Goal: Information Seeking & Learning: Learn about a topic

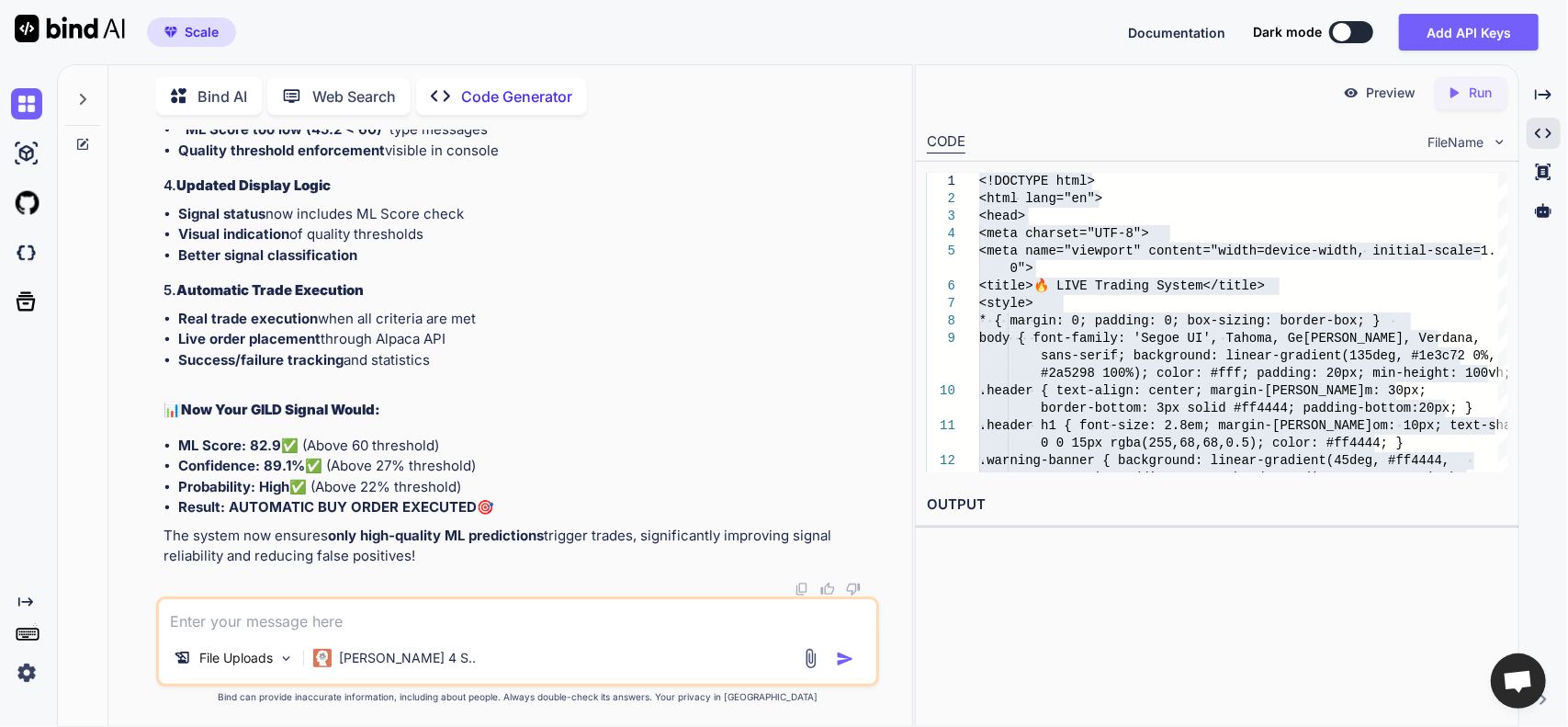
scroll to position [145011, 0]
click at [209, 30] on span "Scale" at bounding box center [202, 31] width 34 height 18
click at [29, 110] on img at bounding box center [26, 103] width 31 height 31
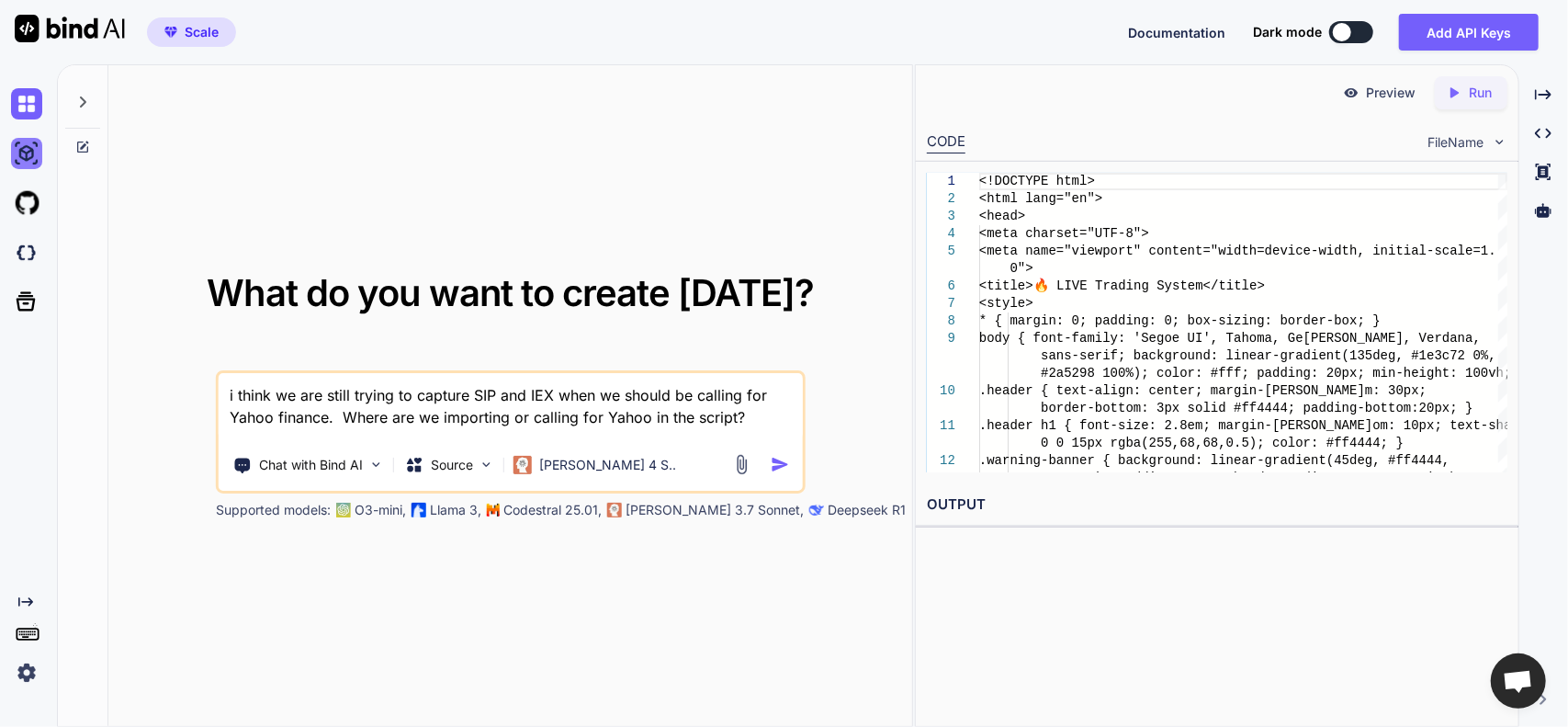
click at [35, 146] on img at bounding box center [26, 153] width 31 height 31
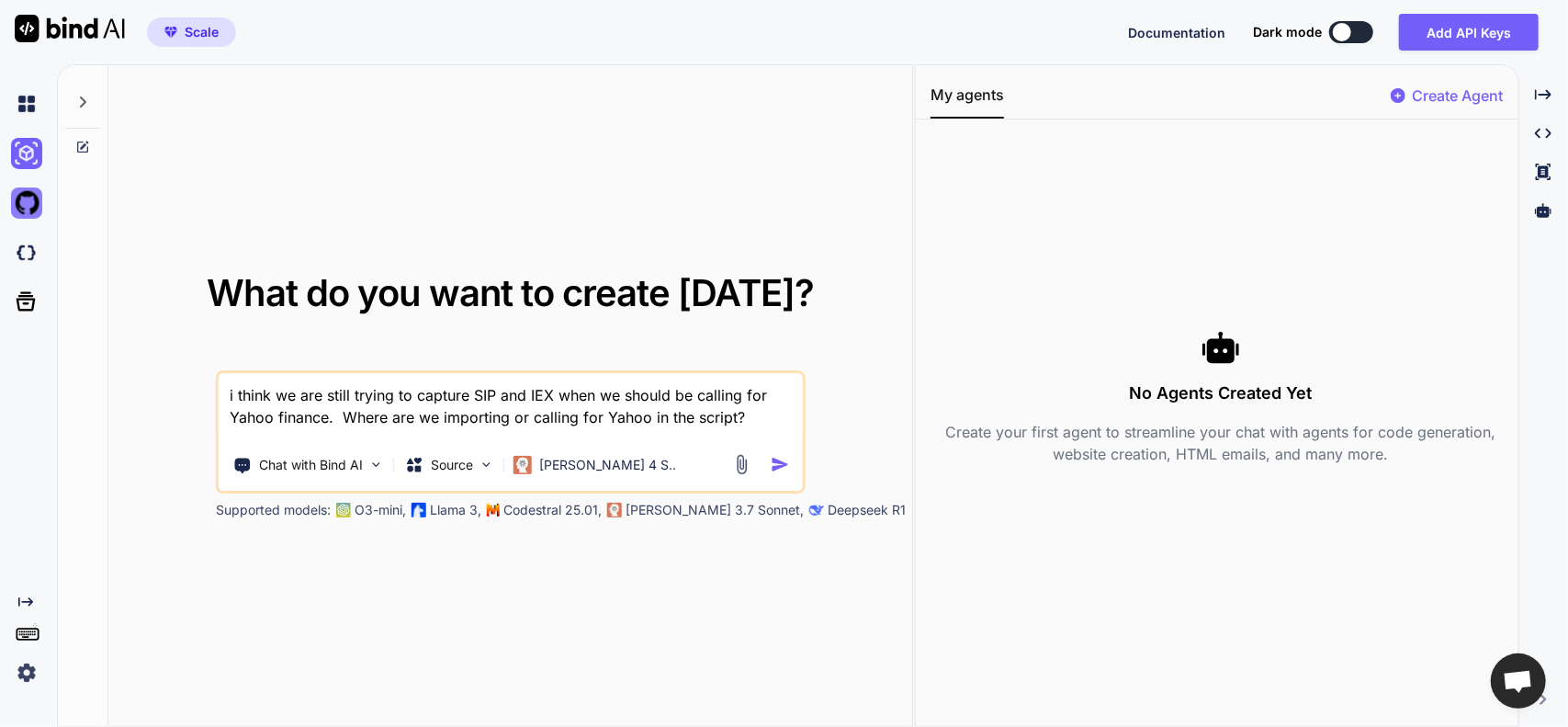
click at [24, 196] on img at bounding box center [26, 203] width 31 height 31
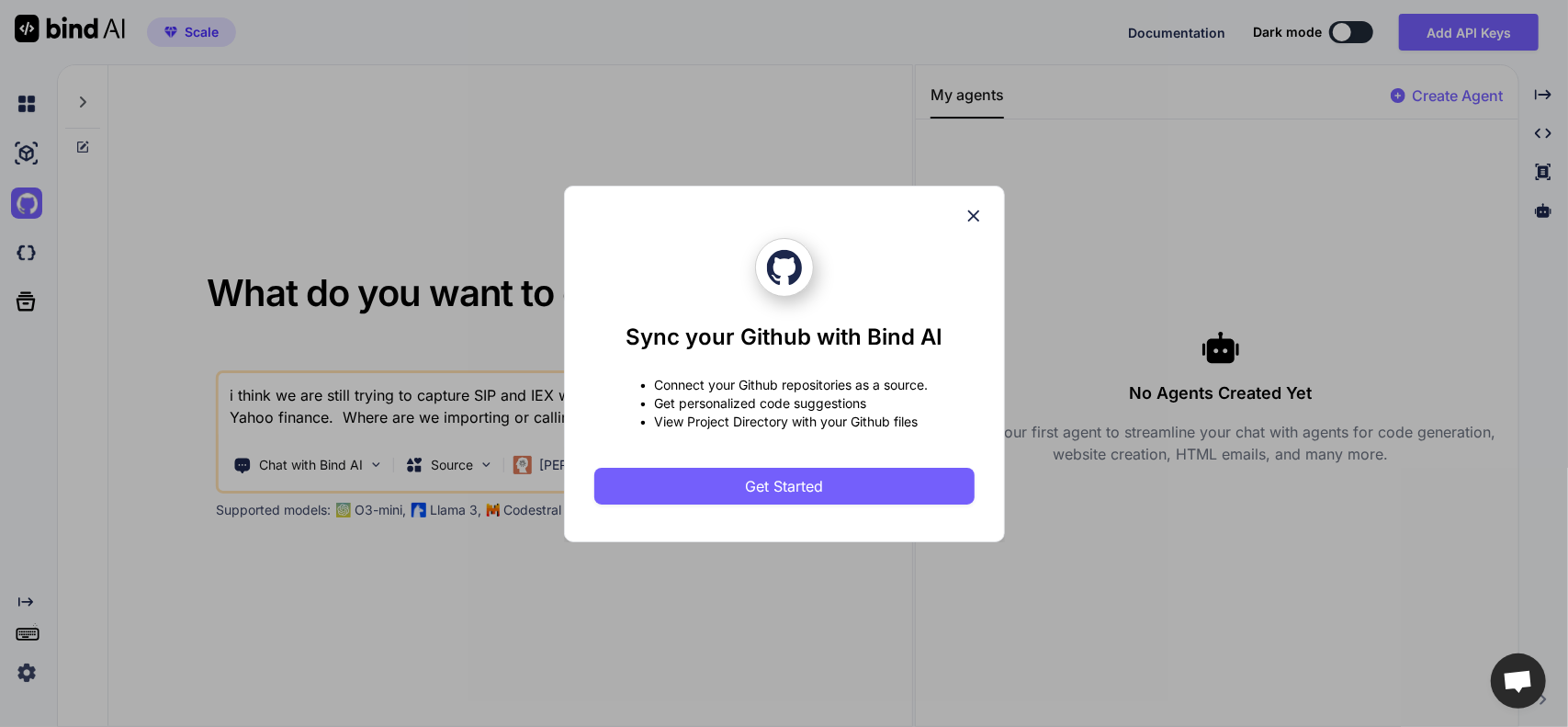
click at [24, 149] on div "Sync your Github with Bind AI • Connect your Github repositories as a source. •…" at bounding box center [784, 364] width 1568 height 727
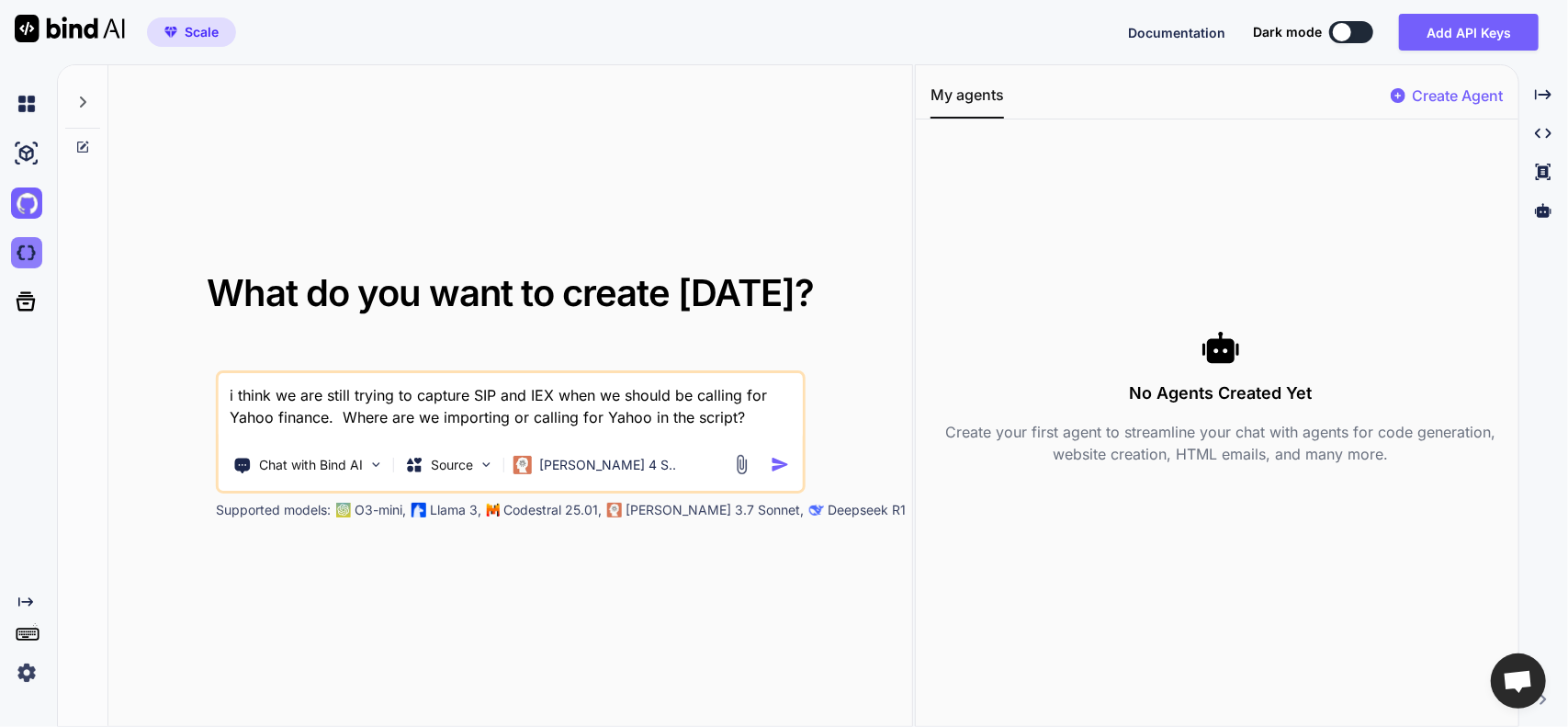
click at [27, 248] on img at bounding box center [26, 253] width 31 height 31
drag, startPoint x: 743, startPoint y: 420, endPoint x: 63, endPoint y: 349, distance: 683.7
click at [66, 350] on div "What do you want to create [DATE]? i think we are still trying to capture SIP a…" at bounding box center [484, 397] width 854 height 663
type textarea "x"
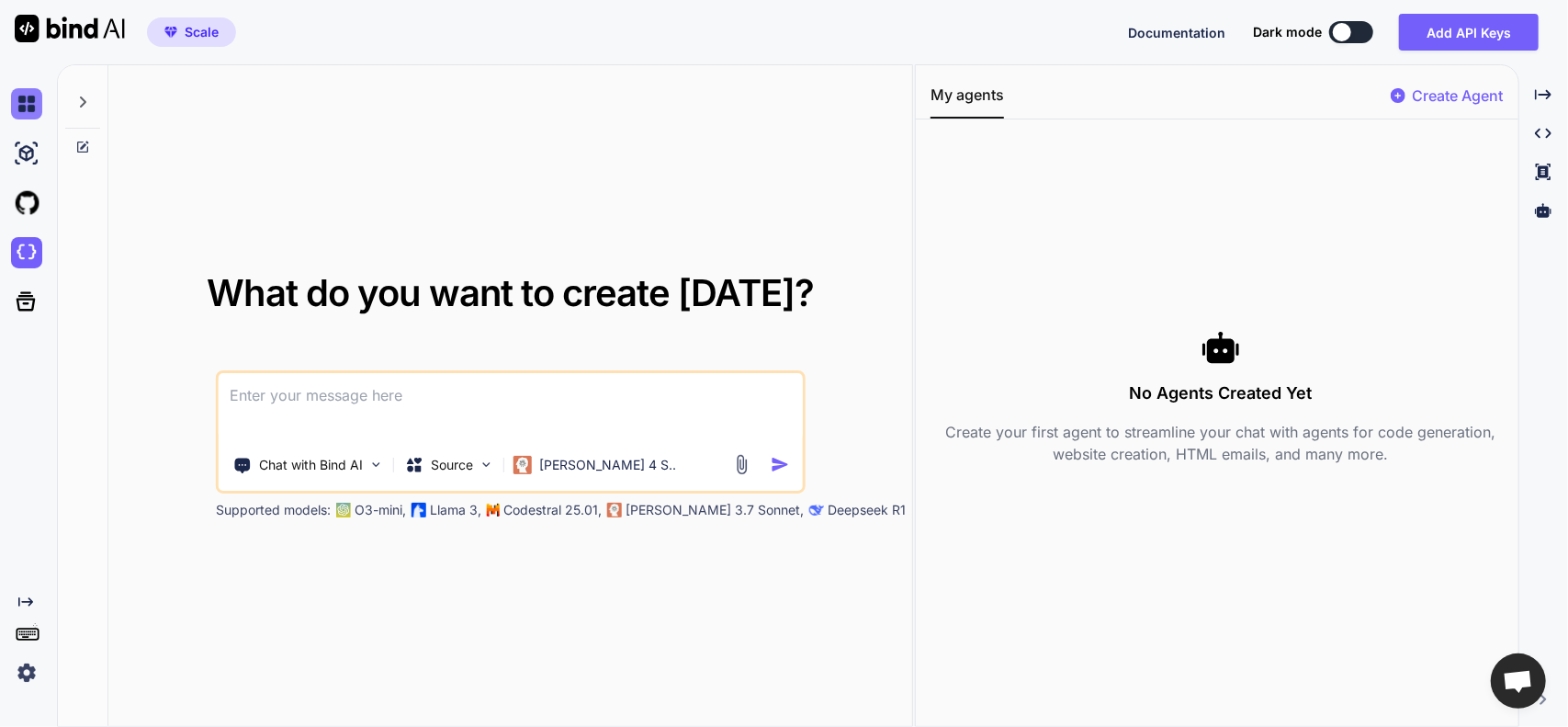
click at [33, 108] on img at bounding box center [26, 103] width 31 height 31
click at [562, 463] on p "[PERSON_NAME] 4 S.." at bounding box center [608, 465] width 137 height 18
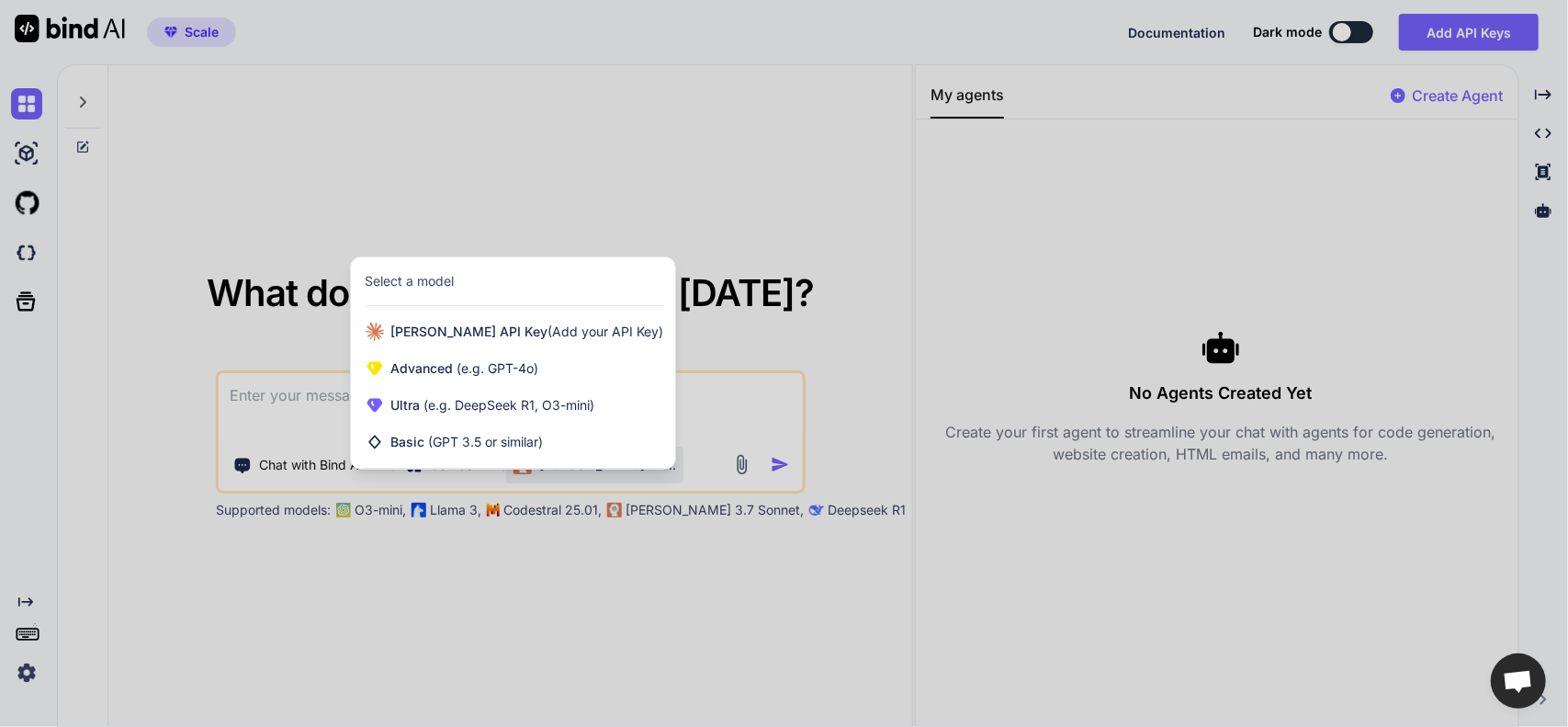
click at [643, 450] on div at bounding box center [784, 364] width 1568 height 727
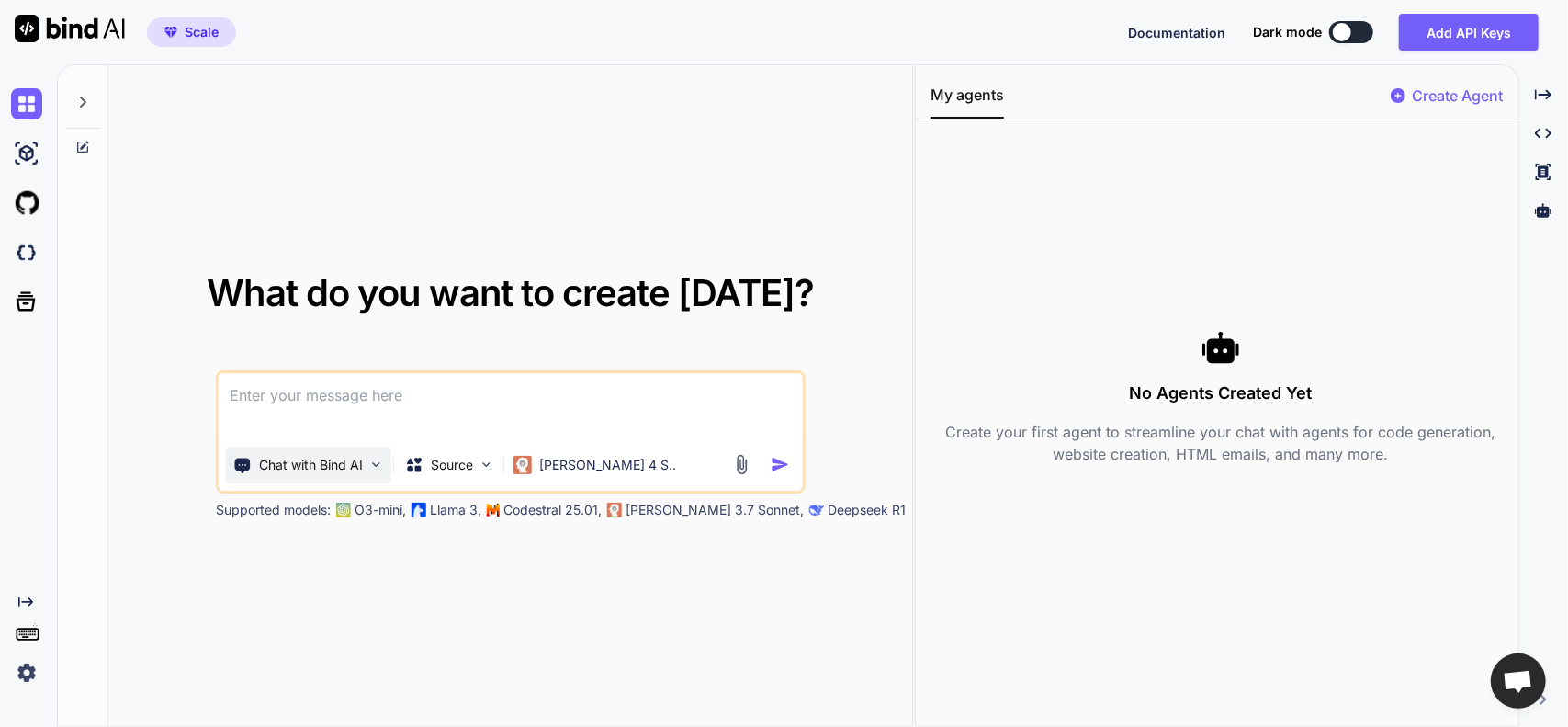
click at [379, 468] on img at bounding box center [376, 465] width 16 height 16
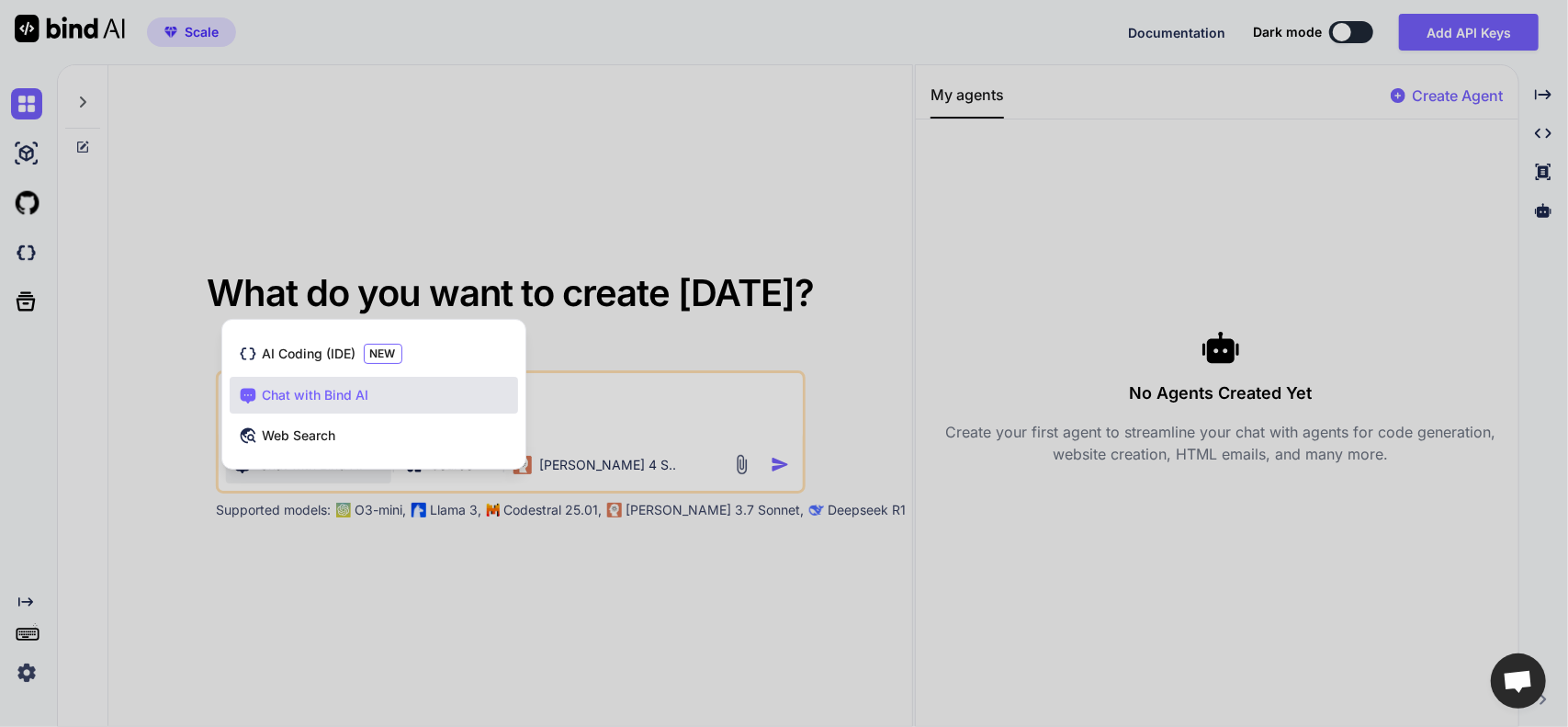
click at [318, 393] on span "Chat with Bind AI" at bounding box center [316, 395] width 107 height 18
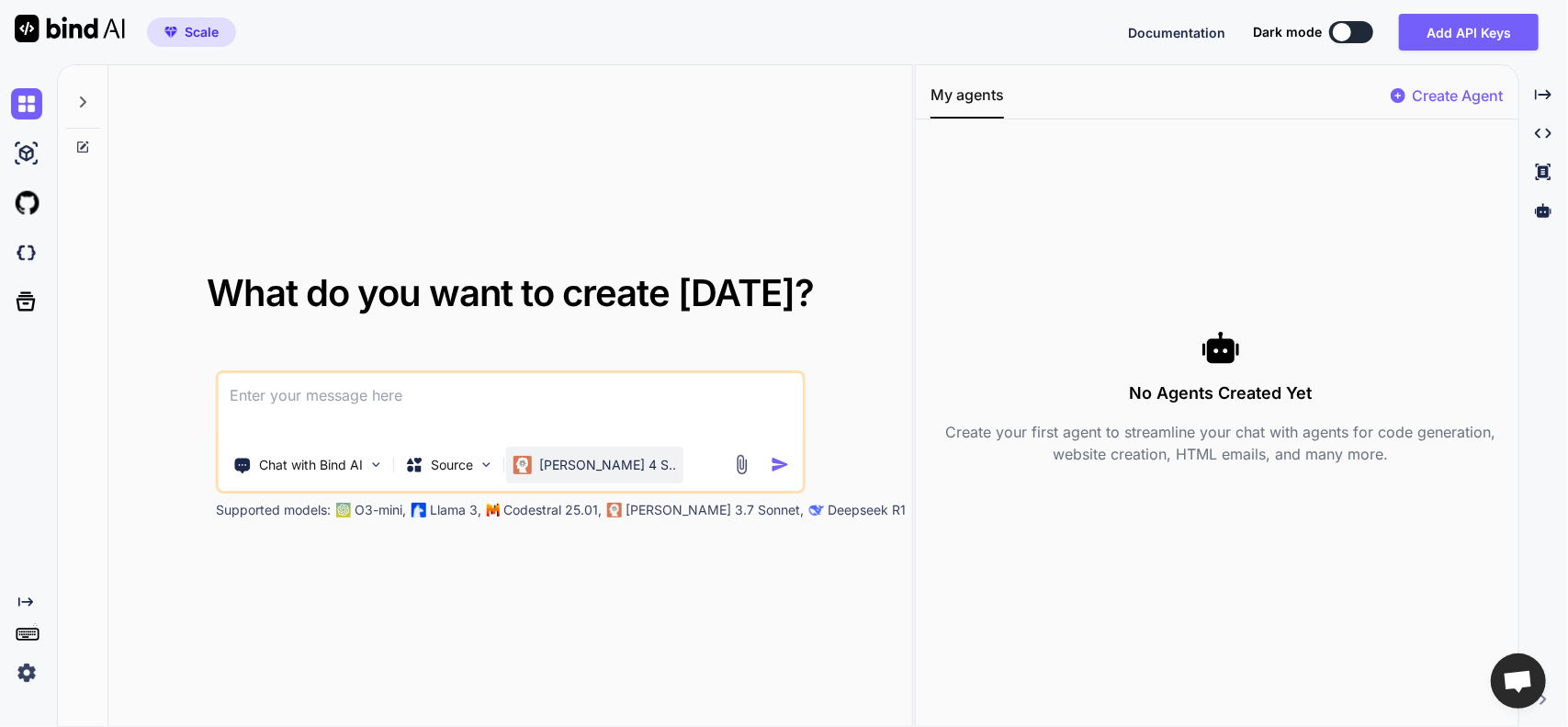
click at [572, 465] on p "[PERSON_NAME] 4 S.." at bounding box center [608, 465] width 137 height 18
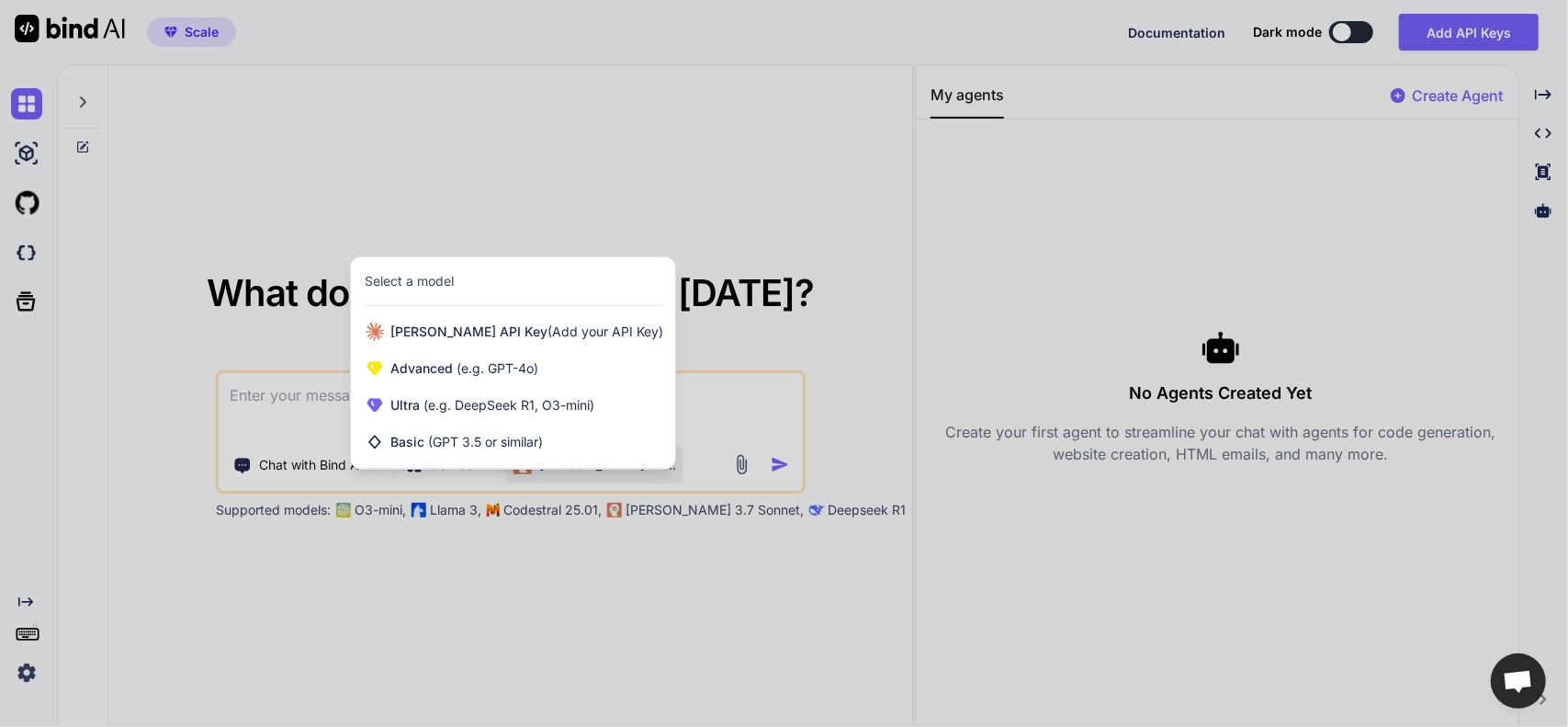
click at [572, 464] on div "[PERSON_NAME] API Key (Add your API Key) Advanced (e.g. GPT-4o) Ultra (e.g. Dee…" at bounding box center [513, 391] width 325 height 155
click at [640, 468] on div at bounding box center [784, 364] width 1568 height 727
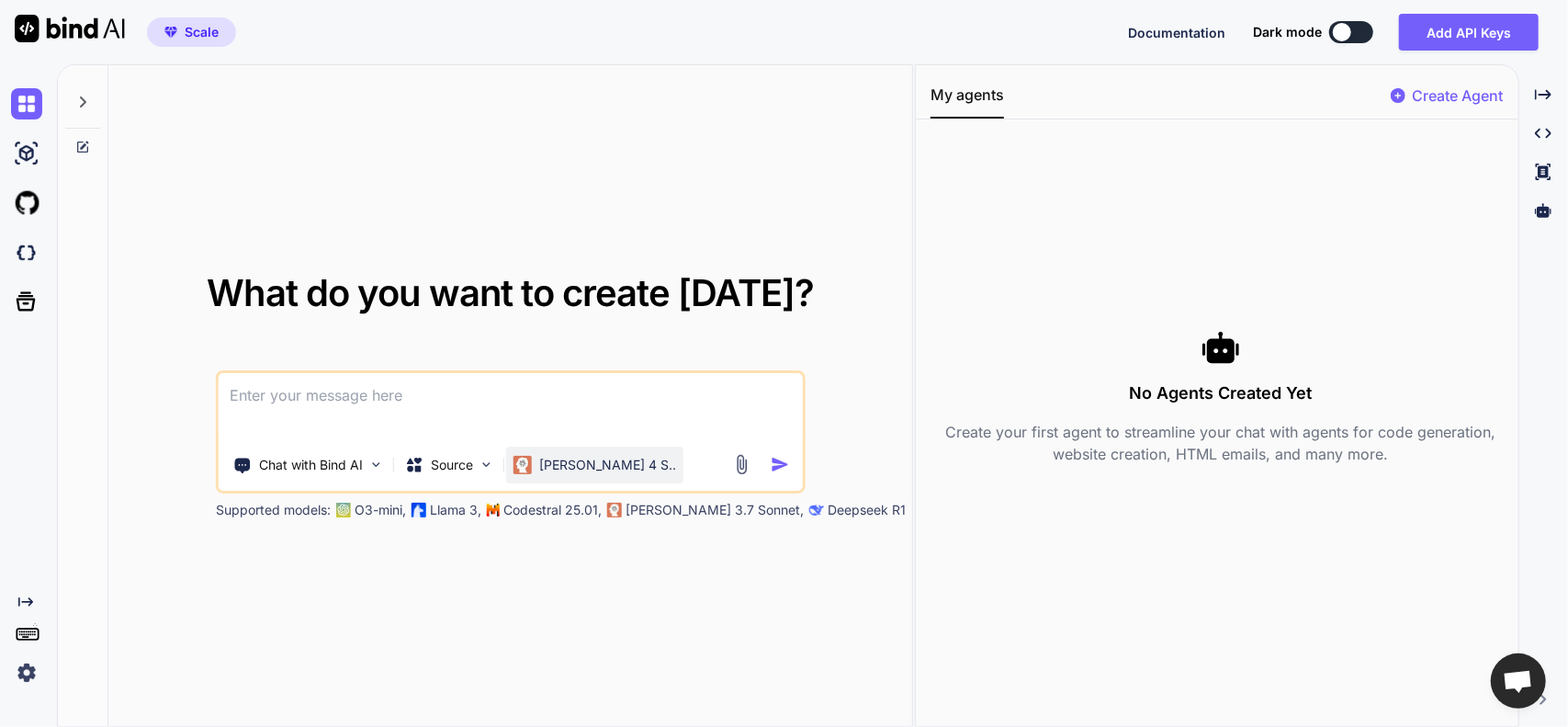
click at [567, 466] on p "[PERSON_NAME] 4 S.." at bounding box center [608, 465] width 137 height 18
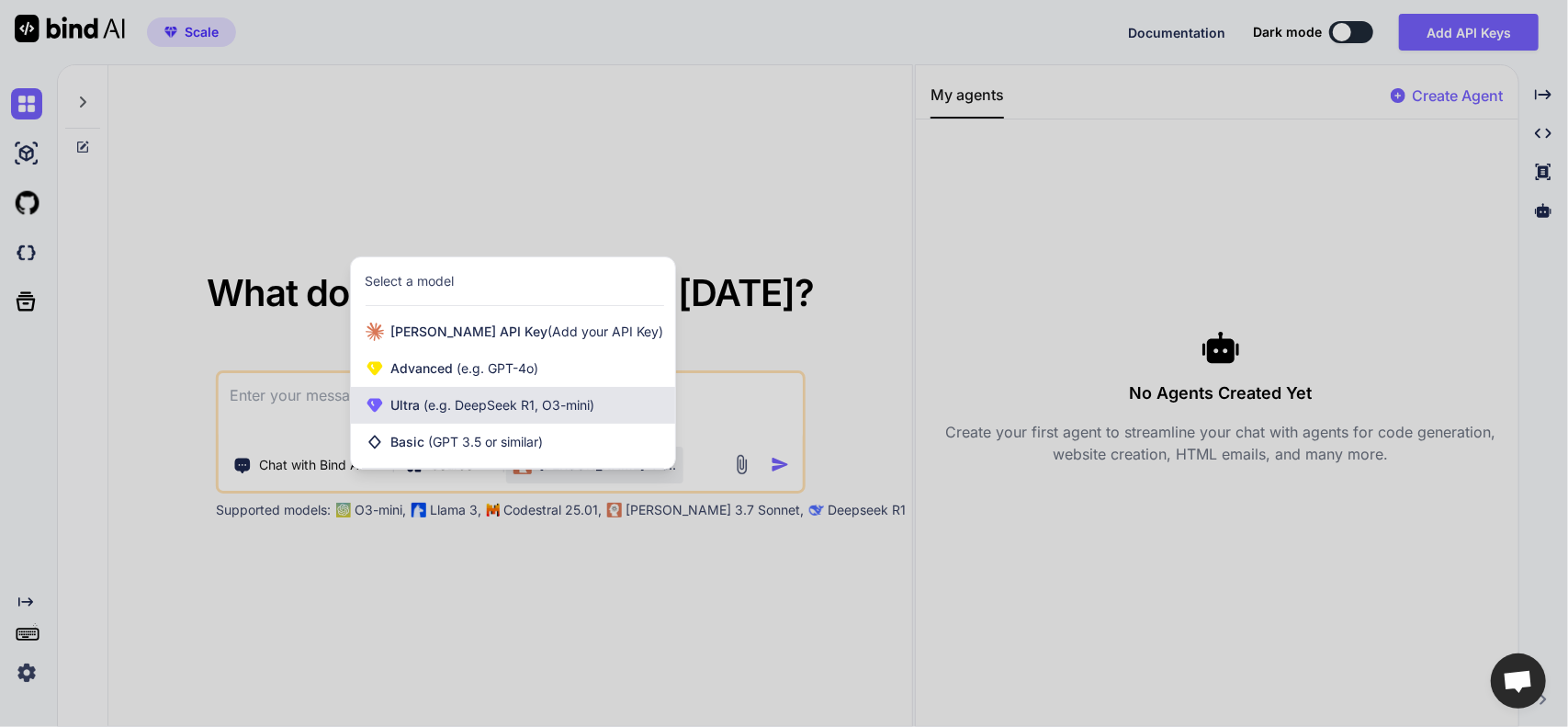
click at [456, 399] on span "(e.g. DeepSeek R1, O3-mini)" at bounding box center [508, 404] width 174 height 16
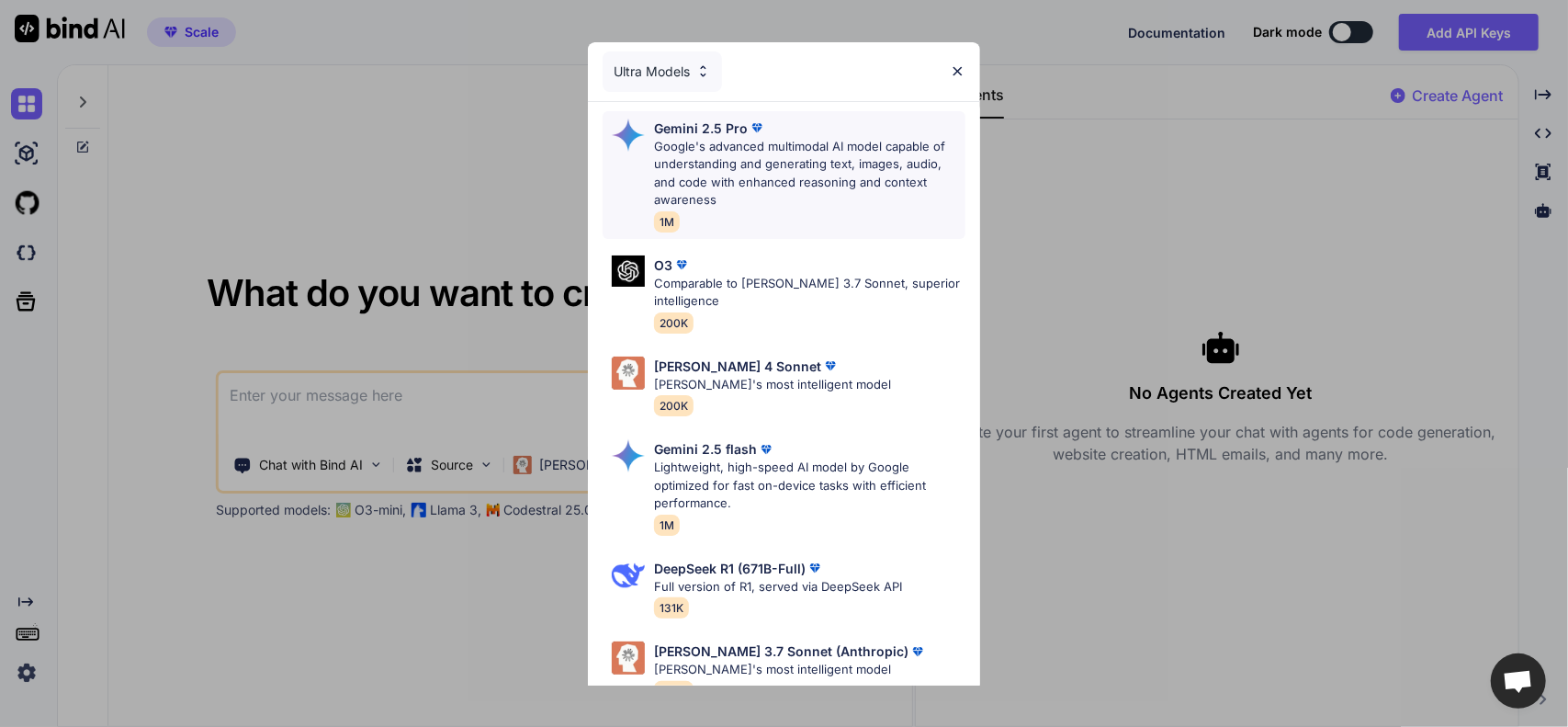
click at [755, 162] on p "Google's advanced multimodal AI model capable of understanding and generating t…" at bounding box center [809, 174] width 311 height 72
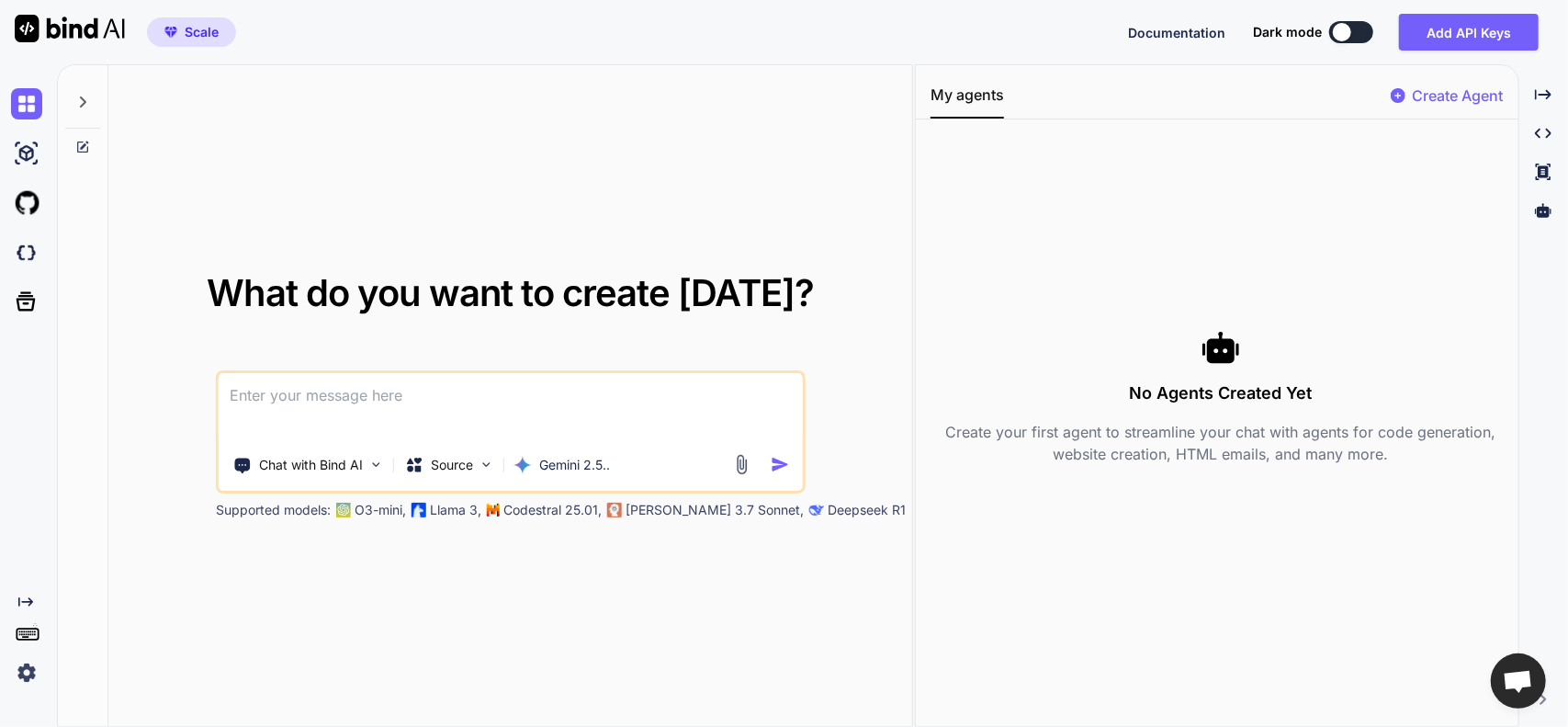
click at [322, 389] on textarea at bounding box center [511, 407] width 585 height 68
type textarea "x"
type textarea "I"
type textarea "x"
type textarea "I"
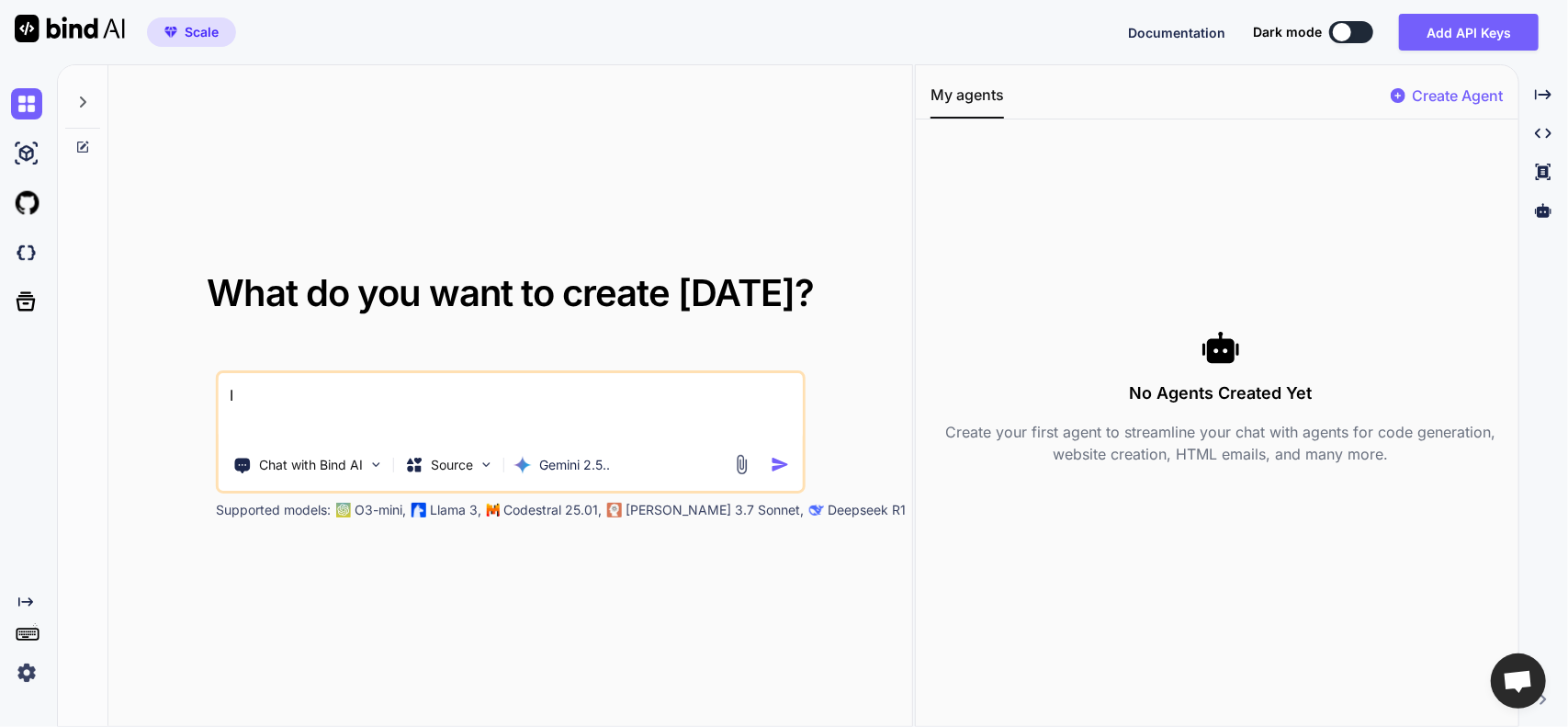
type textarea "x"
type textarea "I"
type textarea "x"
click at [26, 148] on img at bounding box center [26, 153] width 31 height 31
click at [88, 103] on icon at bounding box center [83, 102] width 15 height 15
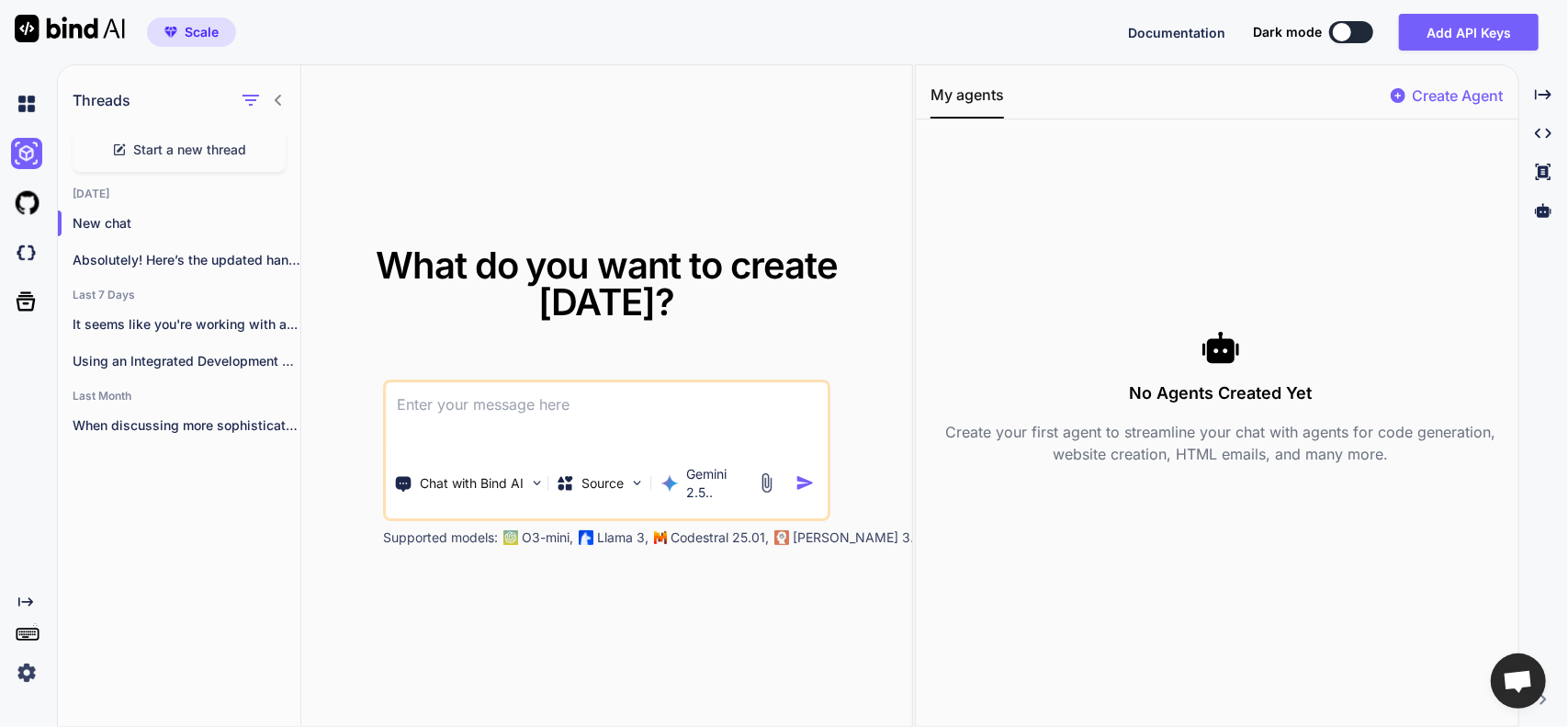
click at [199, 149] on span "Start a new thread" at bounding box center [190, 150] width 113 height 18
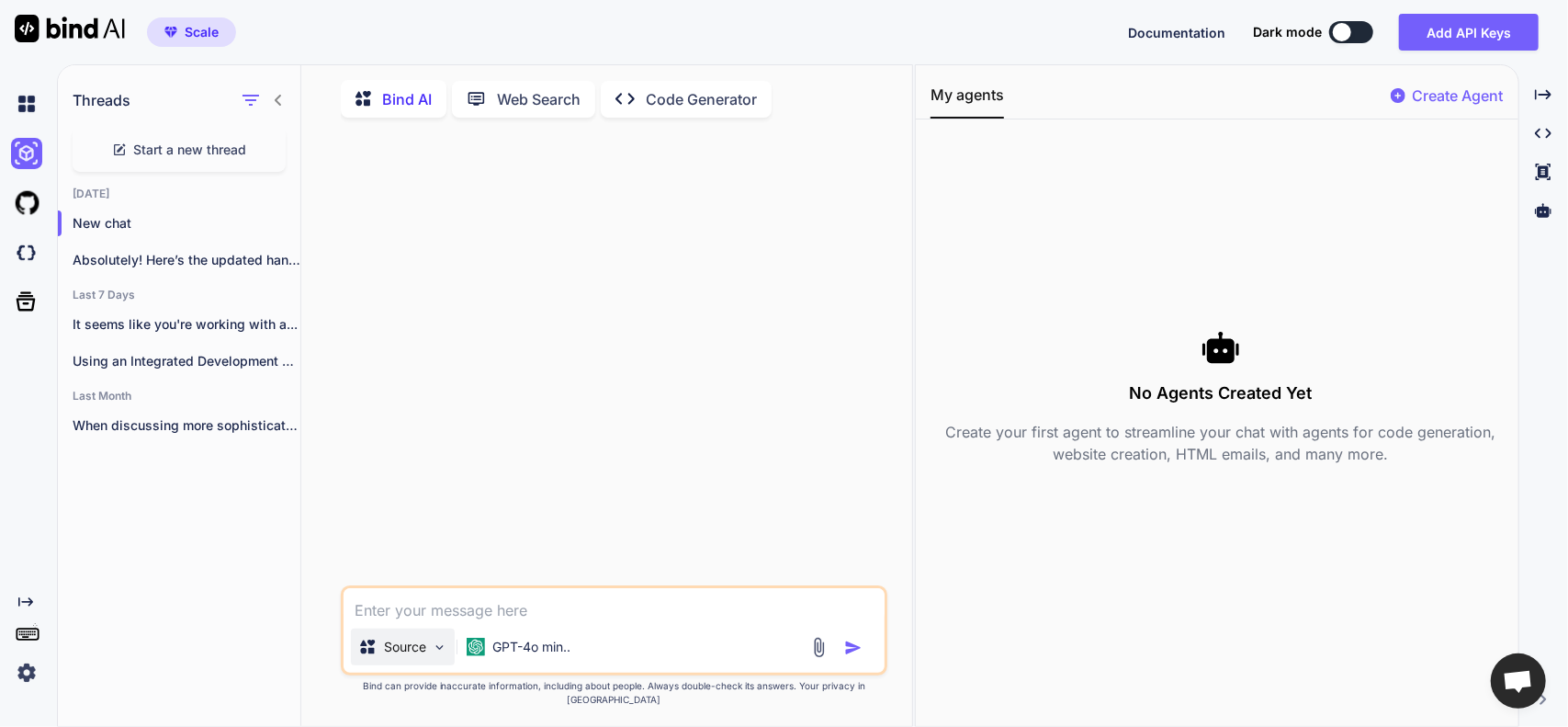
click at [438, 655] on img at bounding box center [439, 647] width 16 height 16
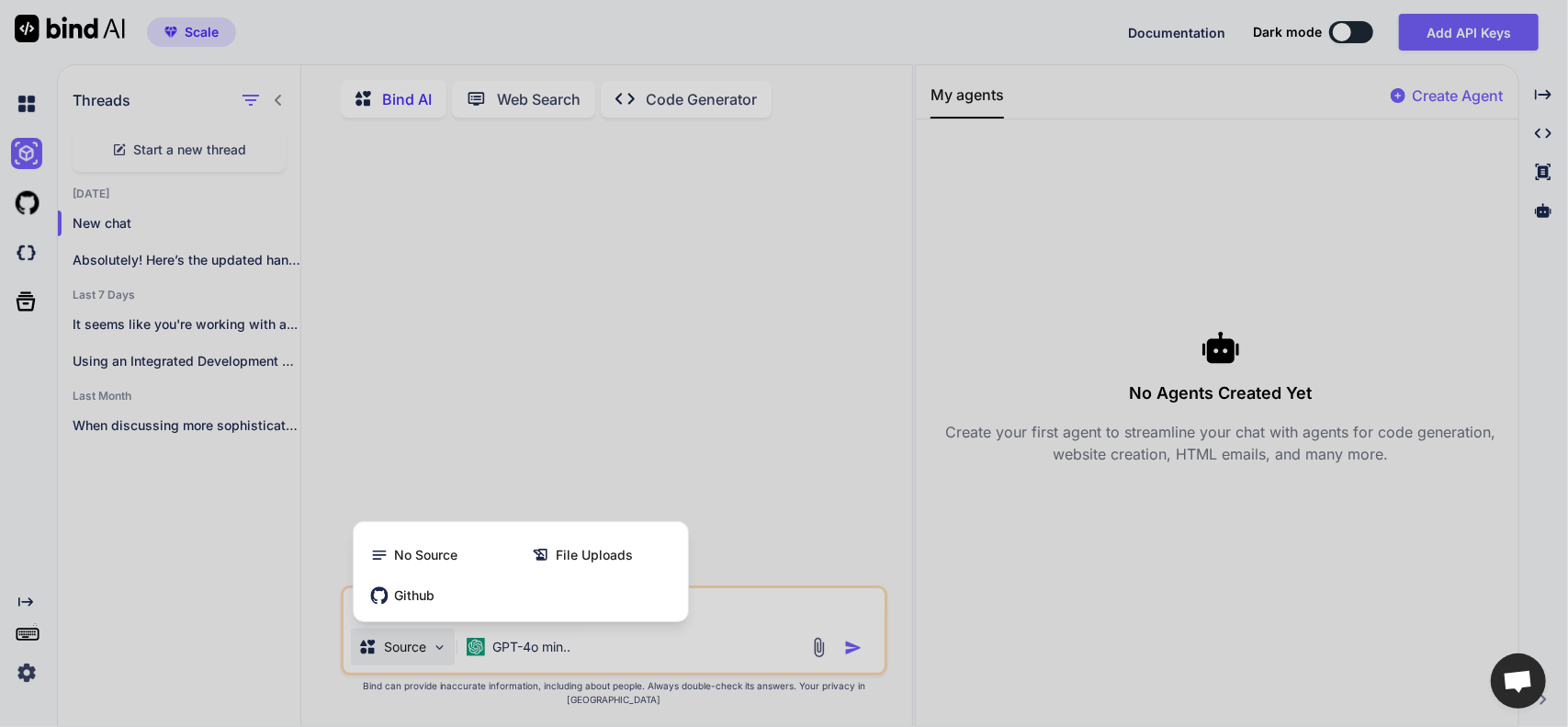
click at [438, 669] on div at bounding box center [784, 364] width 1568 height 727
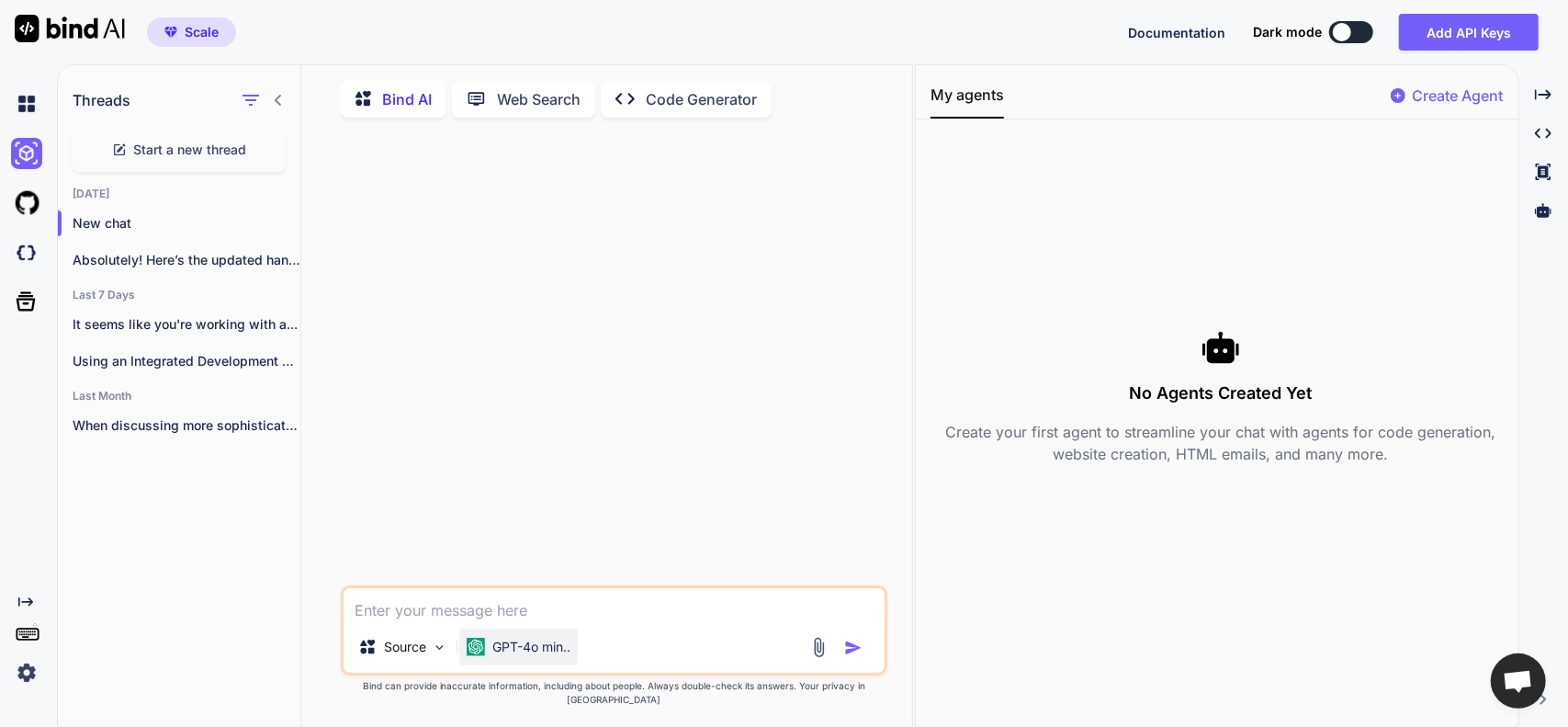
click at [522, 655] on p "GPT-4o min.." at bounding box center [531, 647] width 79 height 18
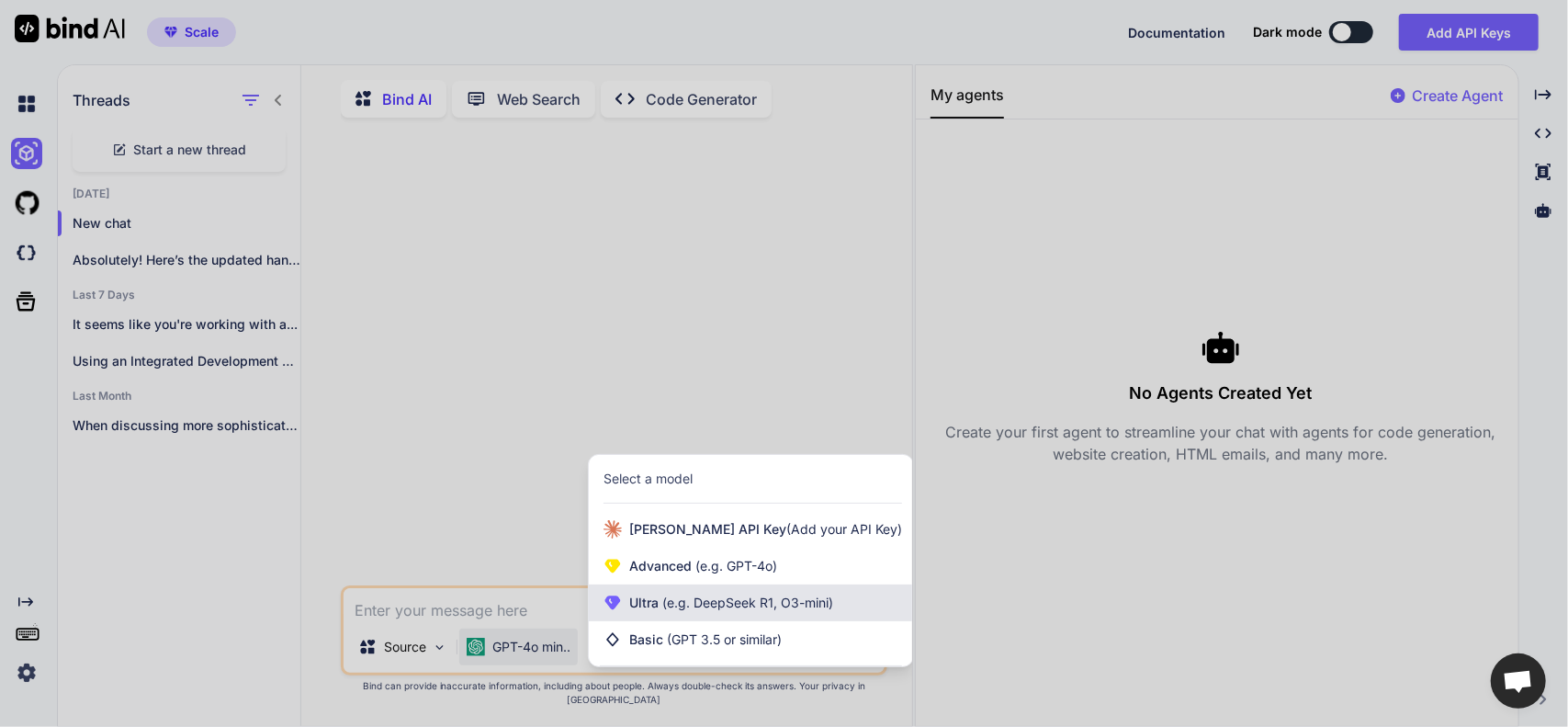
click at [679, 611] on span "(e.g. DeepSeek R1, O3-mini)" at bounding box center [746, 602] width 174 height 16
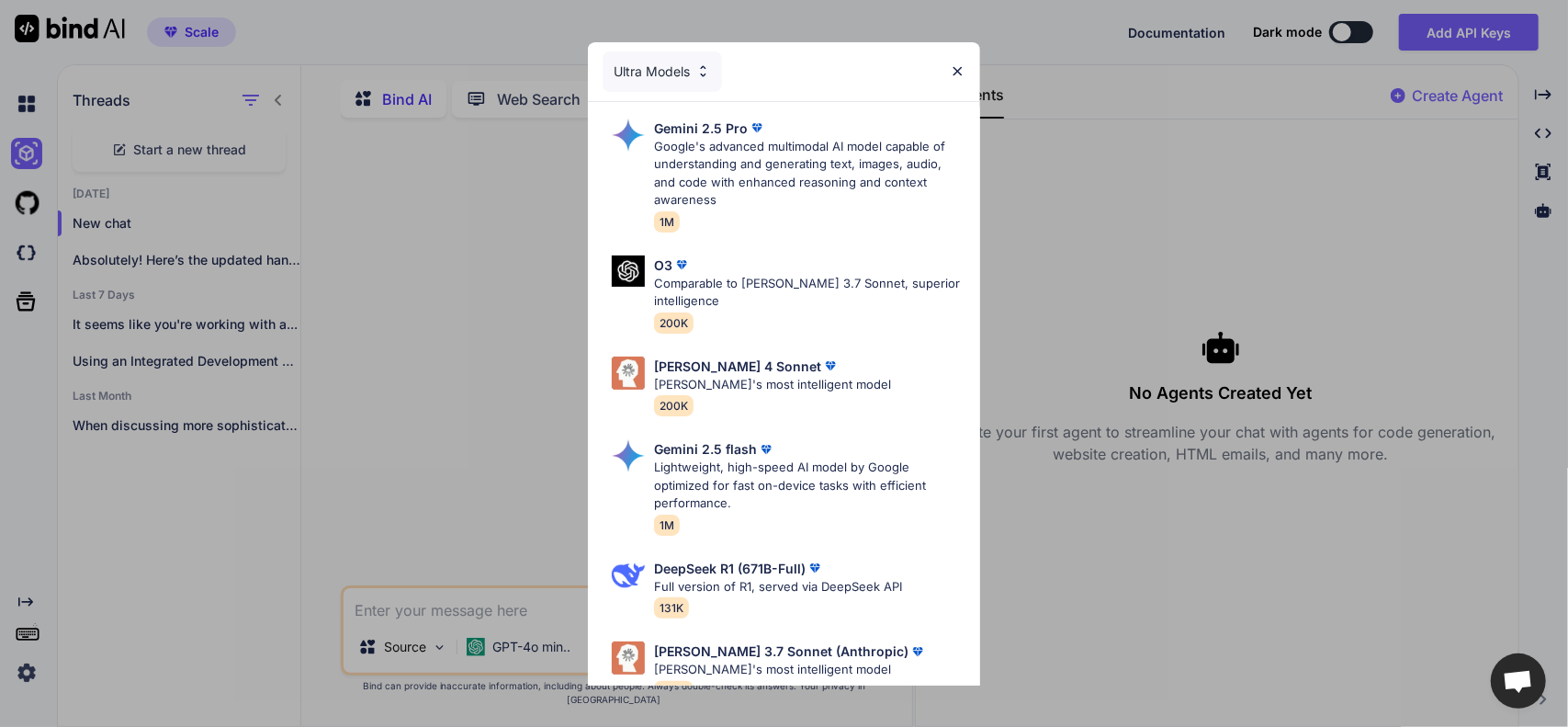
click at [737, 134] on p "Gemini 2.5 Pro" at bounding box center [700, 128] width 94 height 19
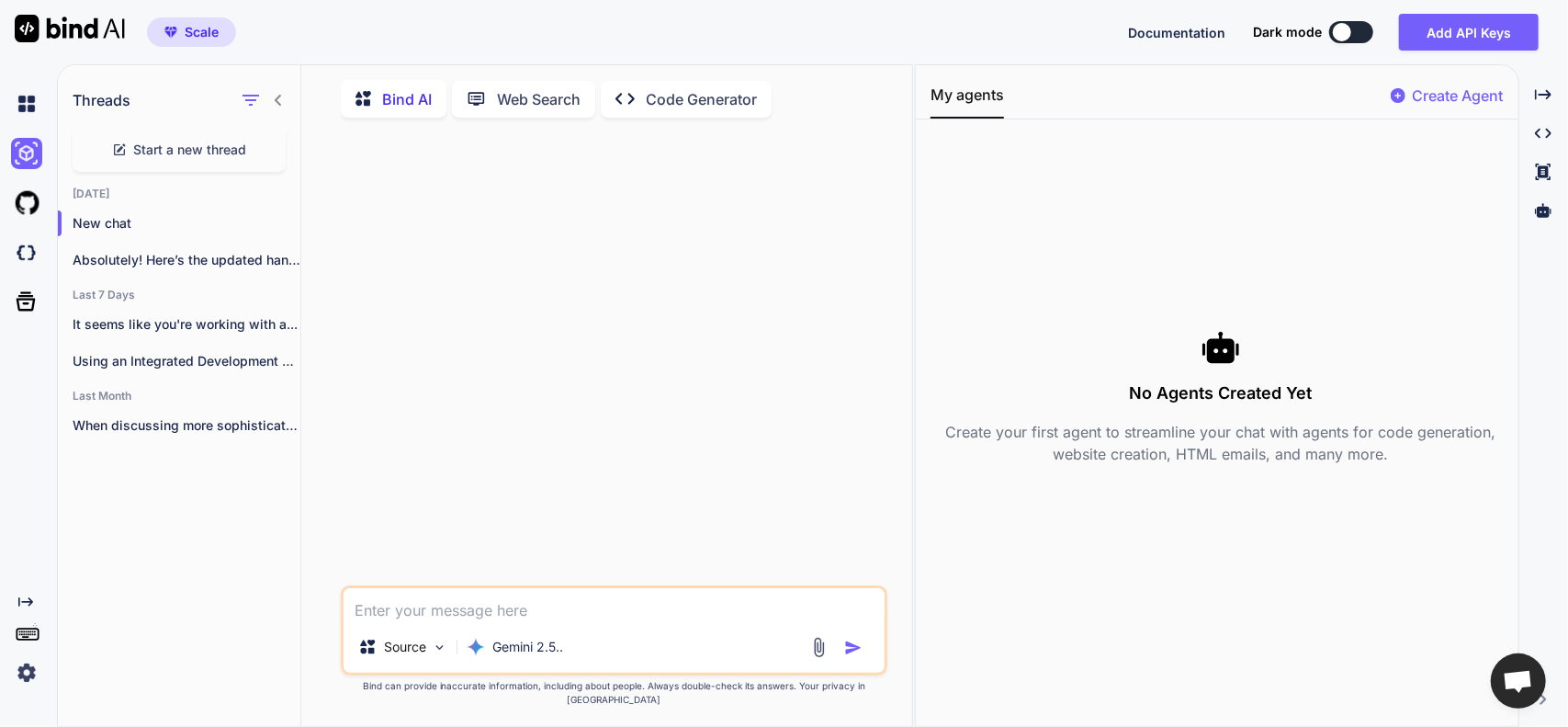
click at [427, 621] on textarea at bounding box center [614, 604] width 541 height 33
click at [277, 98] on icon at bounding box center [278, 100] width 15 height 15
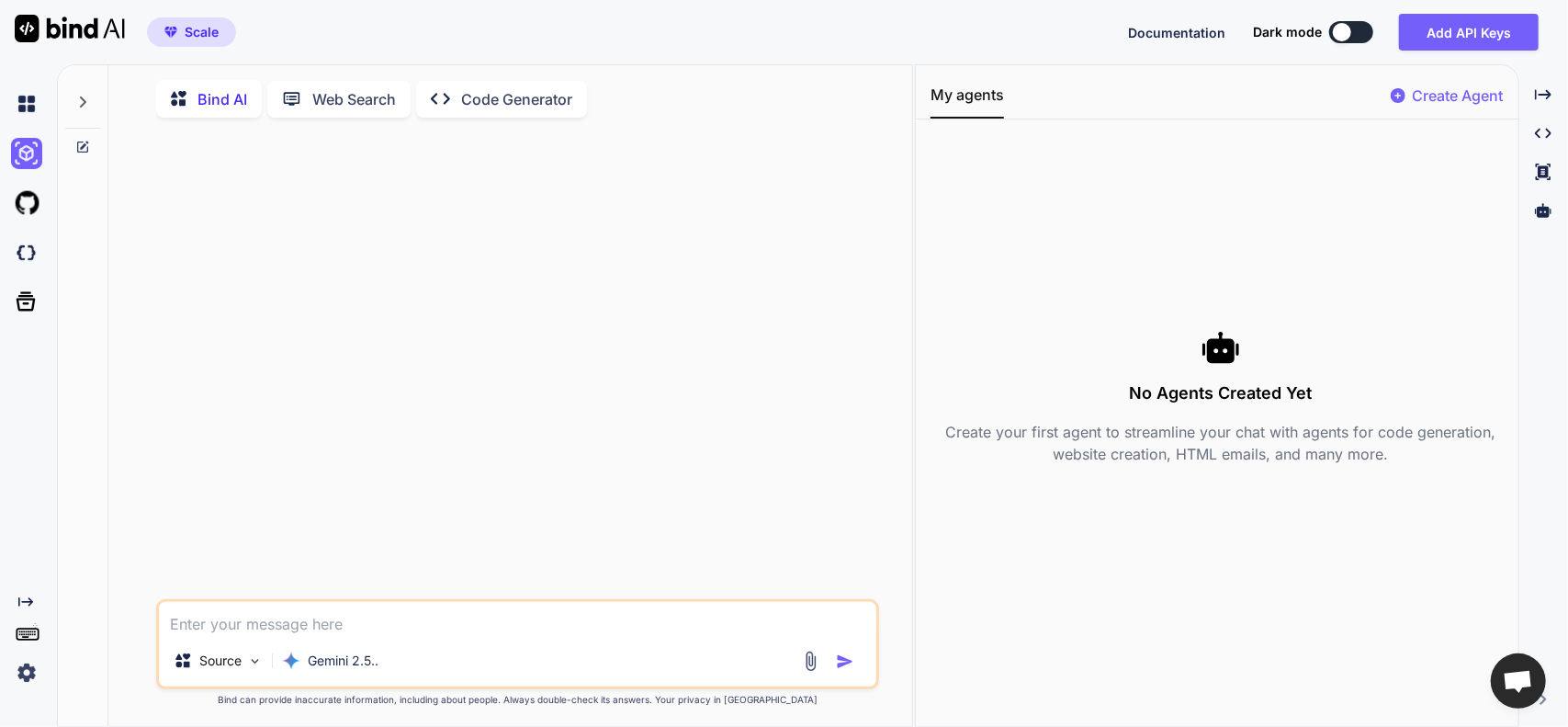
click at [329, 619] on textarea at bounding box center [518, 618] width 718 height 33
click at [209, 102] on p "Bind AI" at bounding box center [222, 98] width 49 height 22
click at [308, 615] on textarea at bounding box center [518, 618] width 718 height 33
click at [337, 635] on textarea at bounding box center [518, 618] width 718 height 33
type textarea "x"
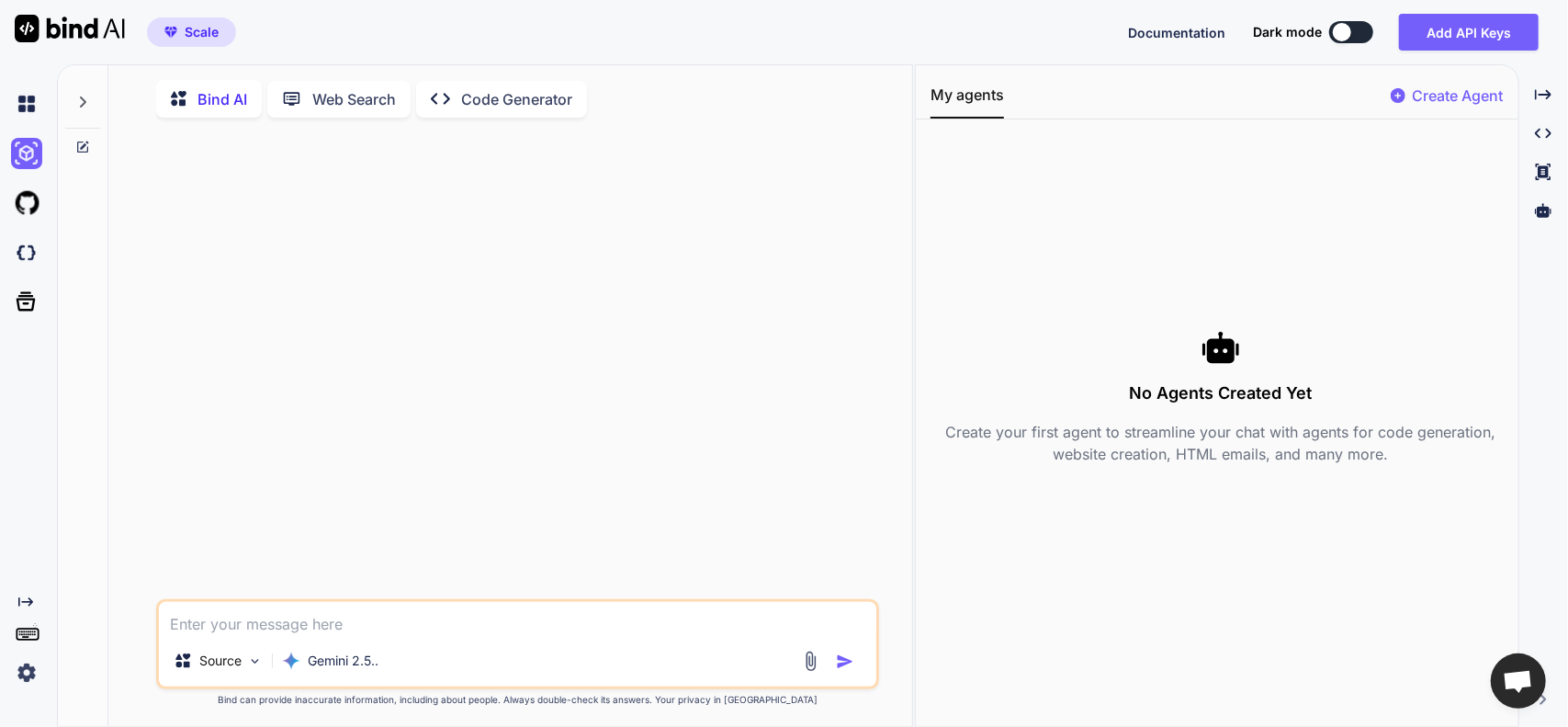
type textarea "t"
type textarea "x"
type textarea "T"
type textarea "x"
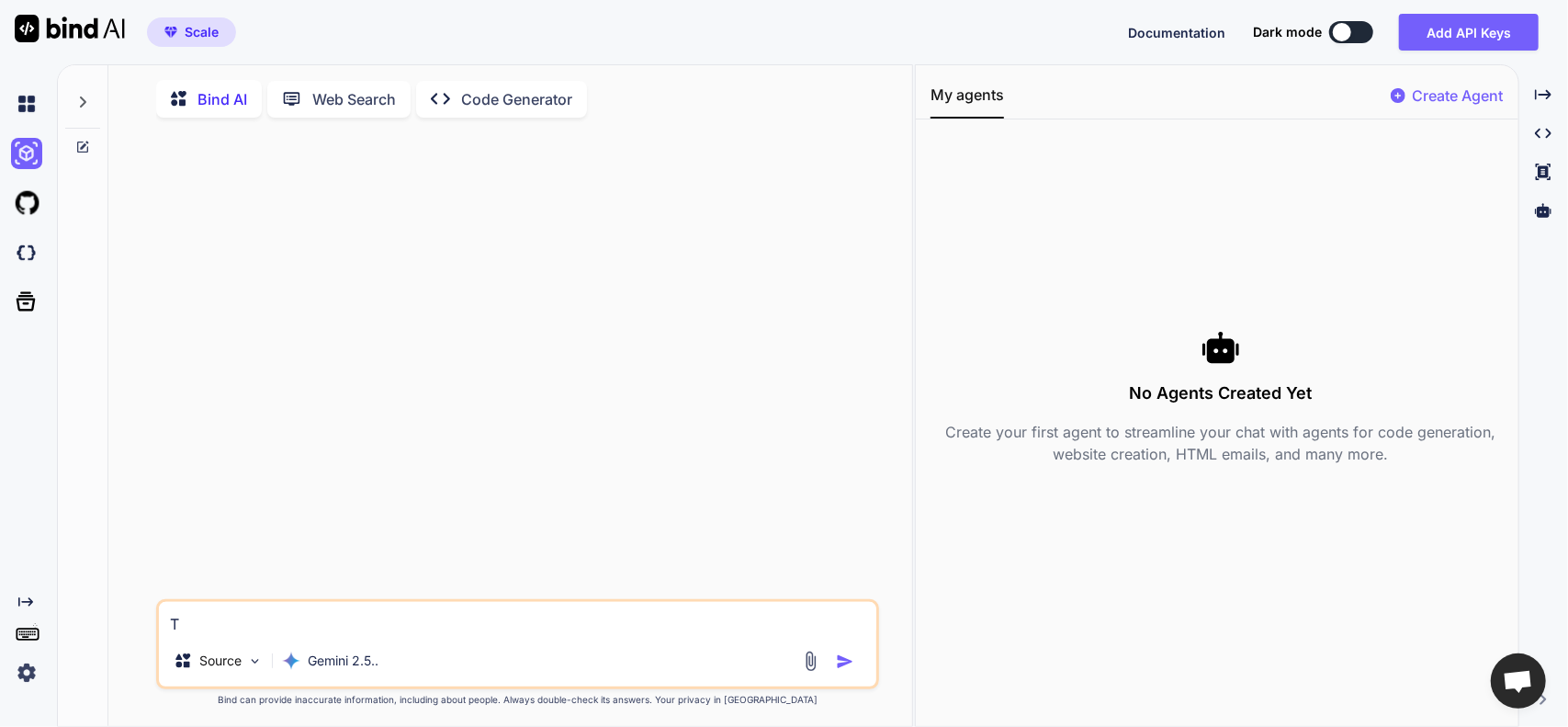
type textarea "Tr"
type textarea "x"
type textarea "Try"
type textarea "x"
type textarea "Tryi"
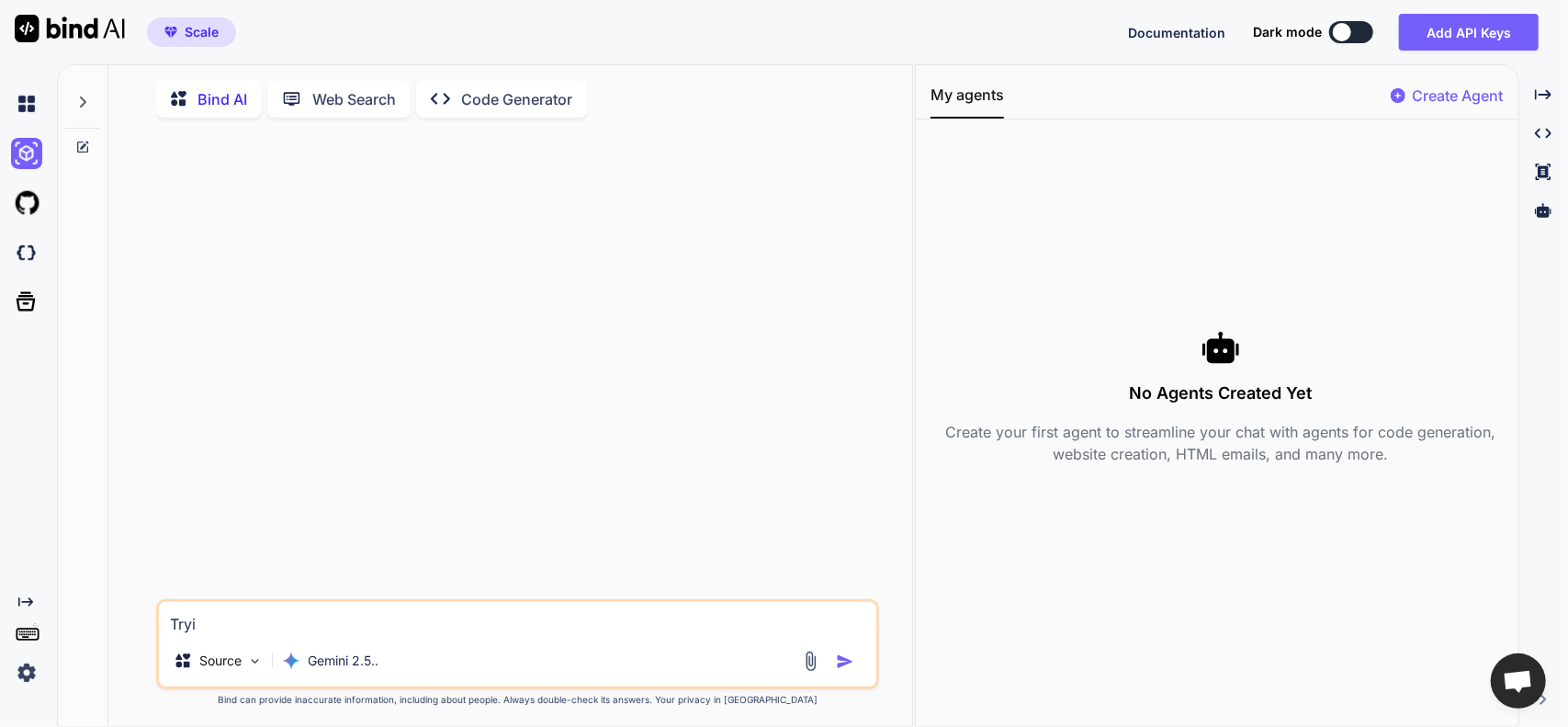
type textarea "x"
type textarea "Tryin"
type textarea "x"
type textarea "Trying"
type textarea "x"
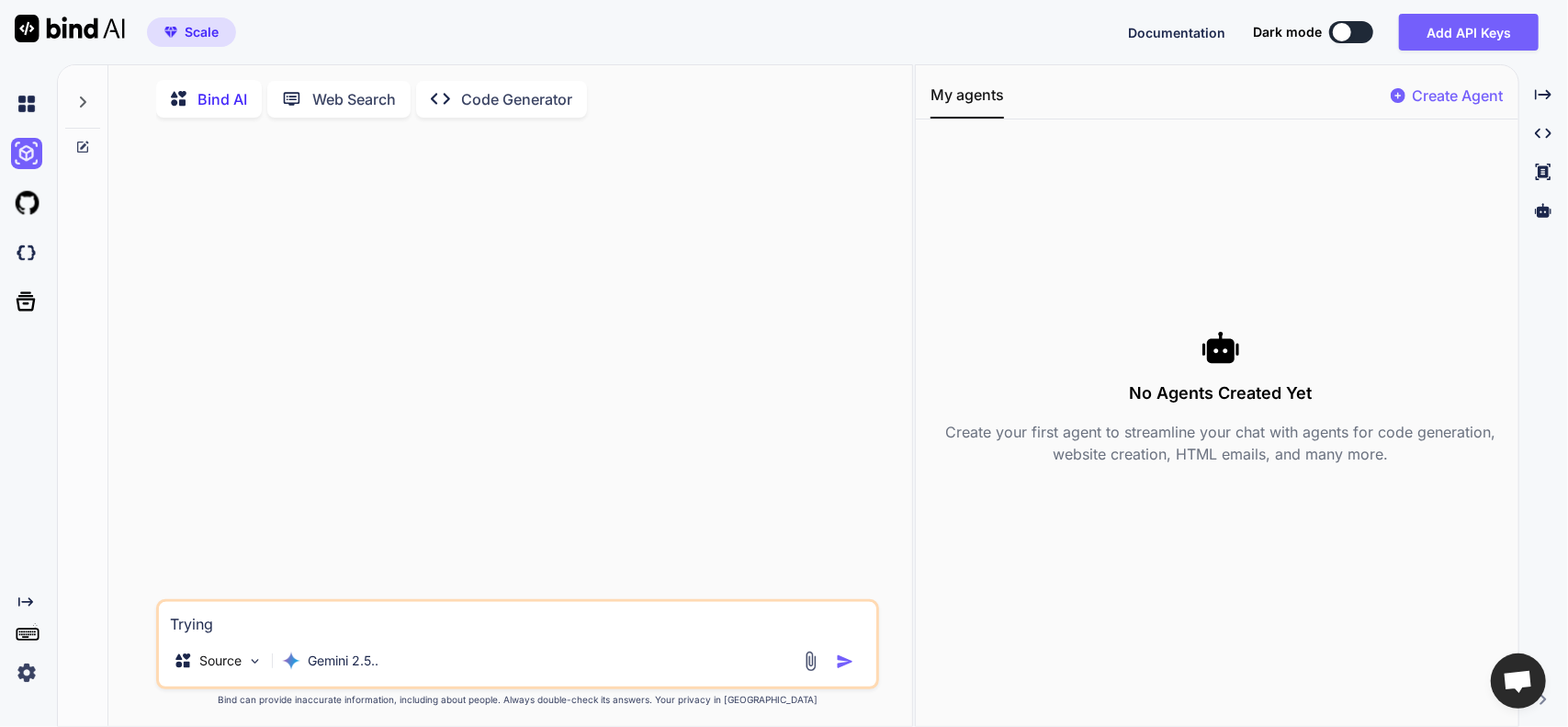
type textarea "Trying"
type textarea "x"
type textarea "Trying t"
type textarea "x"
type textarea "Trying to"
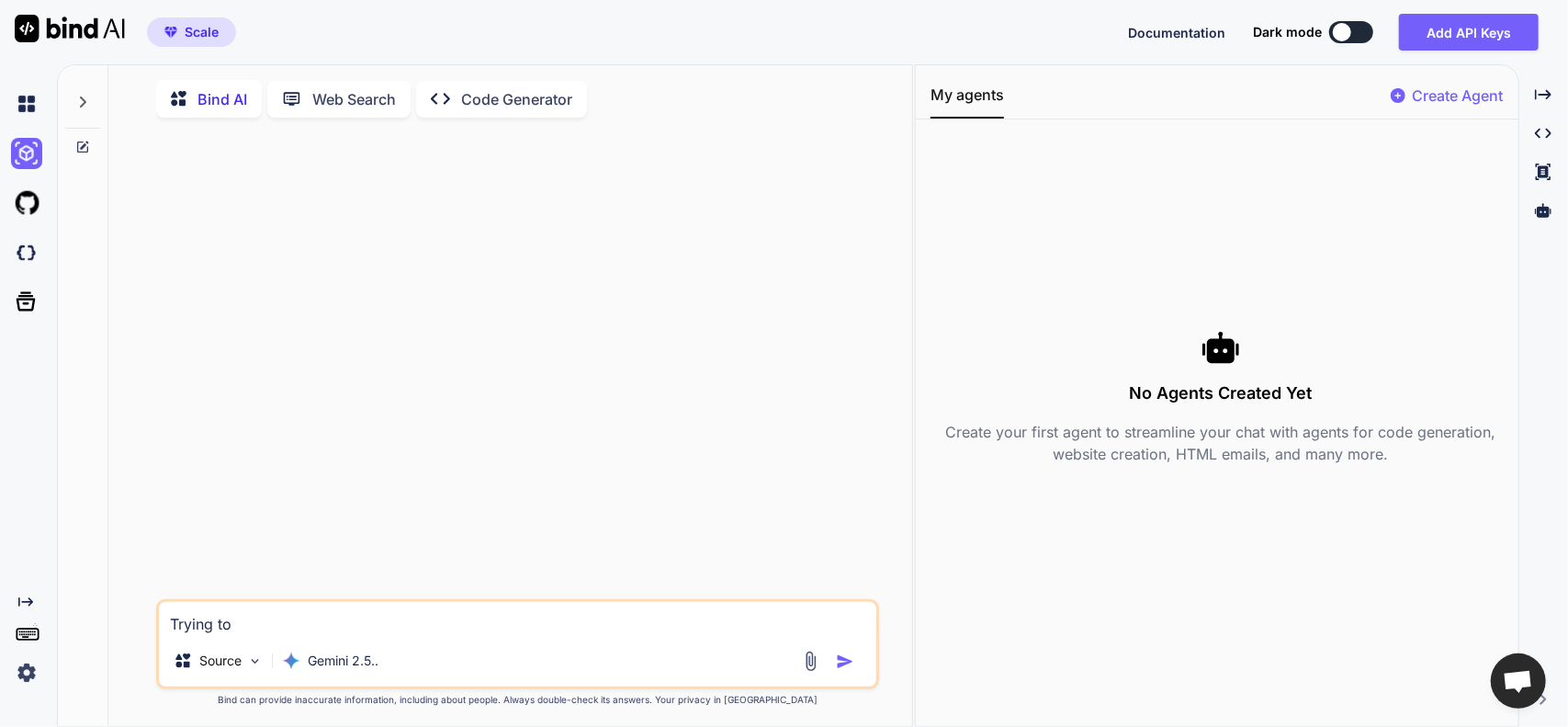
type textarea "x"
type textarea "Trying to"
type textarea "x"
type textarea "Trying to s"
type textarea "x"
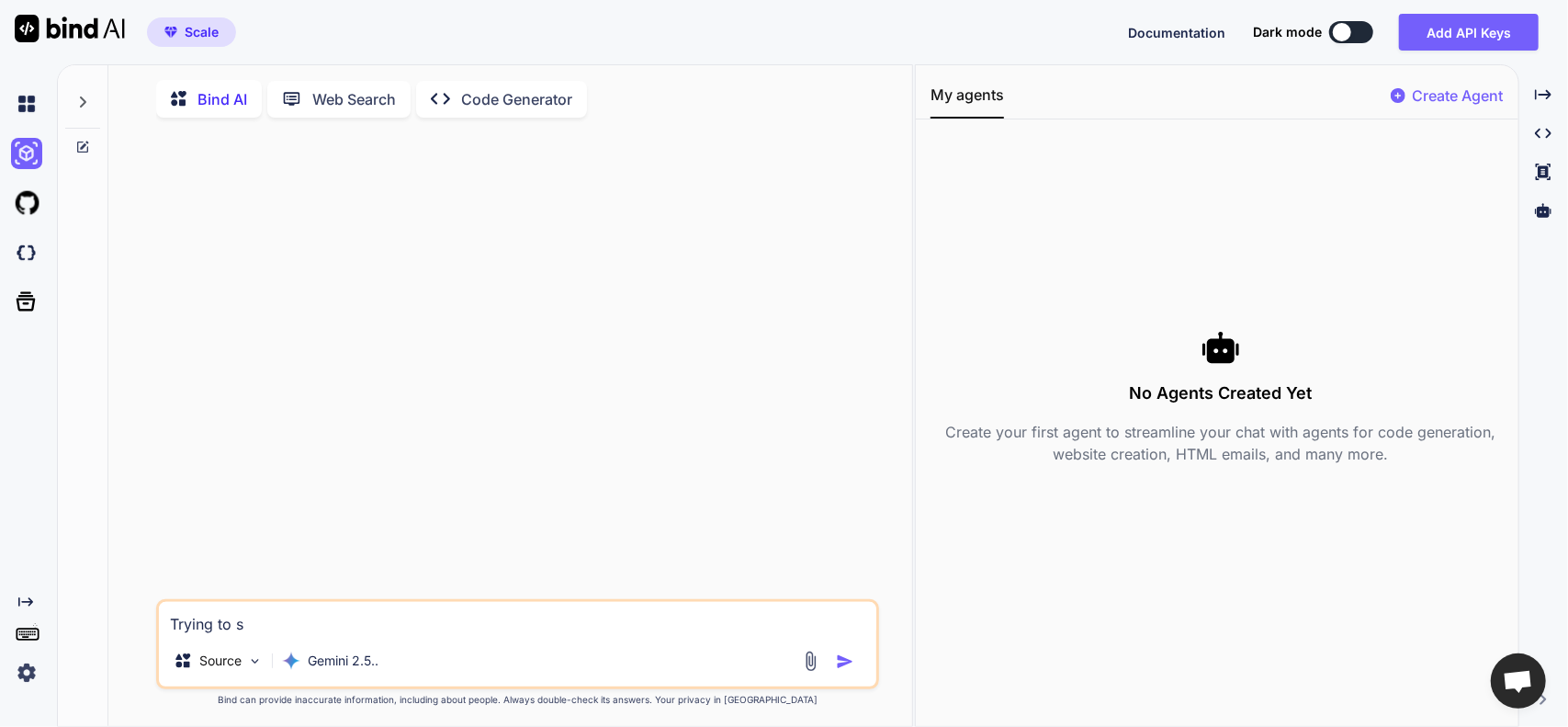
type textarea "Trying to st"
type textarea "x"
type textarea "Trying to sta"
type textarea "x"
type textarea "Trying to star"
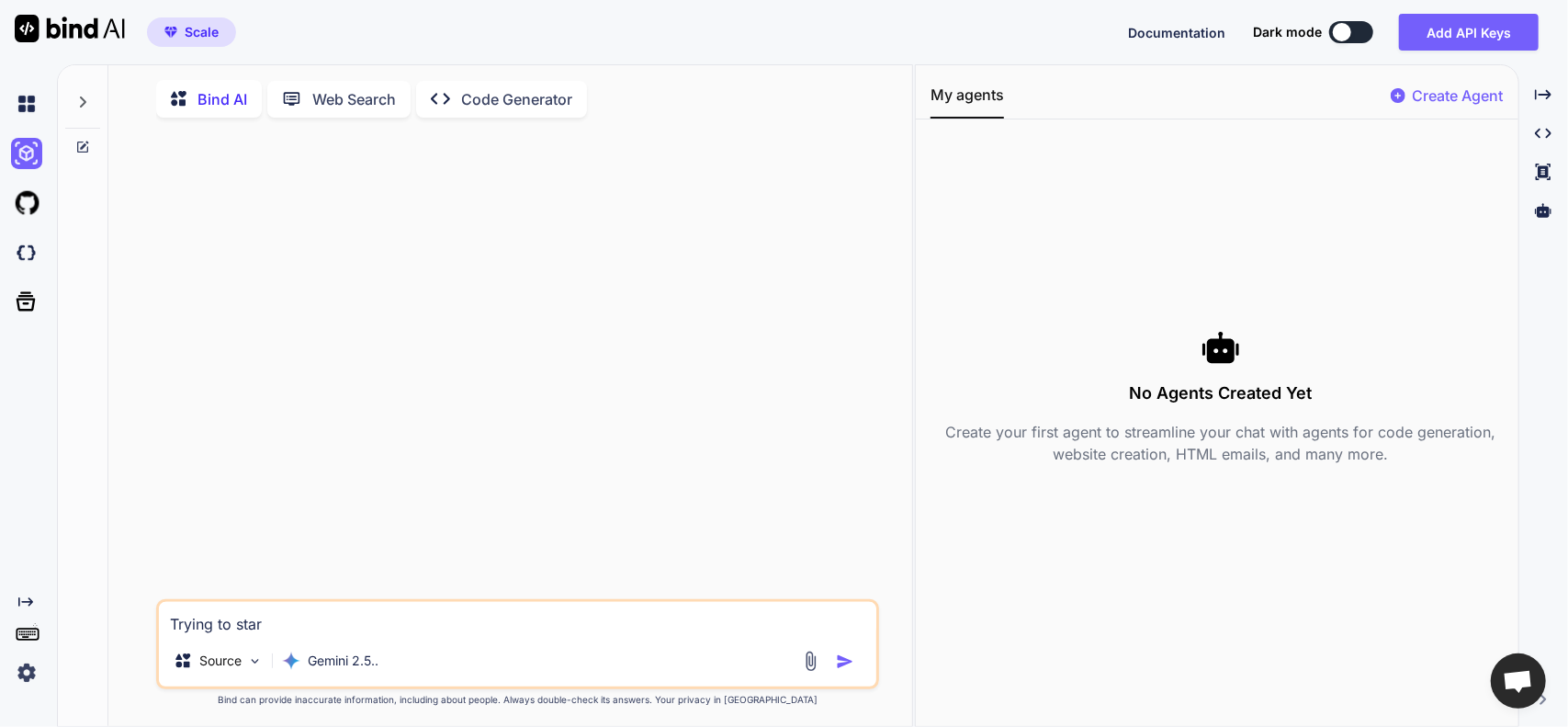
type textarea "x"
type textarea "Trying to start"
type textarea "x"
type textarea "Trying to start"
type textarea "x"
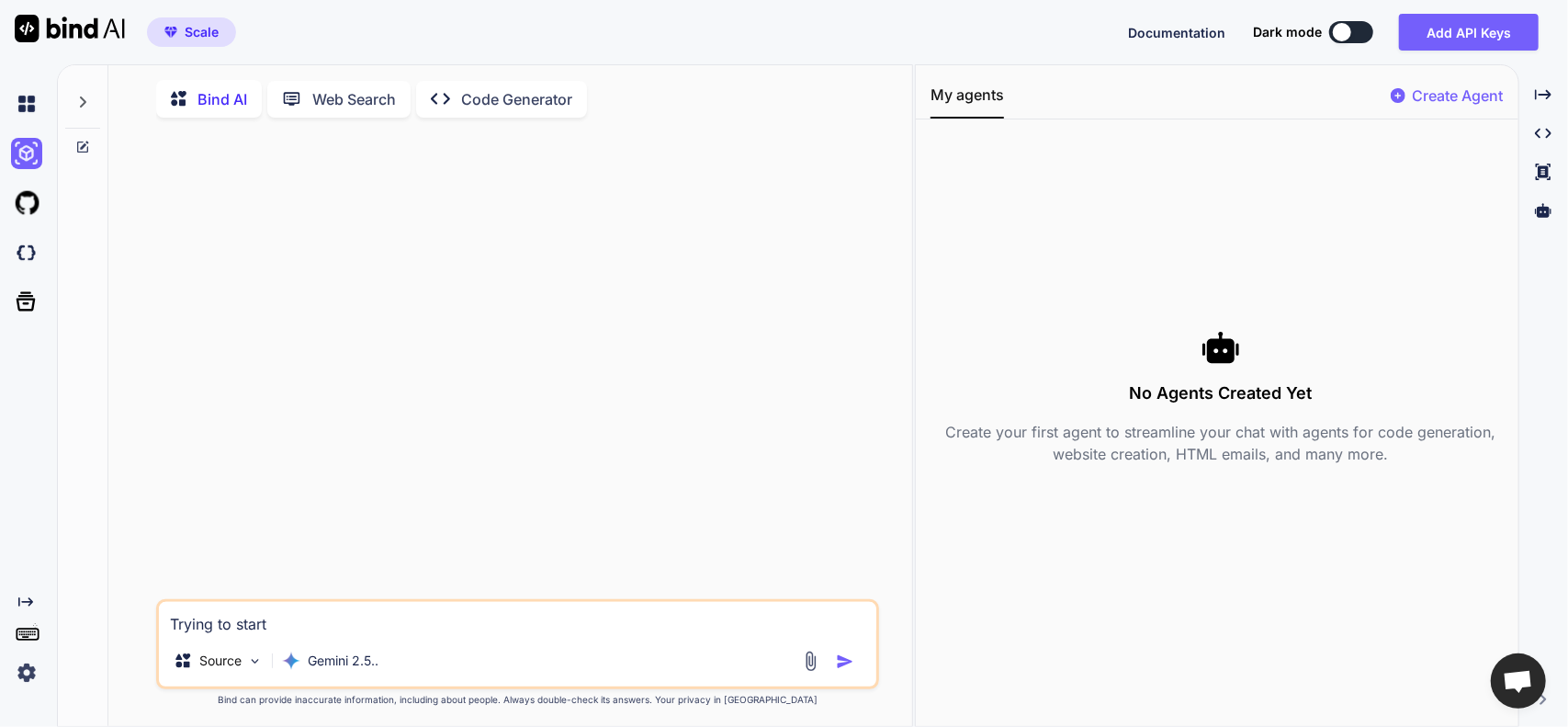
type textarea "Trying to start a"
type textarea "x"
type textarea "Trying to start a"
type textarea "x"
type textarea "Trying to start a c"
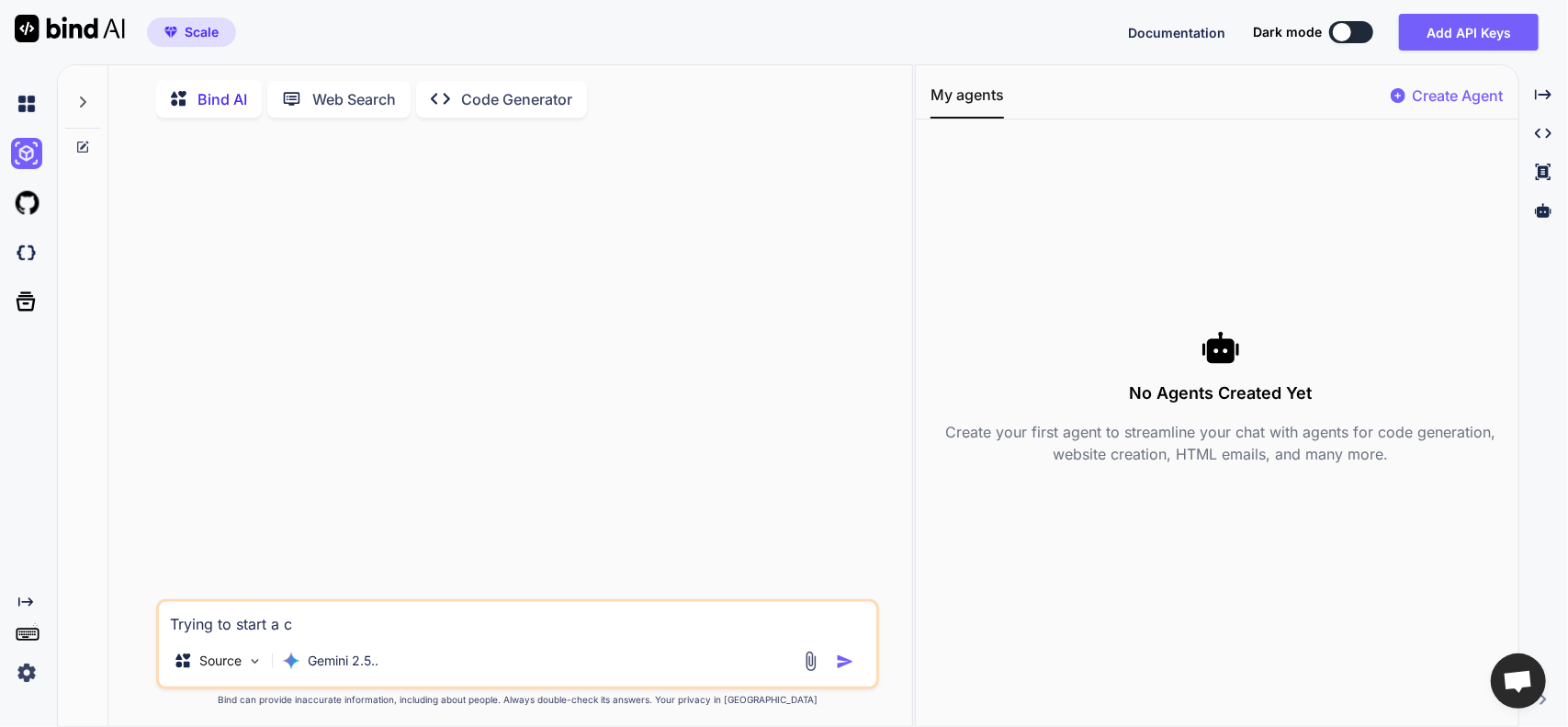
type textarea "x"
type textarea "Trying to start a co"
type textarea "x"
type textarea "Trying to start a coa"
type textarea "x"
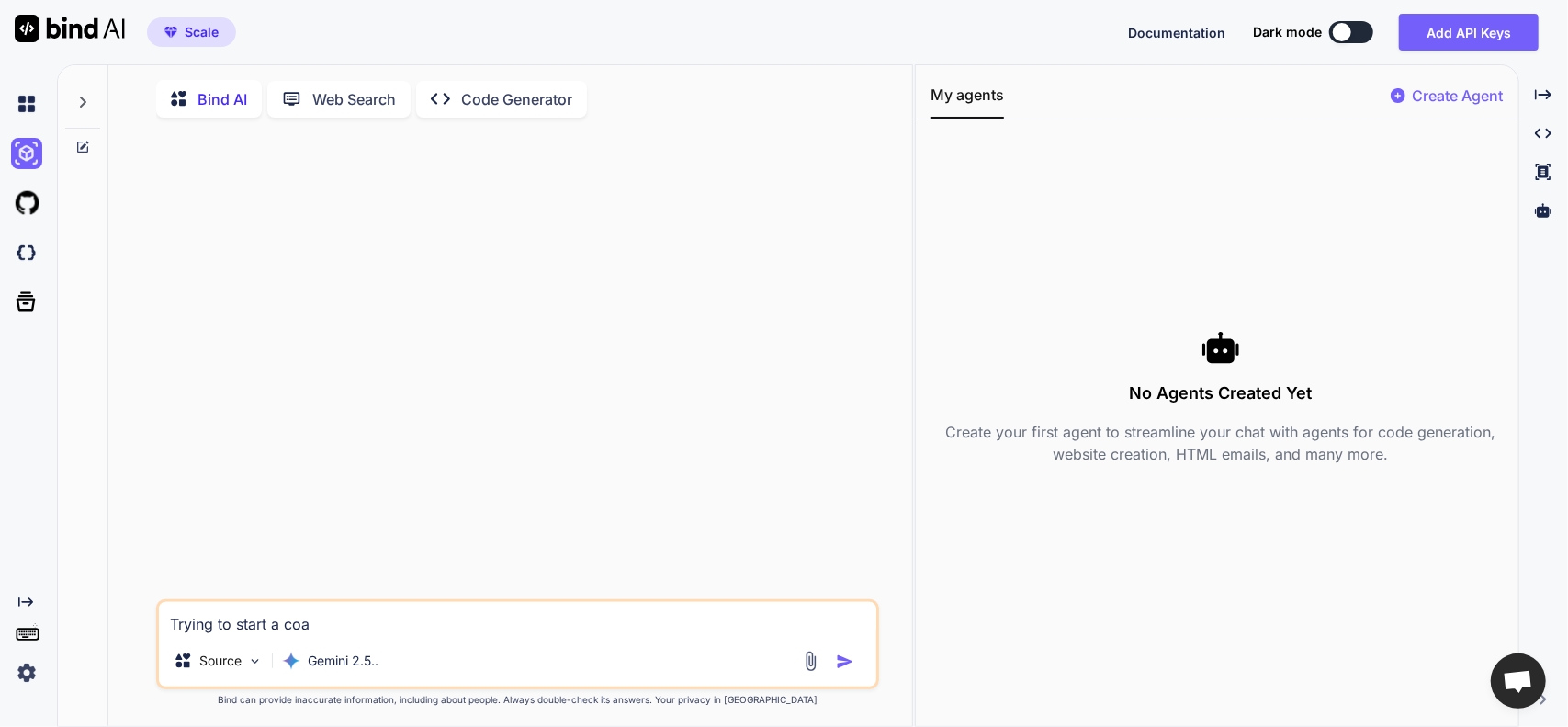
type textarea "Trying to start a coac"
type textarea "x"
type textarea "Trying to start a coach"
type textarea "x"
type textarea "Trying to start a coachi"
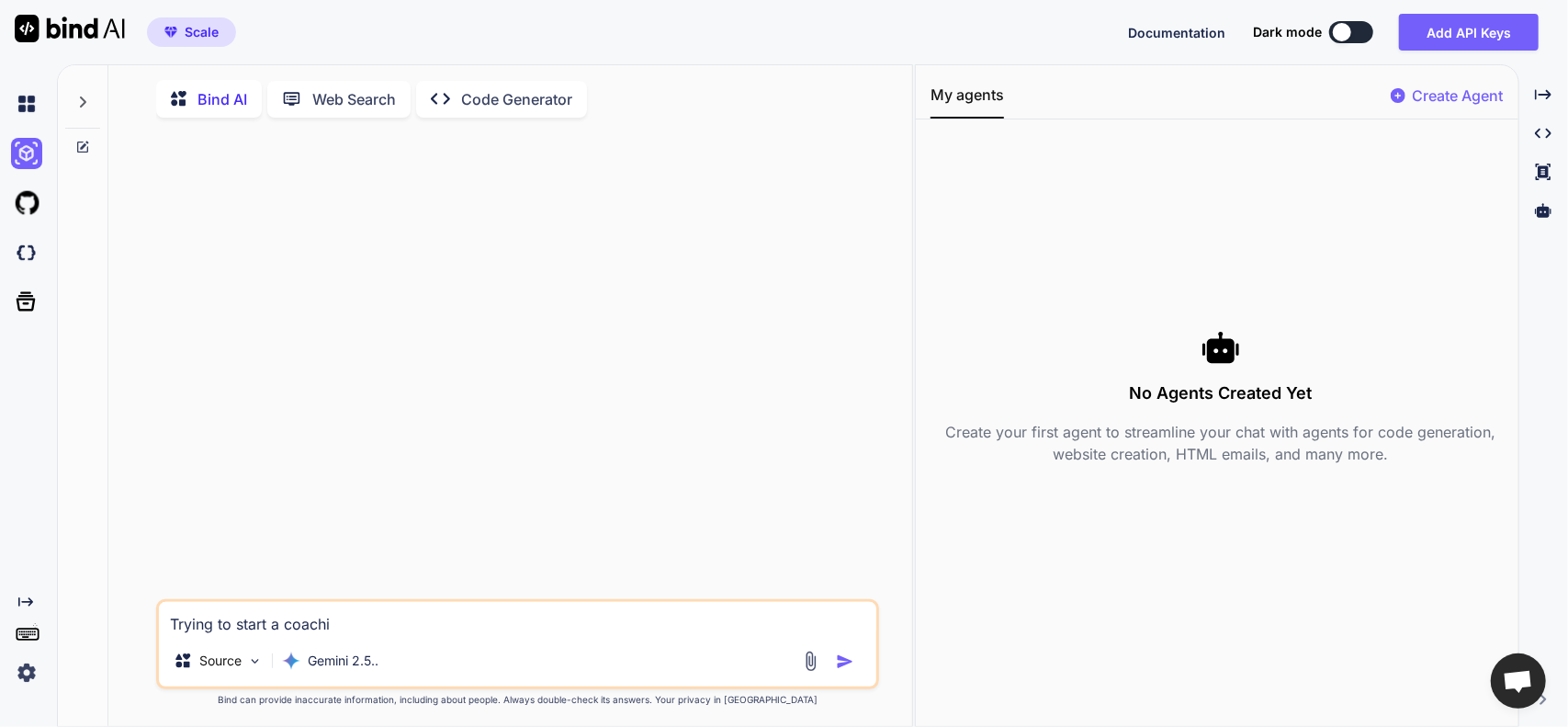
type textarea "x"
type textarea "Trying to start a coachin"
type textarea "x"
type textarea "Trying to start a coaching"
type textarea "x"
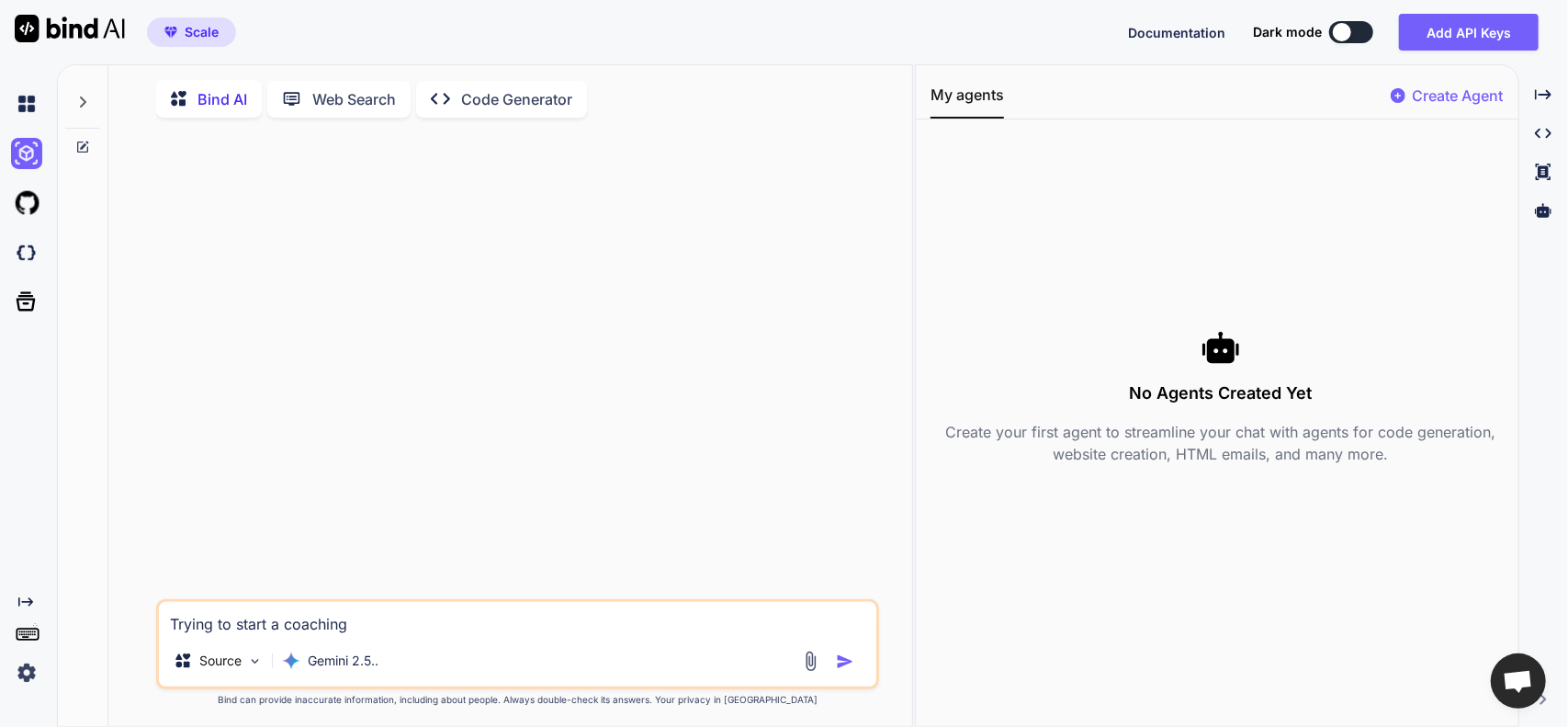
type textarea "Trying to start a coaching"
type textarea "x"
type textarea "Trying to start a coaching c"
type textarea "x"
type textarea "Trying to start a coaching"
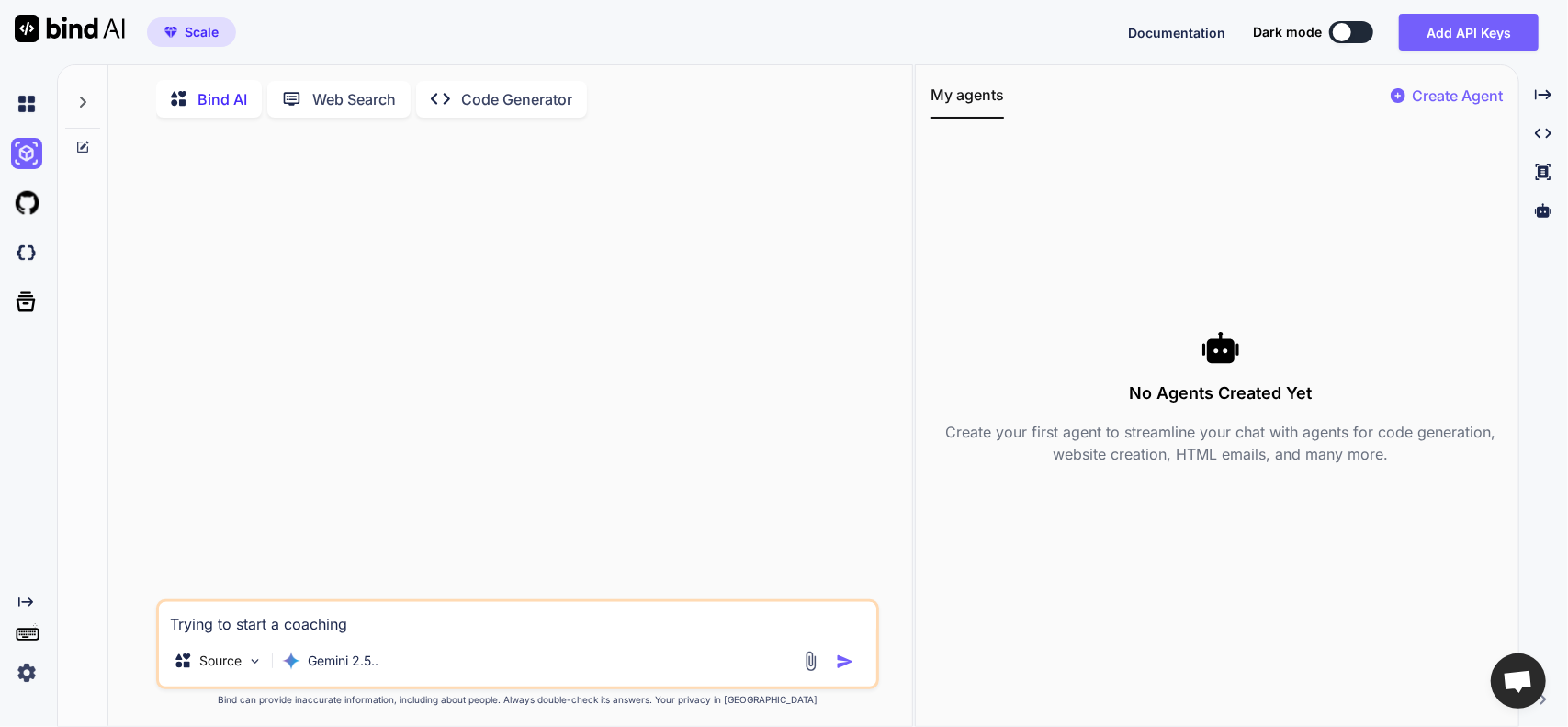
type textarea "x"
type textarea "Trying to start a coaching"
type textarea "x"
type textarea "Trying to start a coaching/"
type textarea "x"
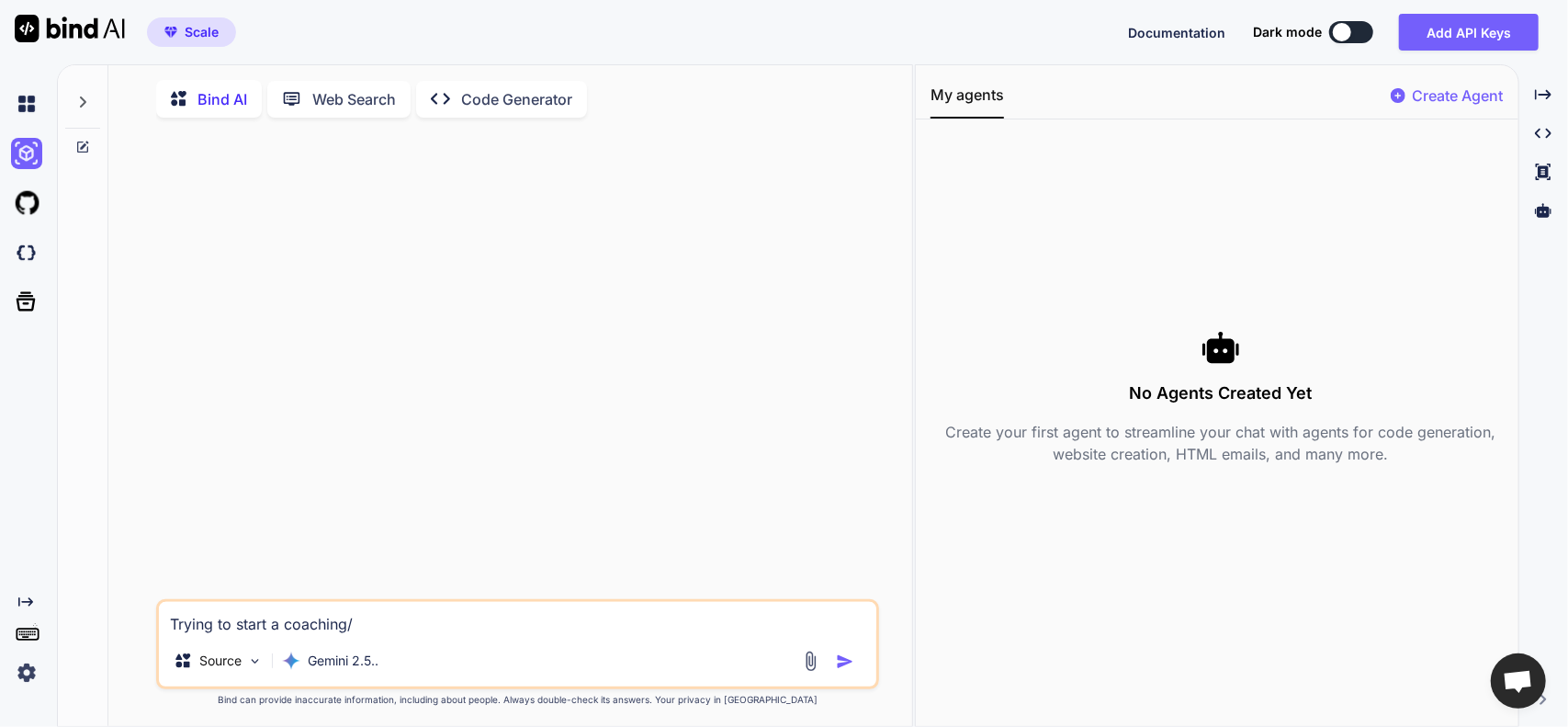
type textarea "Trying to start a coaching/m"
type textarea "x"
type textarea "Trying to start a coaching/me"
type textarea "x"
type textarea "Trying to start a coaching/ment"
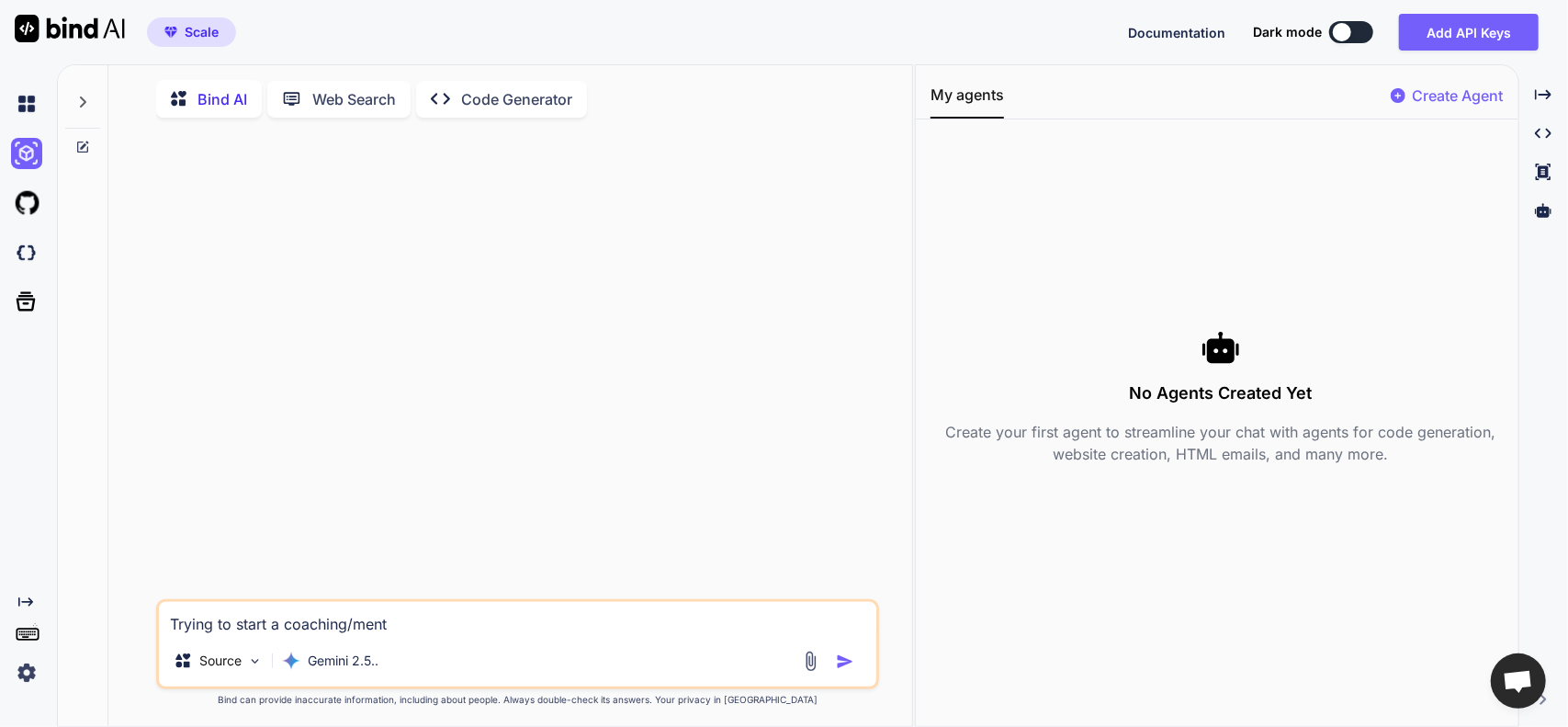
type textarea "x"
type textarea "Trying to start a coaching/[PERSON_NAME]"
type textarea "x"
type textarea "Trying to start a coaching/mentor"
type textarea "x"
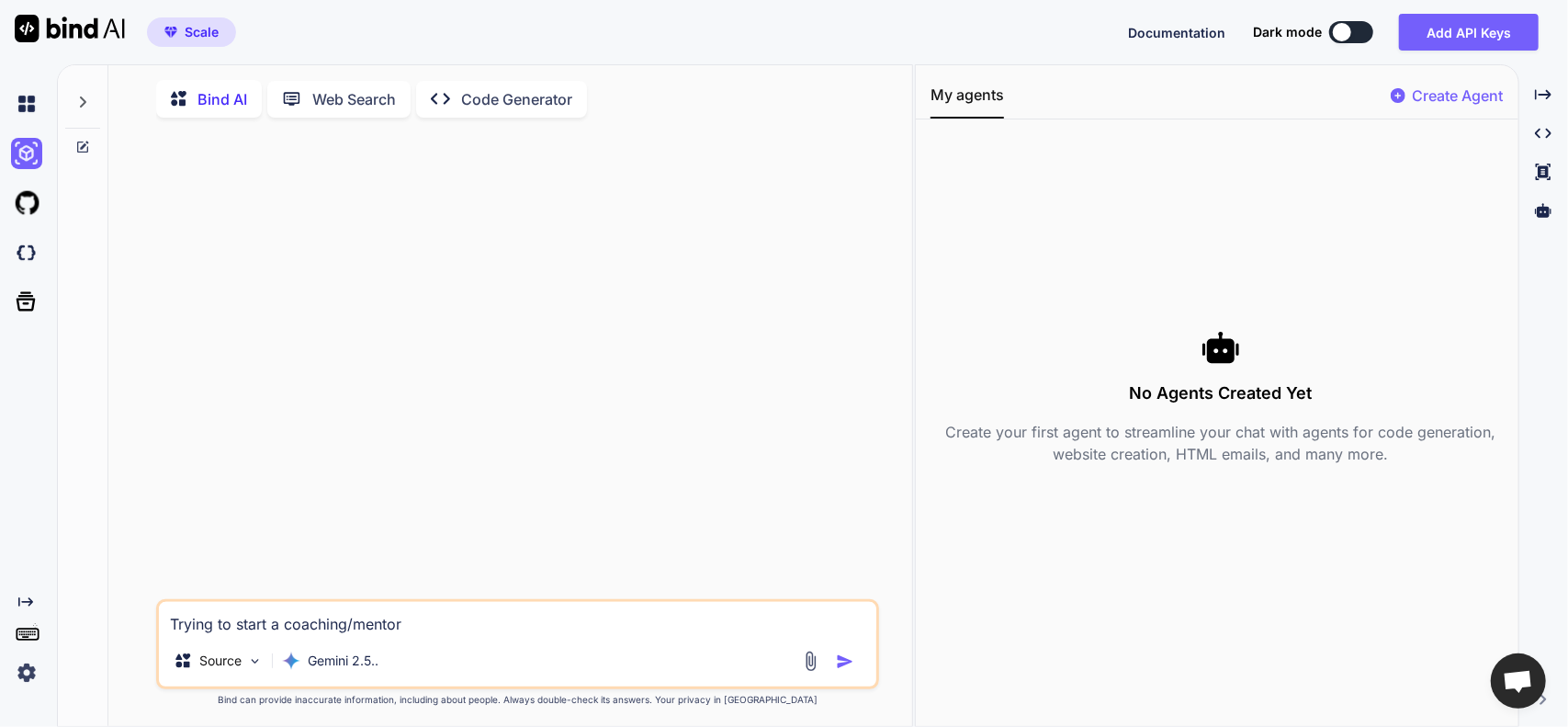
type textarea "Trying to start a coaching/mentori"
type textarea "x"
type textarea "Trying to start a coaching/mentorin"
type textarea "x"
type textarea "Trying to start a coaching/mentoring"
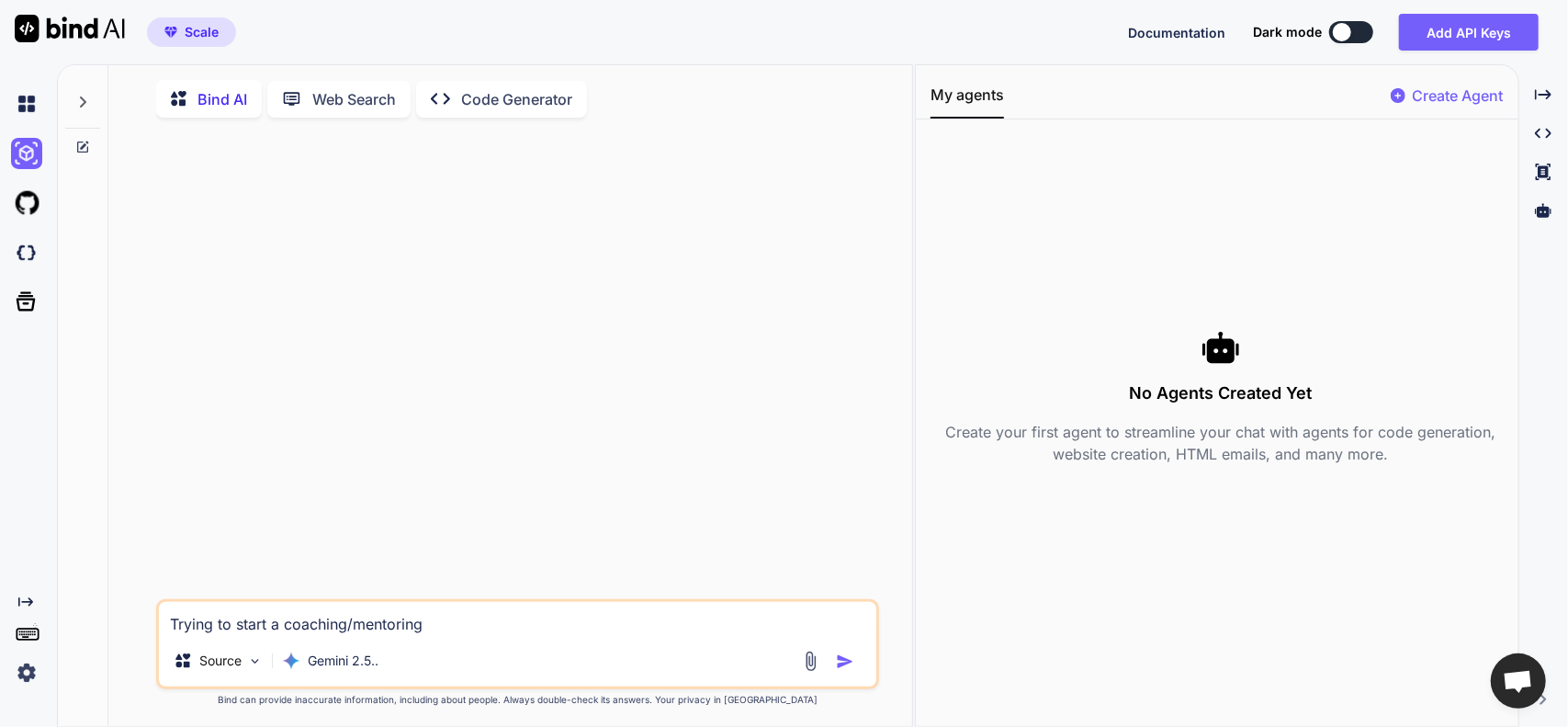
type textarea "x"
type textarea "Trying to start a coaching/mentoring"
type textarea "x"
type textarea "Trying to start a coaching/mentoring c"
type textarea "x"
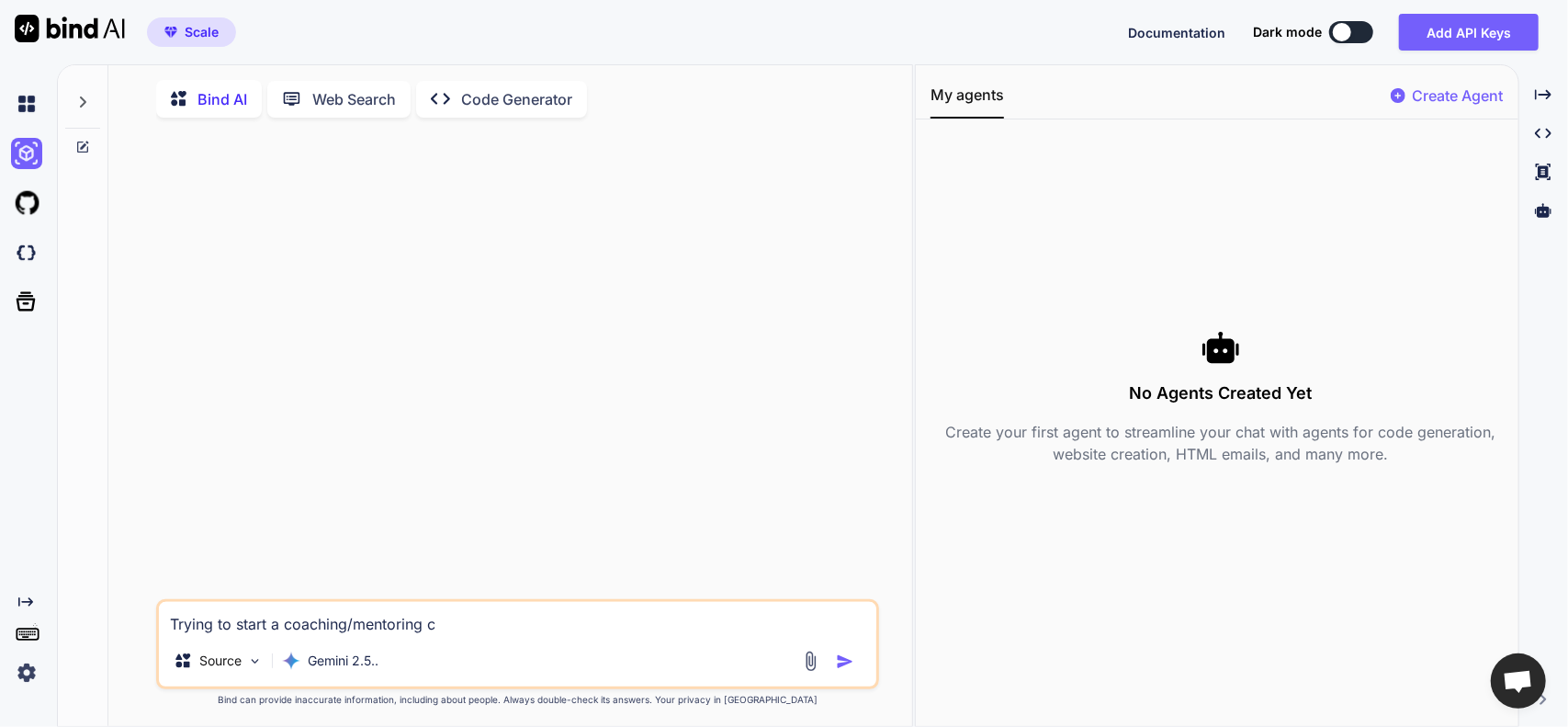
type textarea "Trying to start a coaching/mentoring co"
type textarea "x"
type textarea "Trying to start a coaching/mentoring coa"
type textarea "x"
type textarea "Trying to start a coaching/mentoring coac"
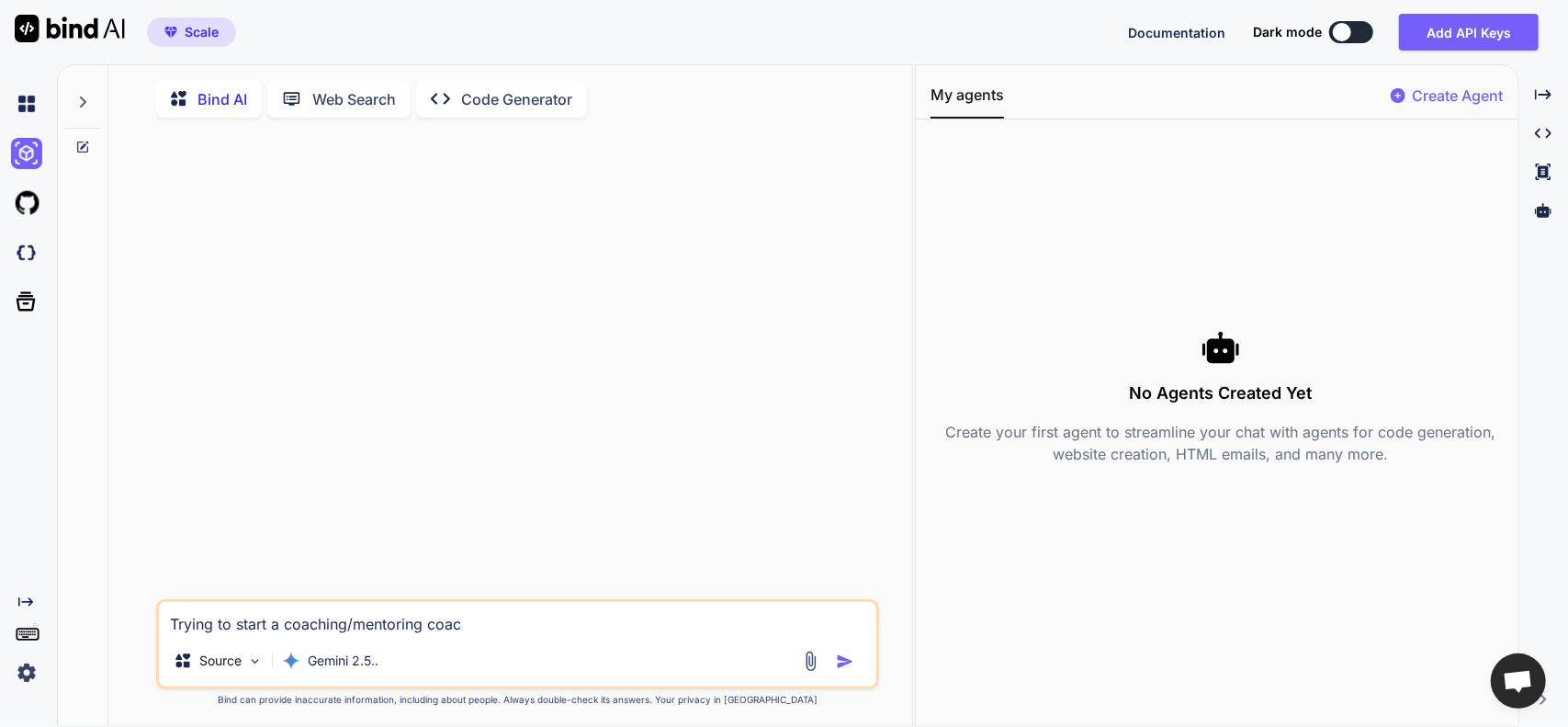
type textarea "x"
type textarea "Trying to start a coaching/mentoring coach"
type textarea "x"
type textarea "Trying to start a coaching/mentoring coachi"
type textarea "x"
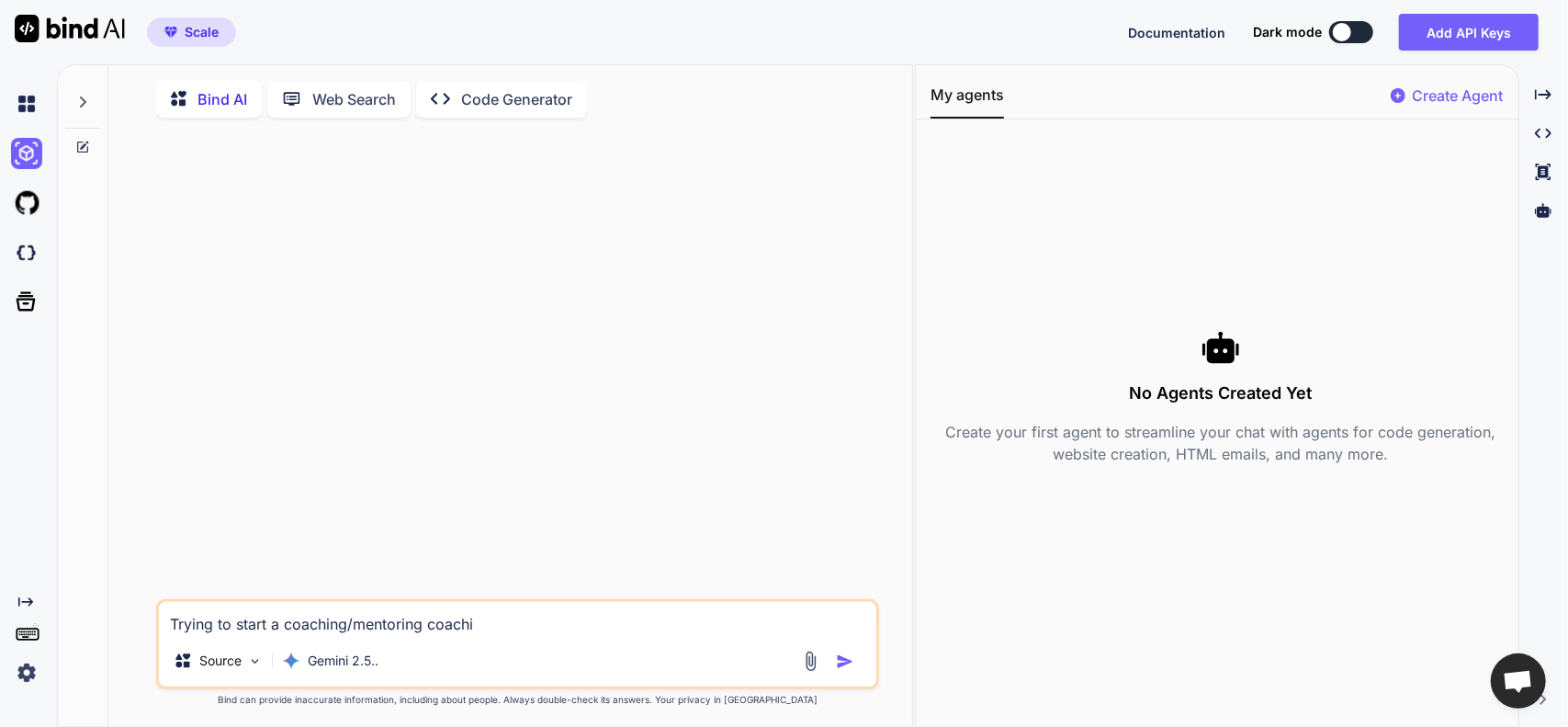
type textarea "Trying to start a coaching/mentoring coachin"
type textarea "x"
type textarea "Trying to start a coaching/mentoring coaching"
type textarea "x"
type textarea "Trying to start a coaching/mentoring coaching"
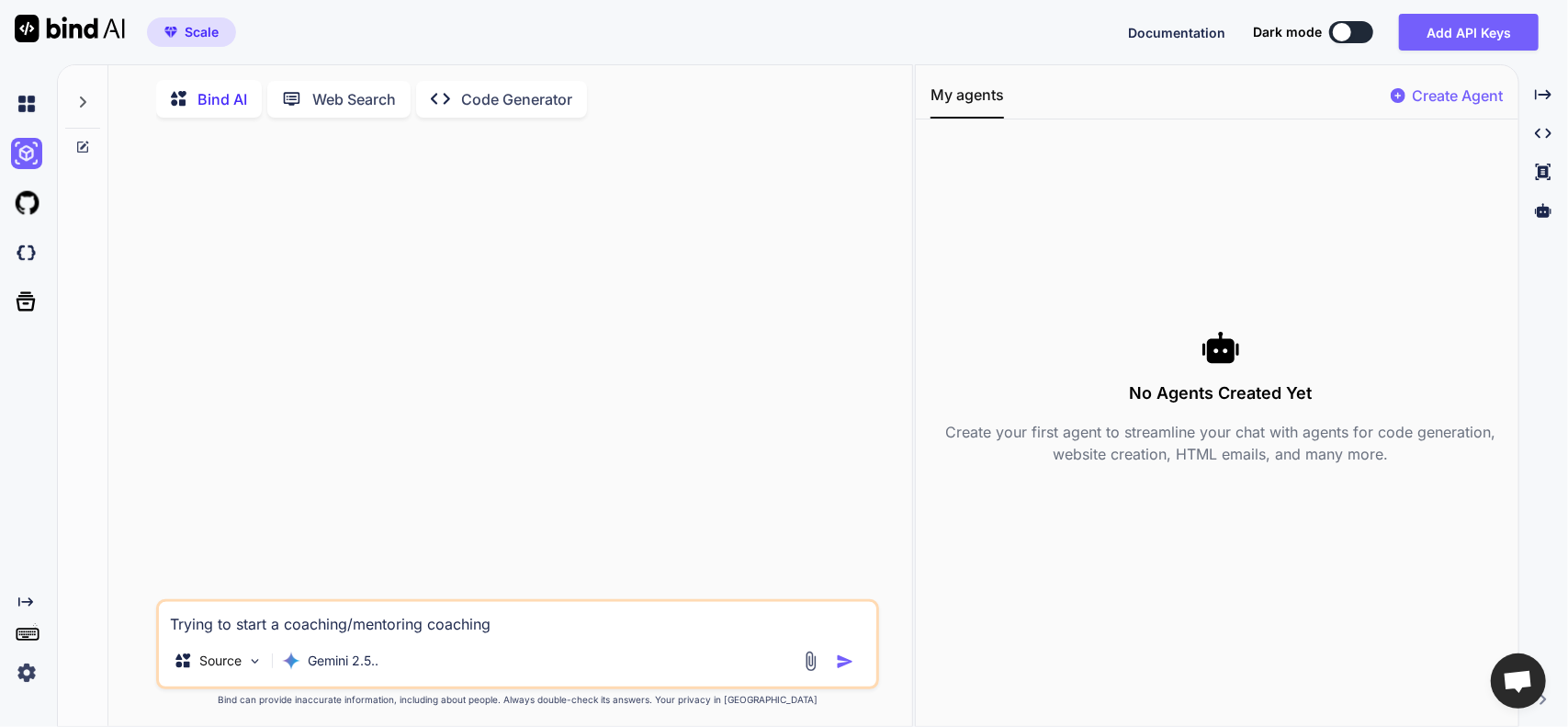
type textarea "x"
type textarea "Trying to start a coaching/mentoring coaching b"
type textarea "x"
type textarea "Trying to start a coaching/mentoring coaching bu"
type textarea "x"
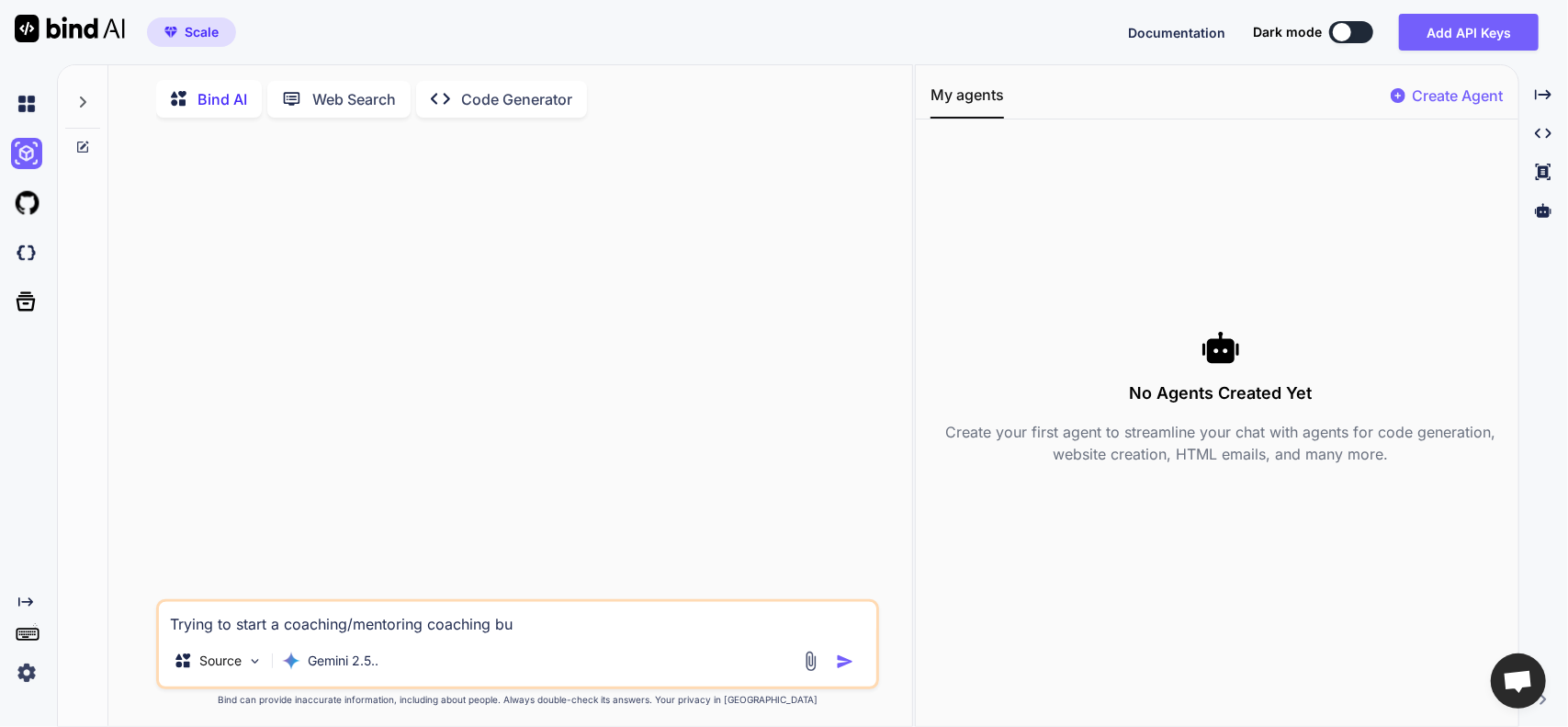
type textarea "Trying to start a coaching/mentoring coaching bus"
type textarea "x"
type textarea "Trying to start a coaching/mentoring coaching busi"
type textarea "x"
type textarea "Trying to start a coaching/mentoring coaching [PERSON_NAME]"
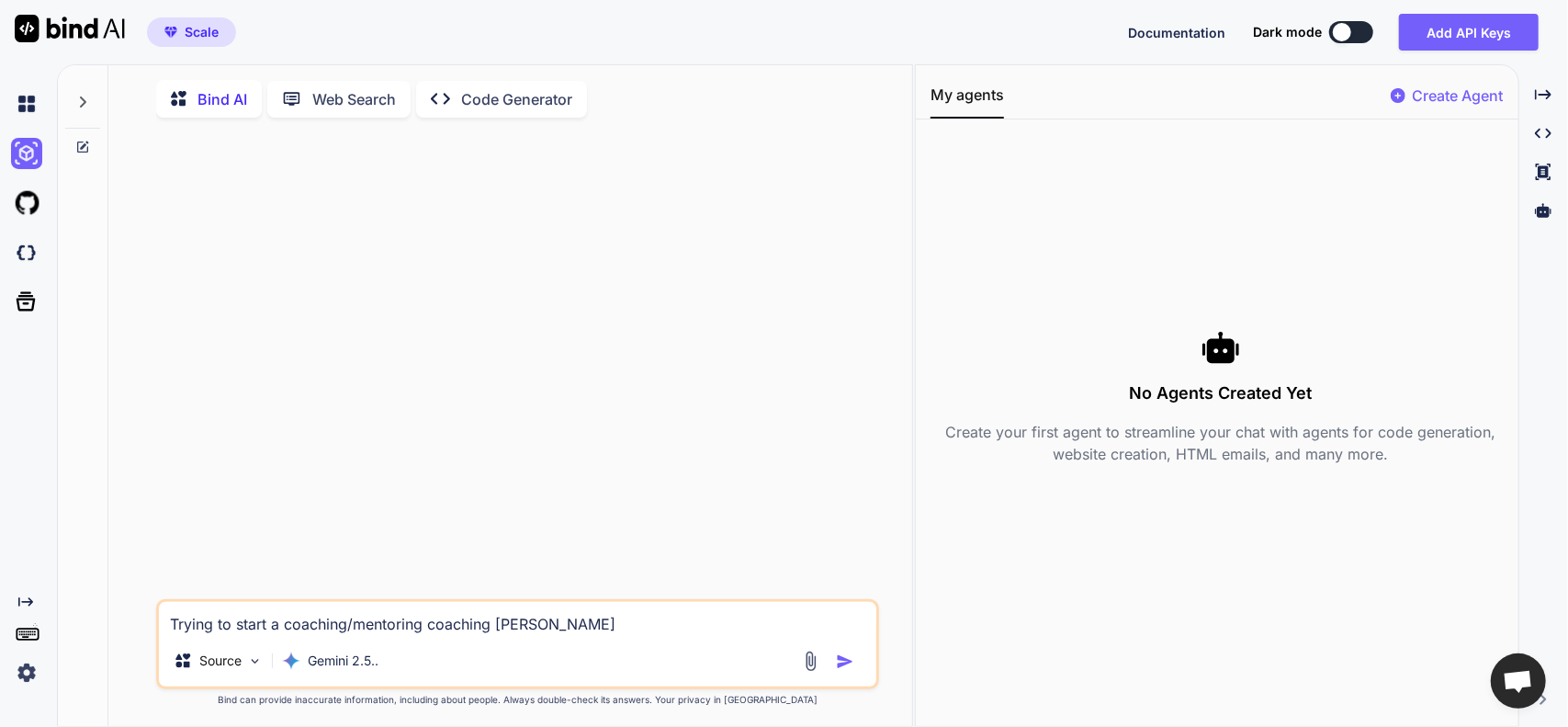
type textarea "x"
type textarea "Trying to start a coaching/mentoring coaching busi"
type textarea "x"
type textarea "Trying to start a coaching/mentoring coaching bus"
type textarea "x"
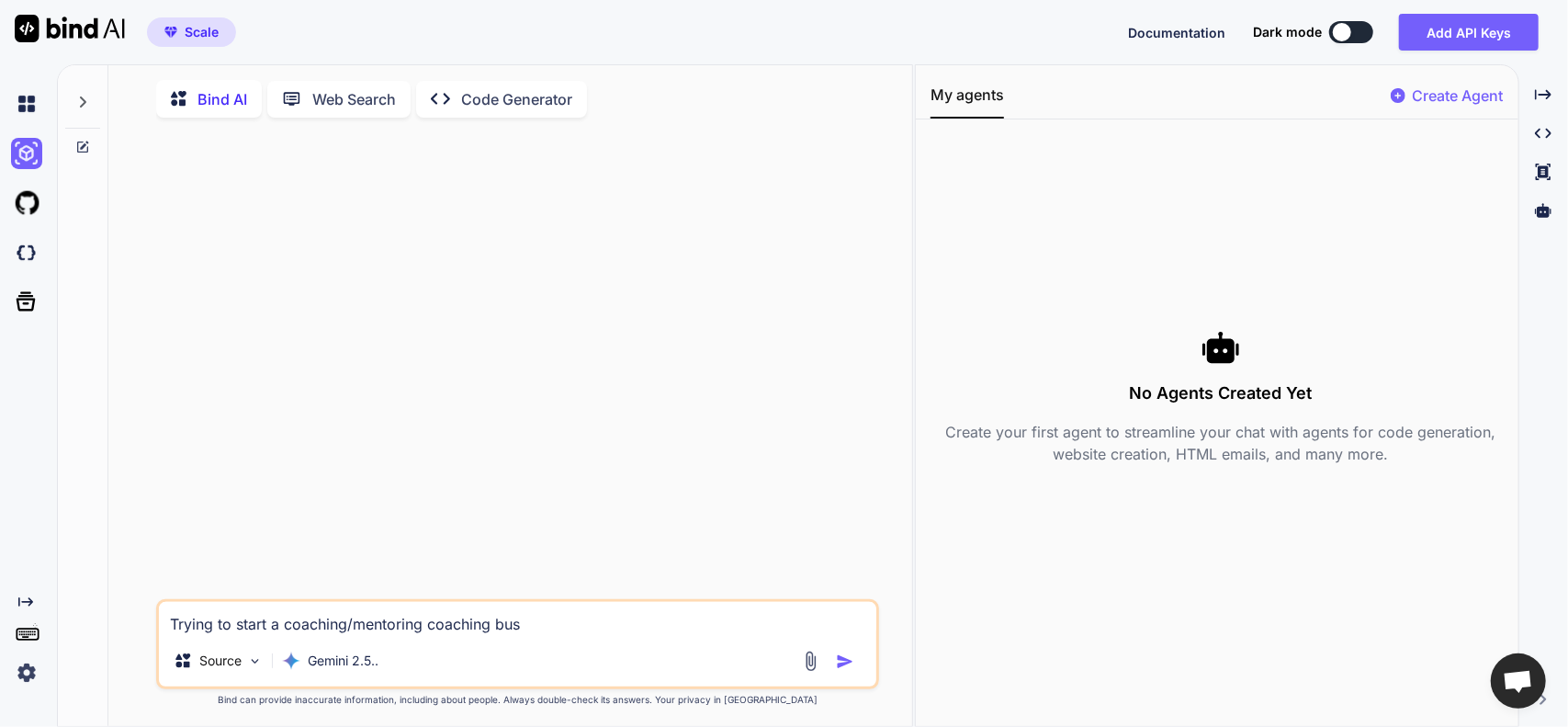
type textarea "Trying to start a coaching/mentoring coaching bu"
type textarea "x"
type textarea "Trying to start a coaching/mentoring coaching b"
type textarea "x"
type textarea "Trying to start a coaching/mentoring coaching"
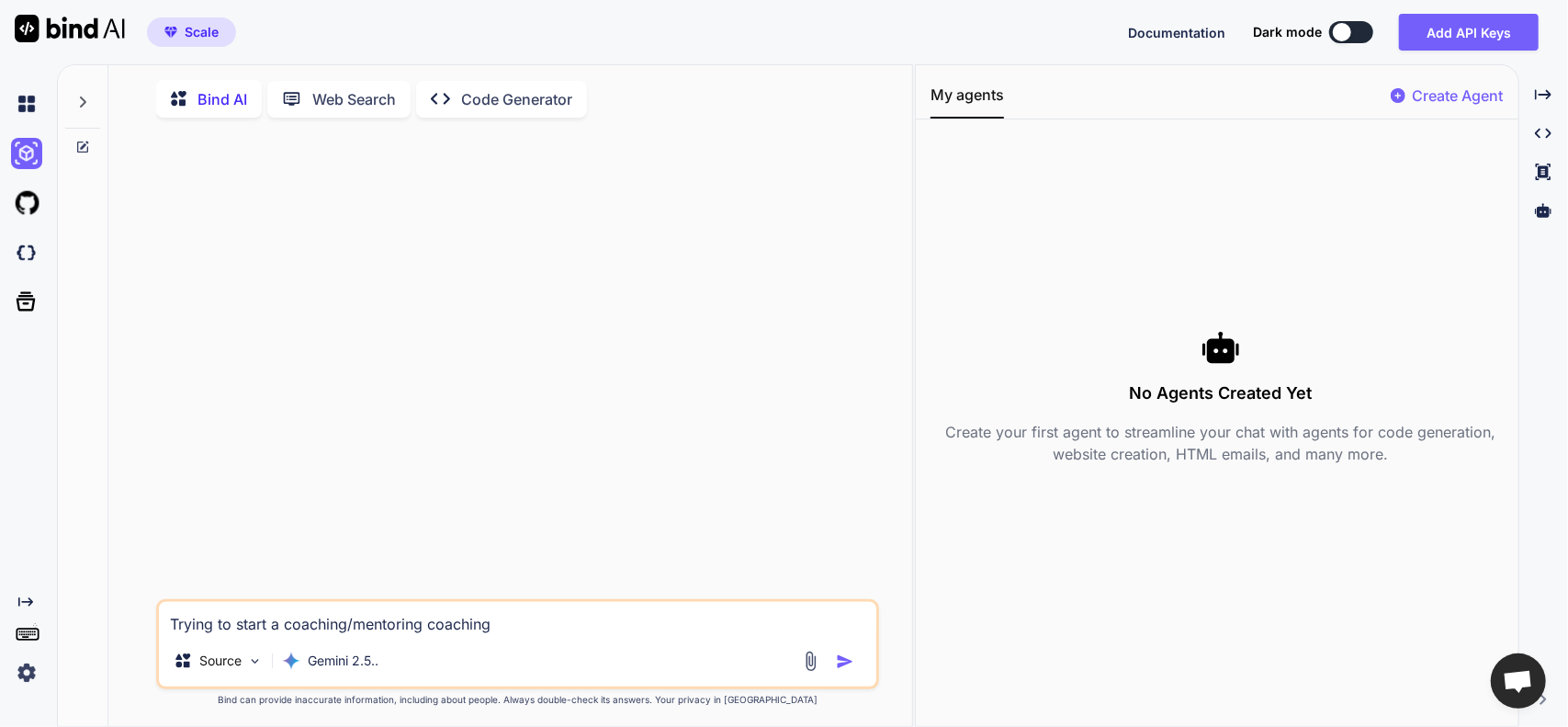
type textarea "x"
type textarea "Trying to start a coaching/mentoring coaching"
type textarea "x"
type textarea "Trying to start a coaching/mentoring coachin"
type textarea "x"
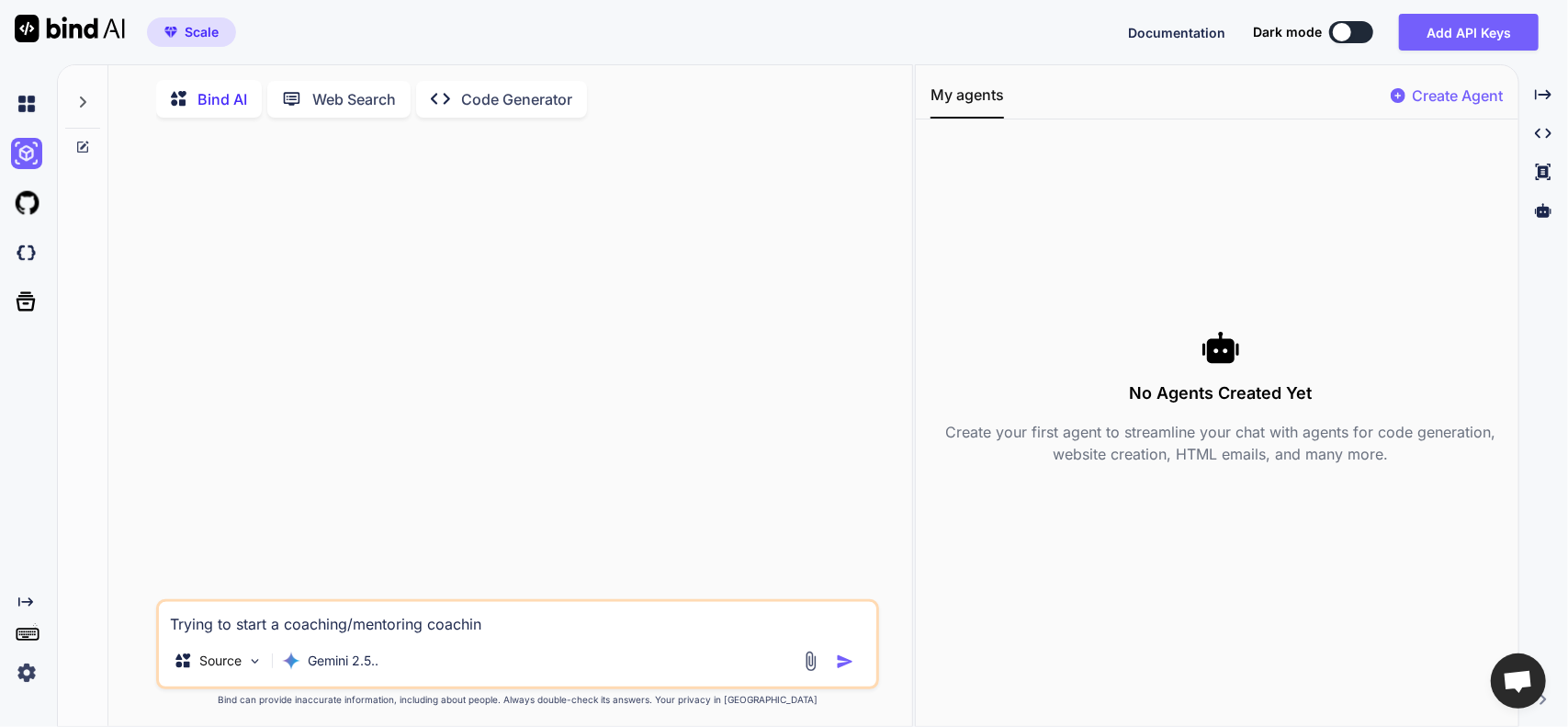
type textarea "Trying to start a coaching/mentoring coachi"
type textarea "x"
type textarea "Trying to start a coaching/mentoring coach"
type textarea "x"
type textarea "Trying to start a coaching/mentoring coac"
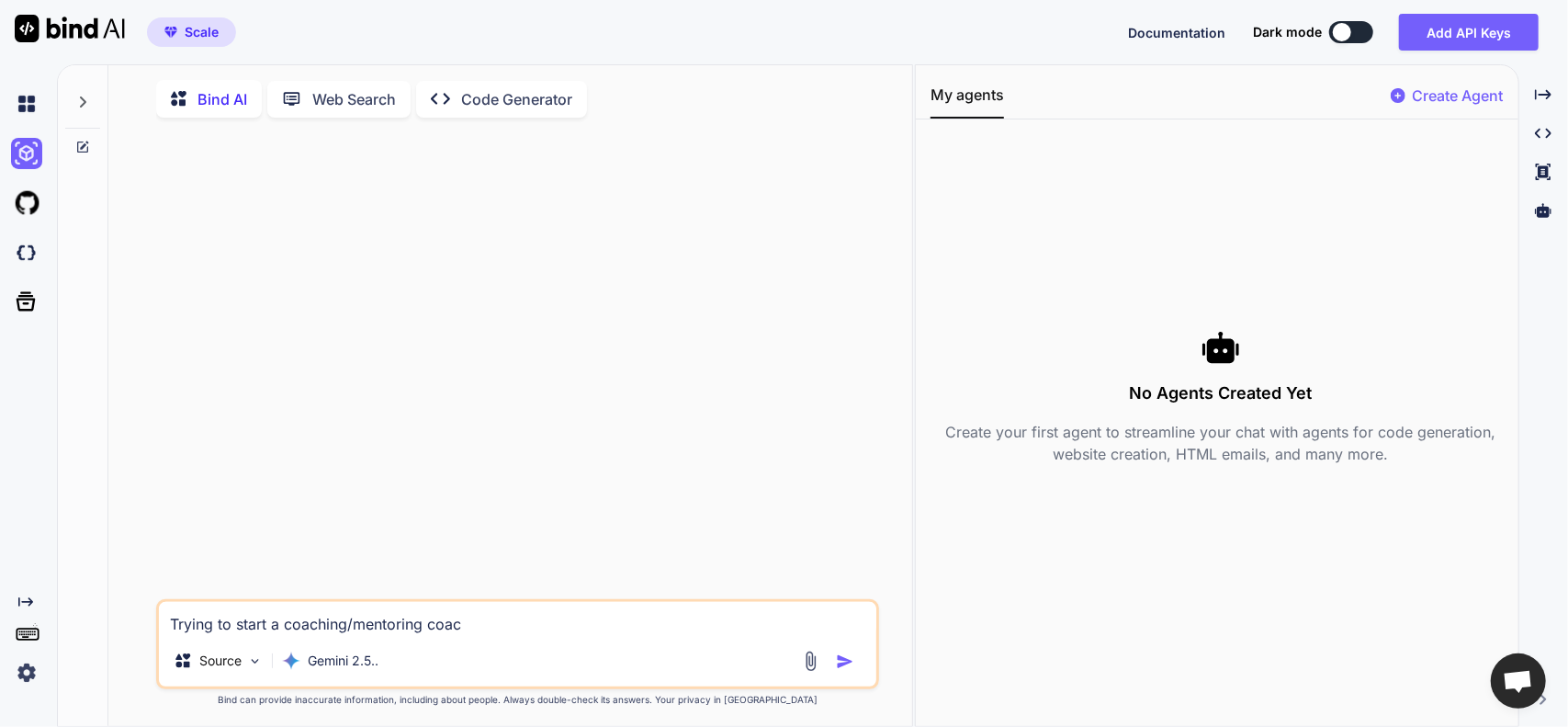
type textarea "x"
type textarea "Trying to start a coaching/mentoring coa"
type textarea "x"
type textarea "Trying to start a coaching/mentoring co"
type textarea "x"
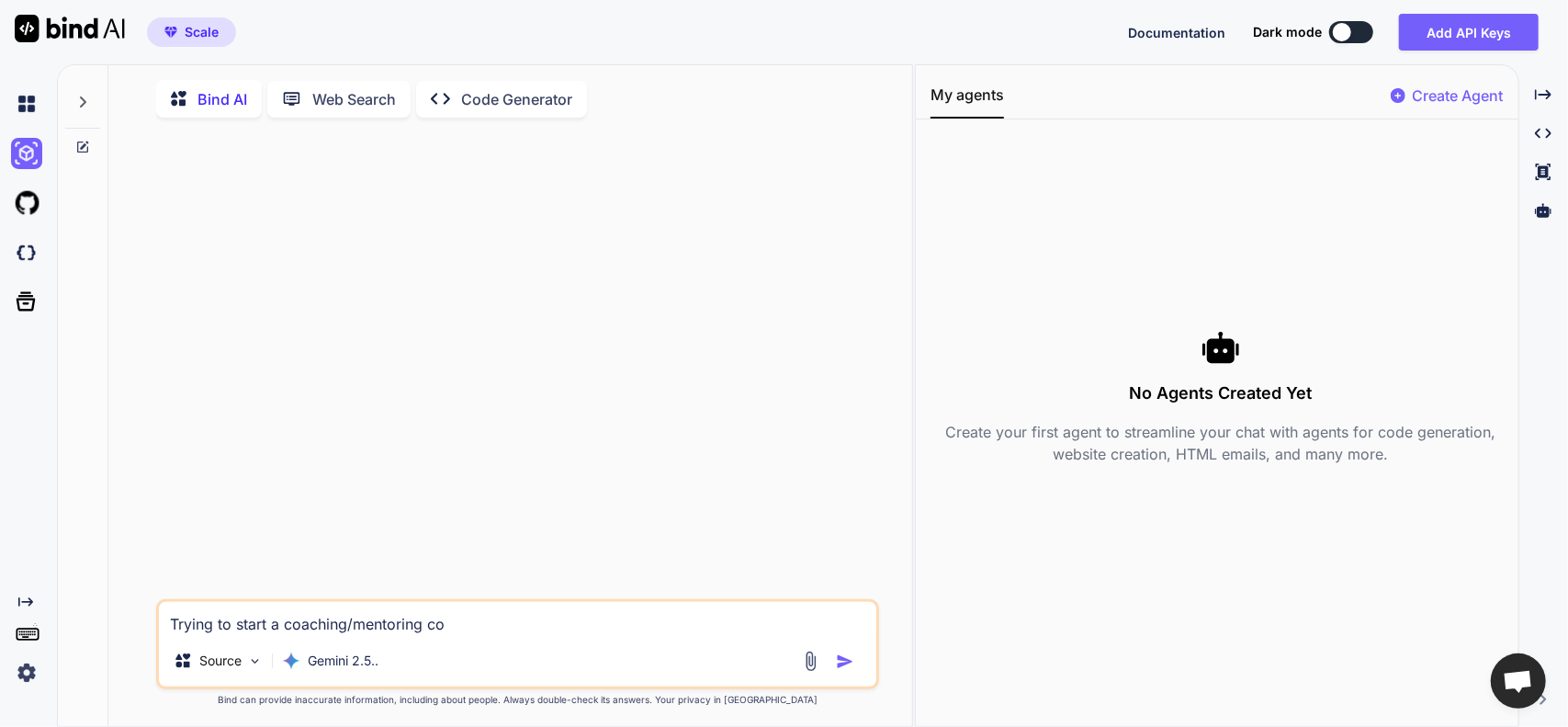
type textarea "Trying to start a coaching/mentoring c"
type textarea "x"
type textarea "Trying to start a coaching/mentoring"
type textarea "x"
type textarea "Trying to start a coaching/mentoring b"
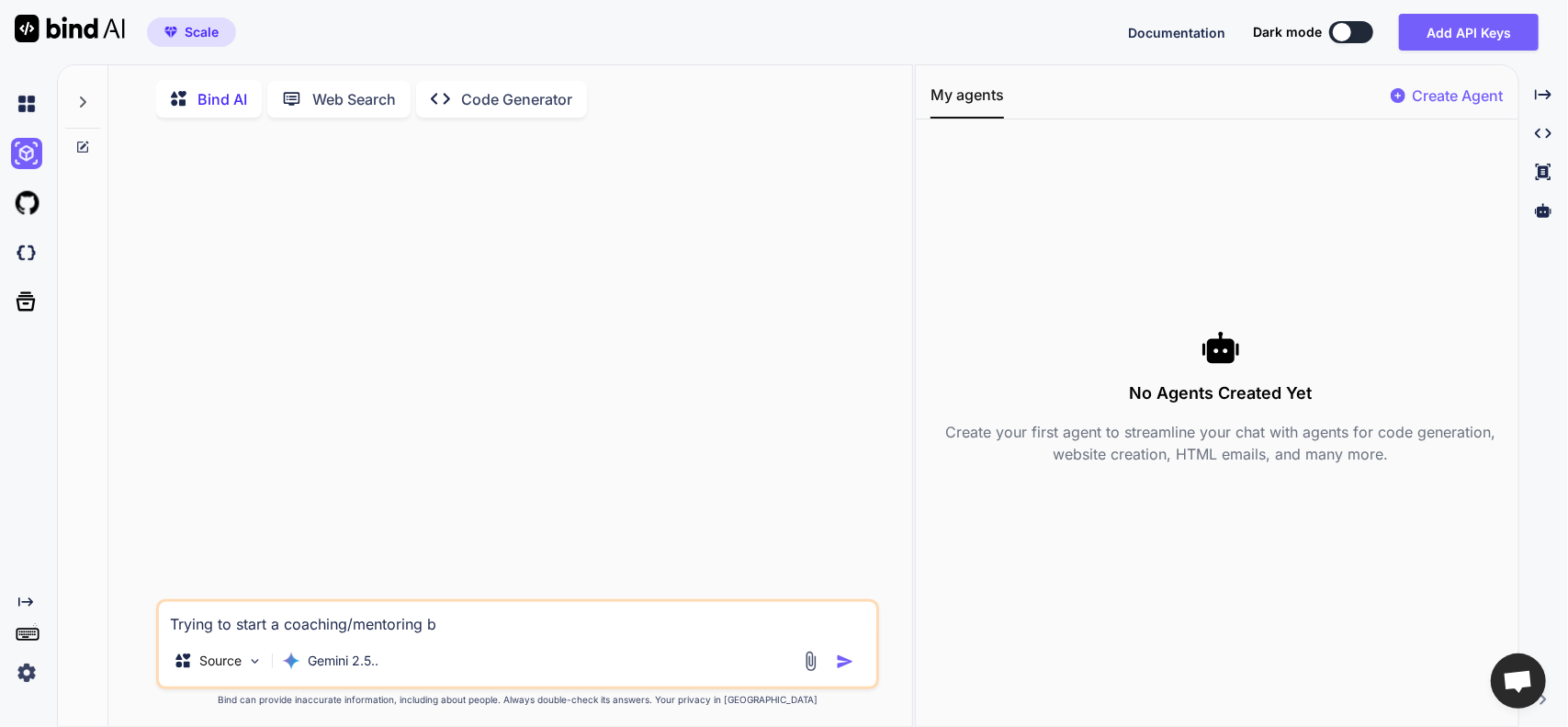
type textarea "x"
type textarea "Trying to start a coaching/mentoring bu"
type textarea "x"
type textarea "Trying to start a coaching/mentoring bus"
type textarea "x"
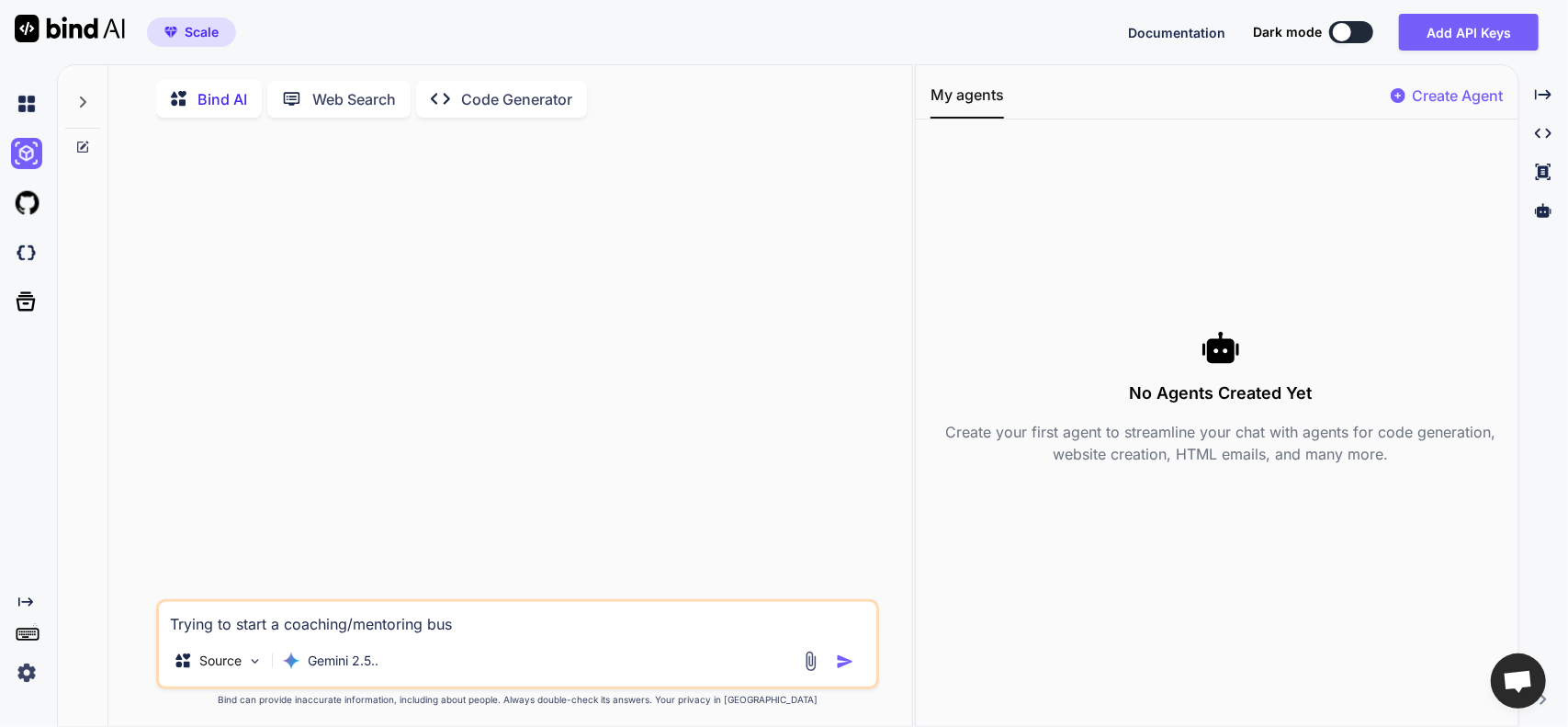
type textarea "Trying to start a coaching/mentoring [PERSON_NAME]"
type textarea "x"
type textarea "Trying to start a coaching/mentoring [PERSON_NAME]"
type textarea "x"
type textarea "Trying to start a coaching/mentoring [PERSON_NAME]"
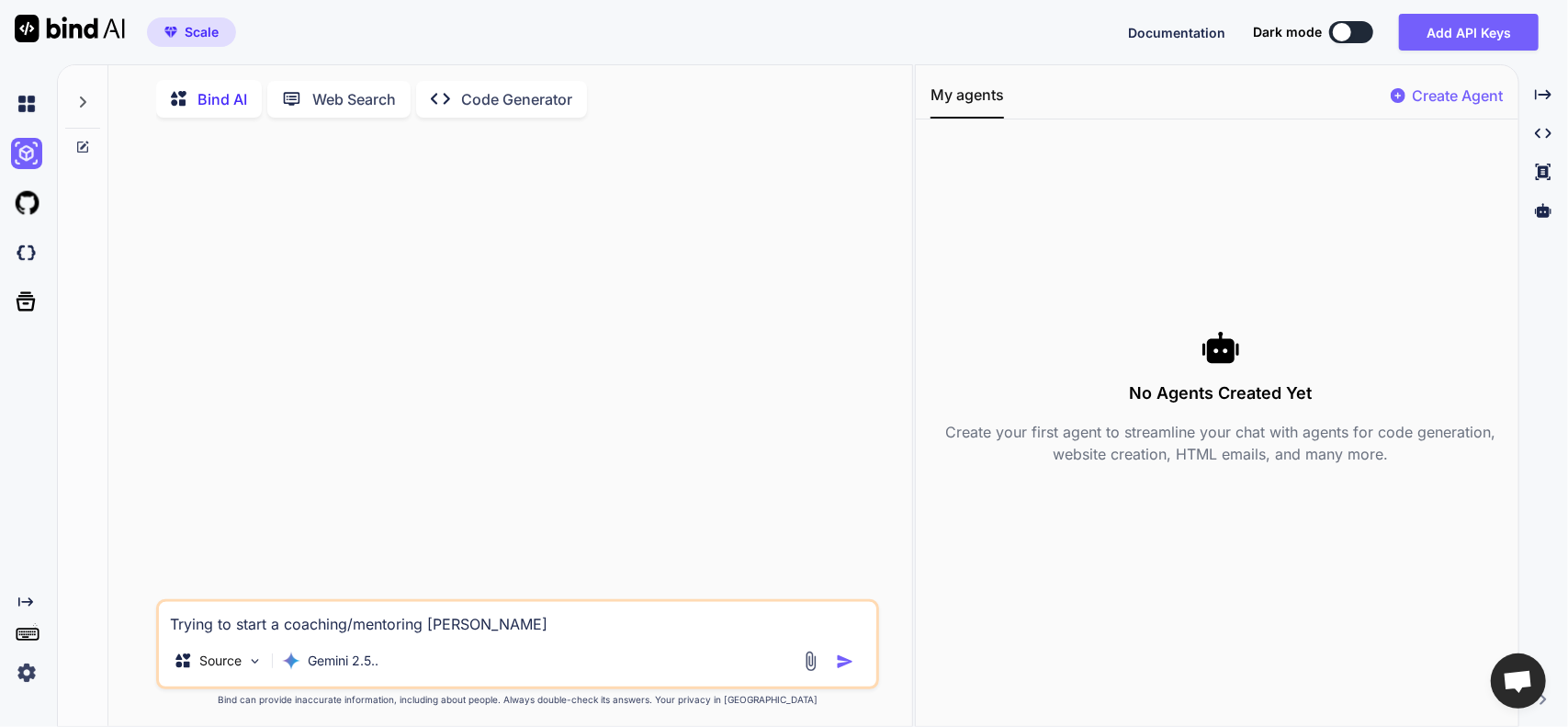
type textarea "x"
type textarea "Trying to start a coaching/mentoring busines"
type textarea "x"
type textarea "Trying to start a coaching/mentoring business"
type textarea "x"
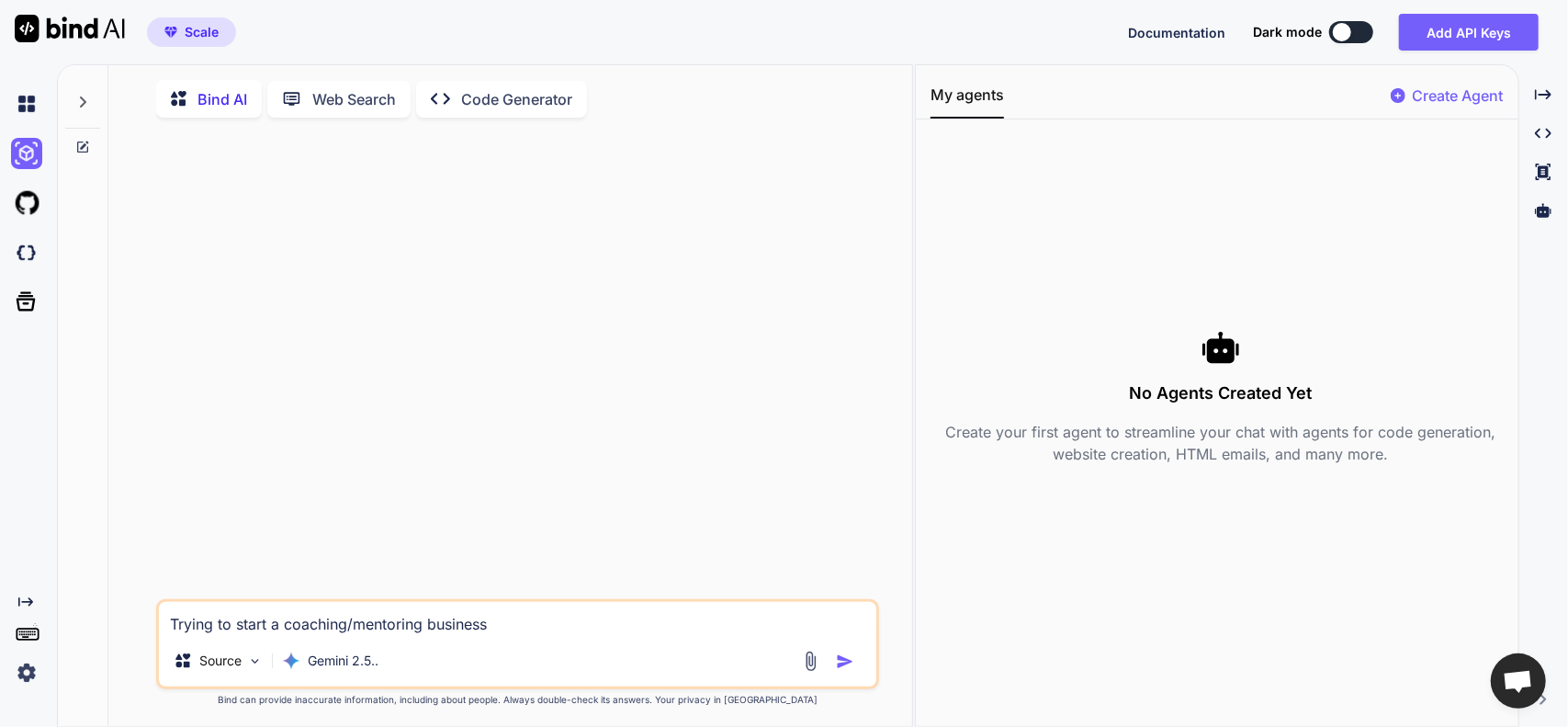
type textarea "Trying to start a coaching/mentoring business"
type textarea "x"
type textarea "Trying to start a coaching/mentoring business a"
type textarea "x"
type textarea "Trying to start a coaching/mentoring business ab"
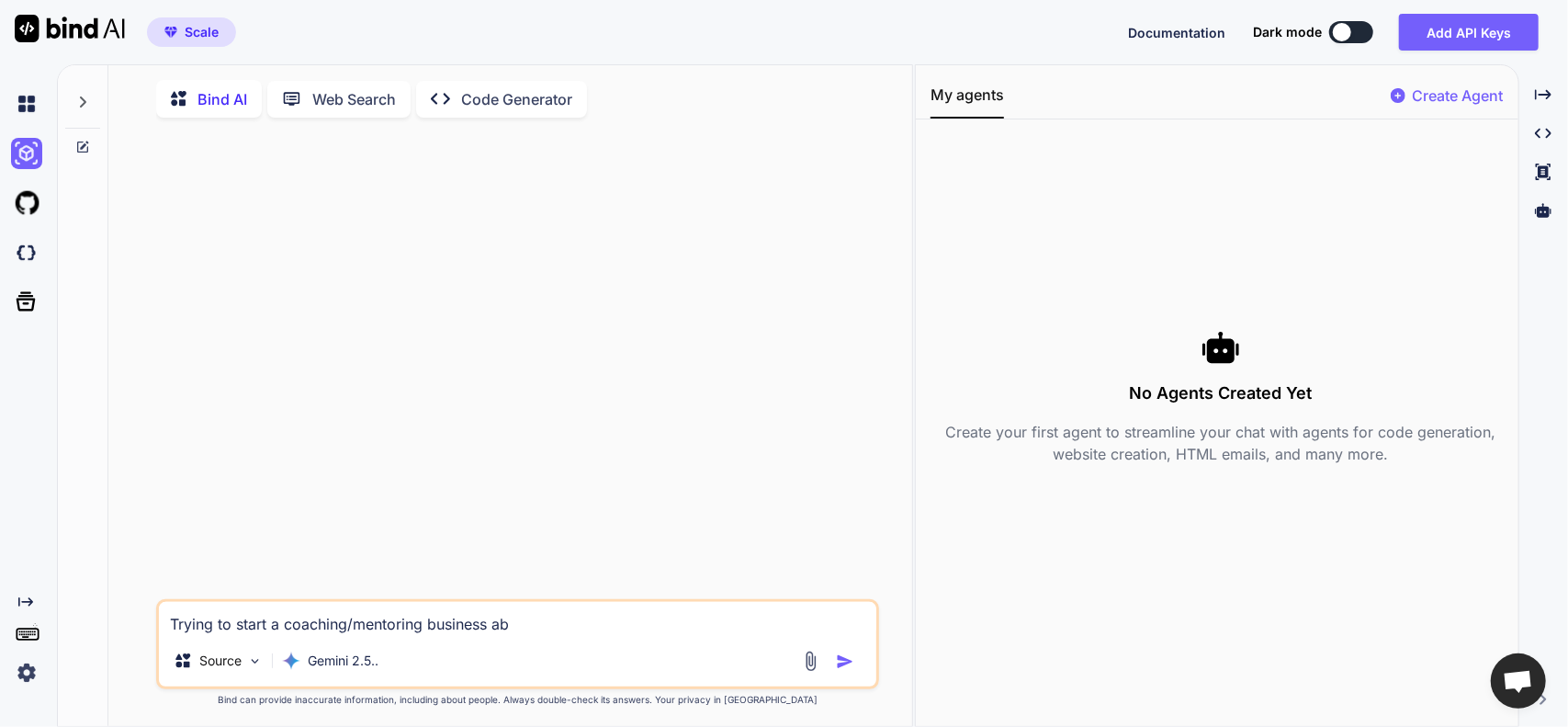
type textarea "x"
type textarea "Trying to start a coaching/mentoring business abo"
type textarea "x"
type textarea "Trying to start a coaching/mentoring business abou"
type textarea "x"
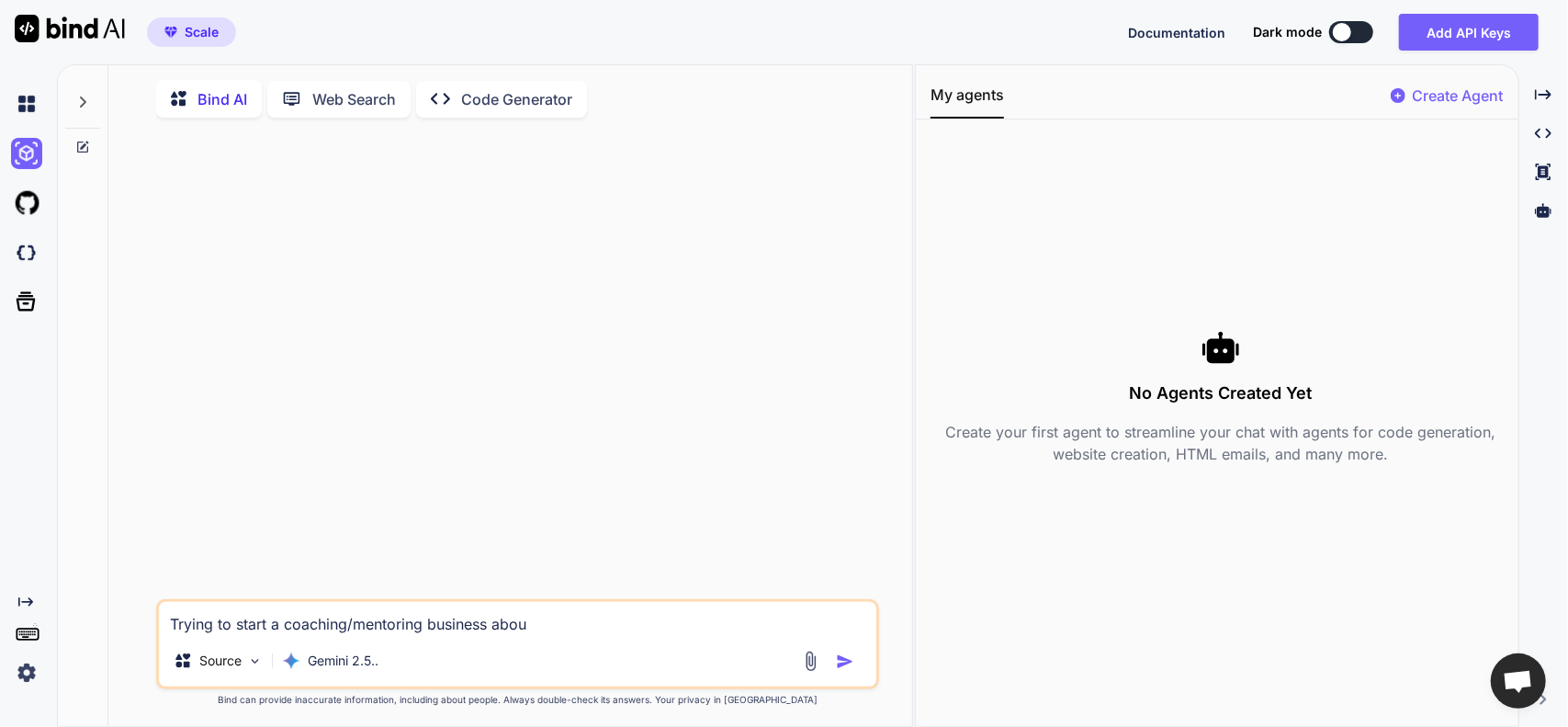
type textarea "Trying to start a coaching/mentoring business abou"
type textarea "x"
type textarea "Trying to start a coaching/mentoring business [PERSON_NAME]"
type textarea "x"
type textarea "Trying to start a coaching/mentoring business abou"
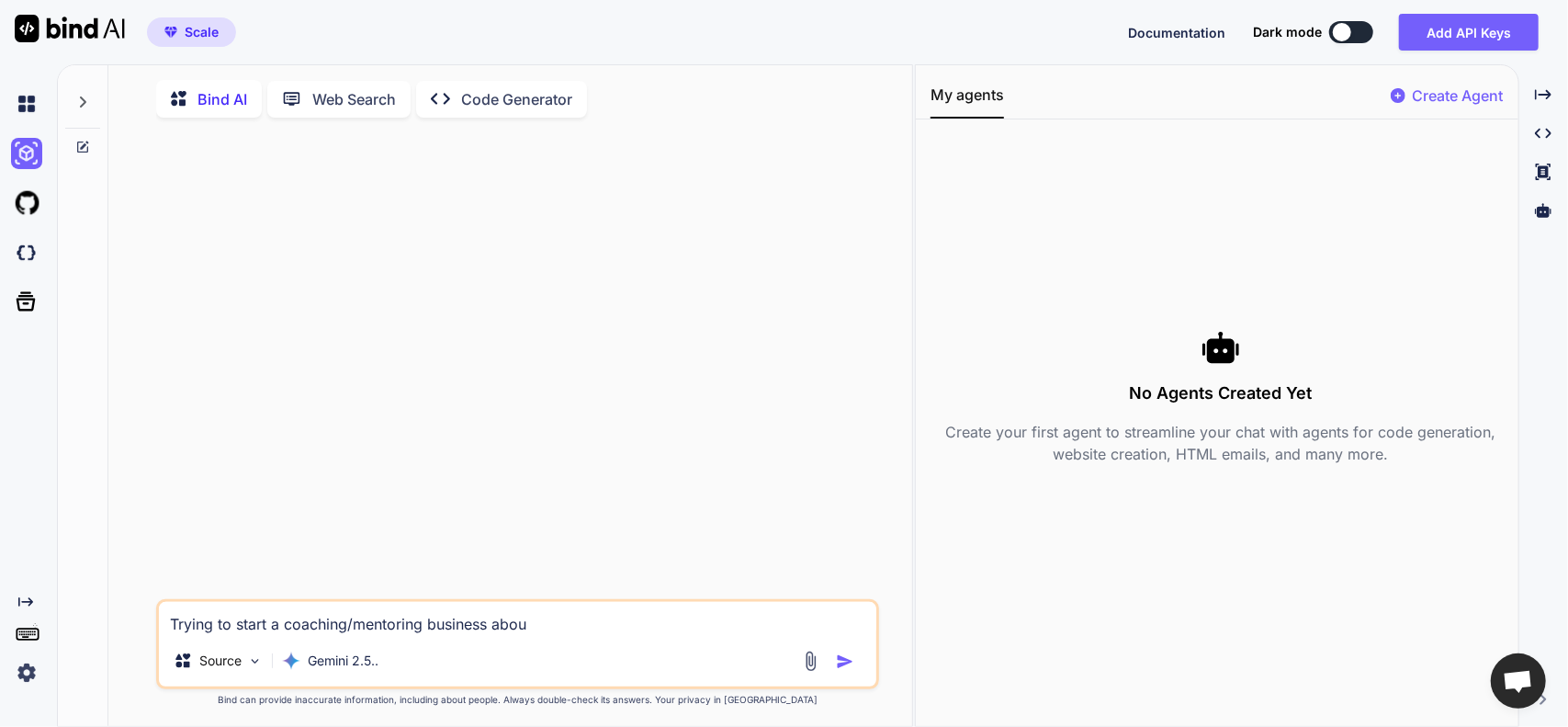
type textarea "x"
type textarea "Trying to start a coaching/mentoring business abou"
type textarea "x"
type textarea "Trying to start a coaching/mentoring business about"
type textarea "x"
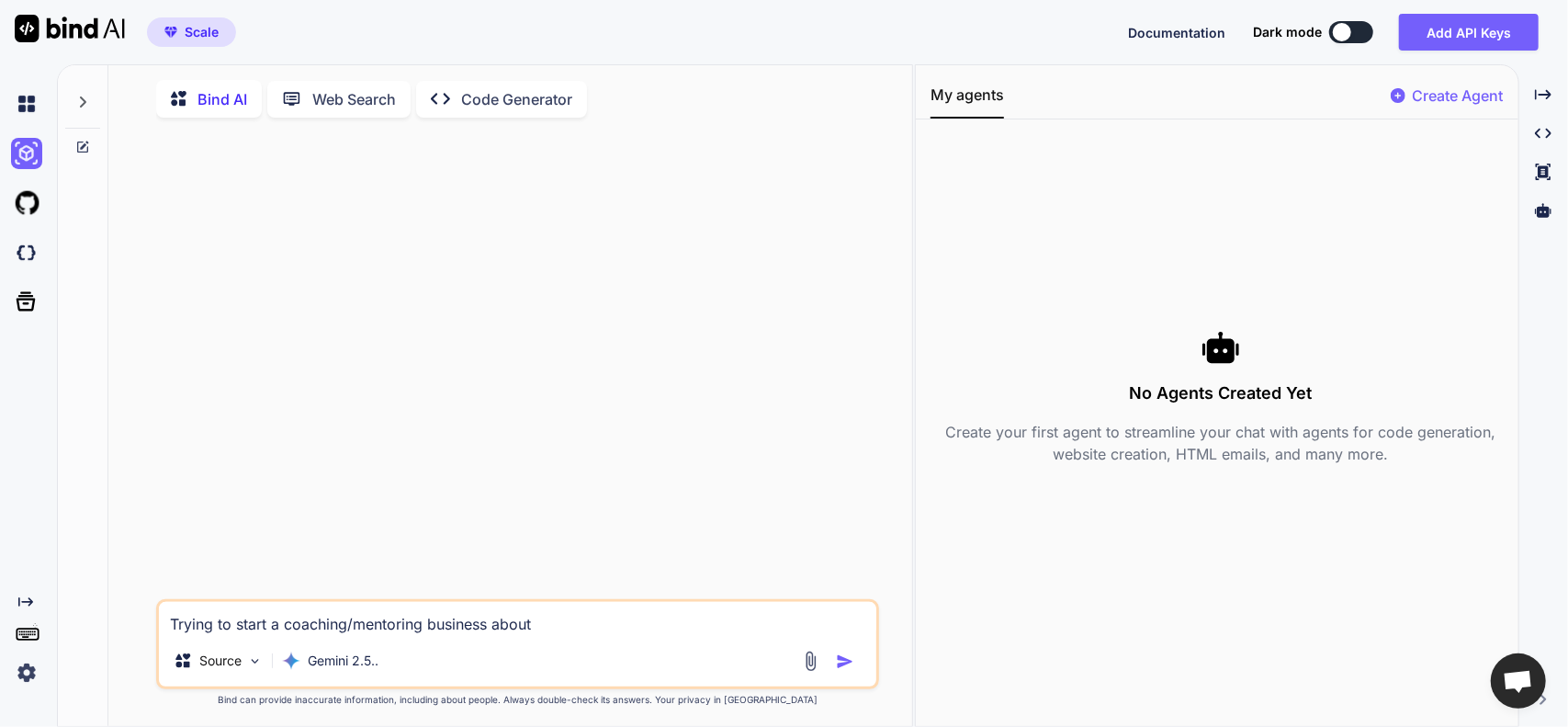
type textarea "Trying to start a coaching/mentoring business about"
type textarea "x"
type textarea "Trying to start a coaching/mentoring business about l"
type textarea "x"
type textarea "Trying to start a coaching/mentoring business about le"
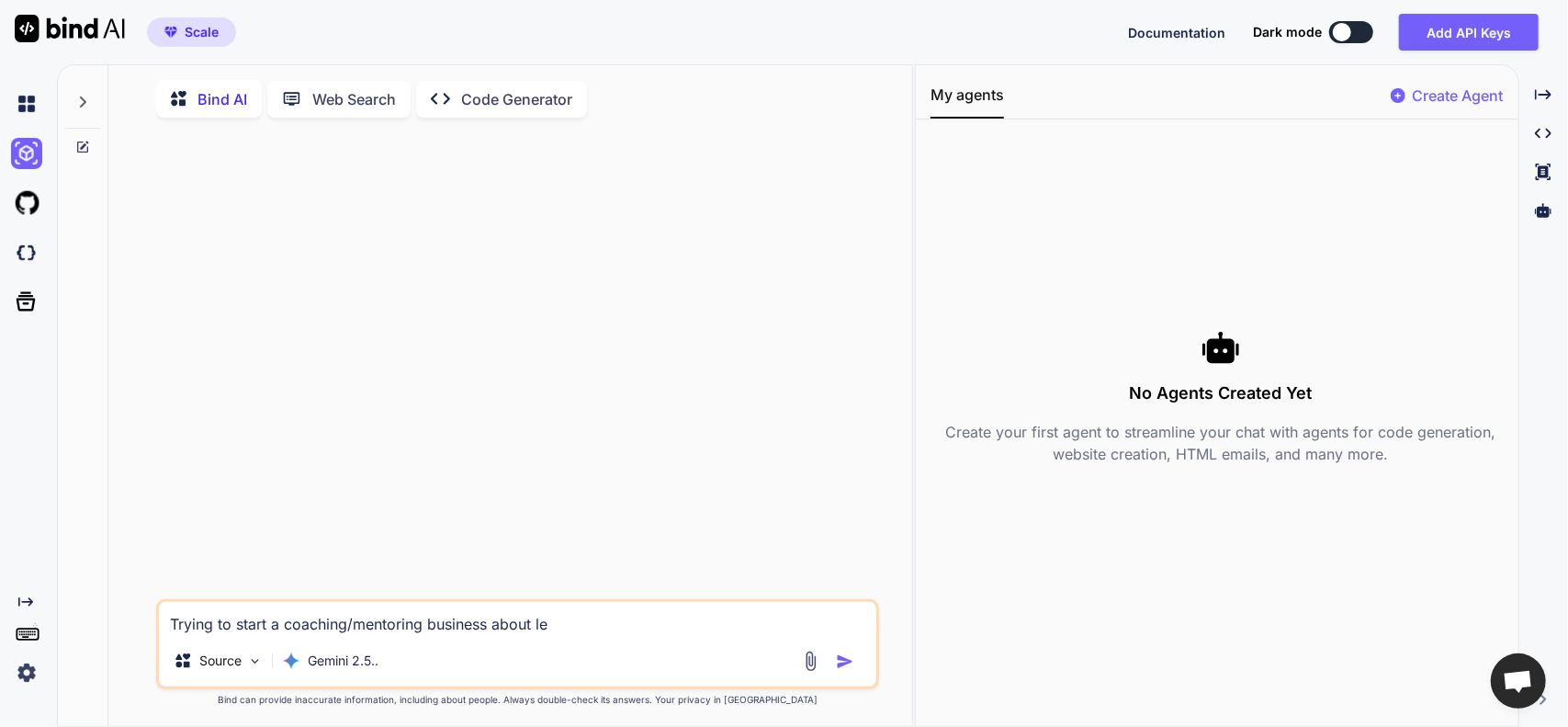
type textarea "x"
type textarea "Trying to start a coaching/mentoring business about [PERSON_NAME]"
type textarea "x"
type textarea "Trying to start a coaching/mentoring business about lead"
type textarea "x"
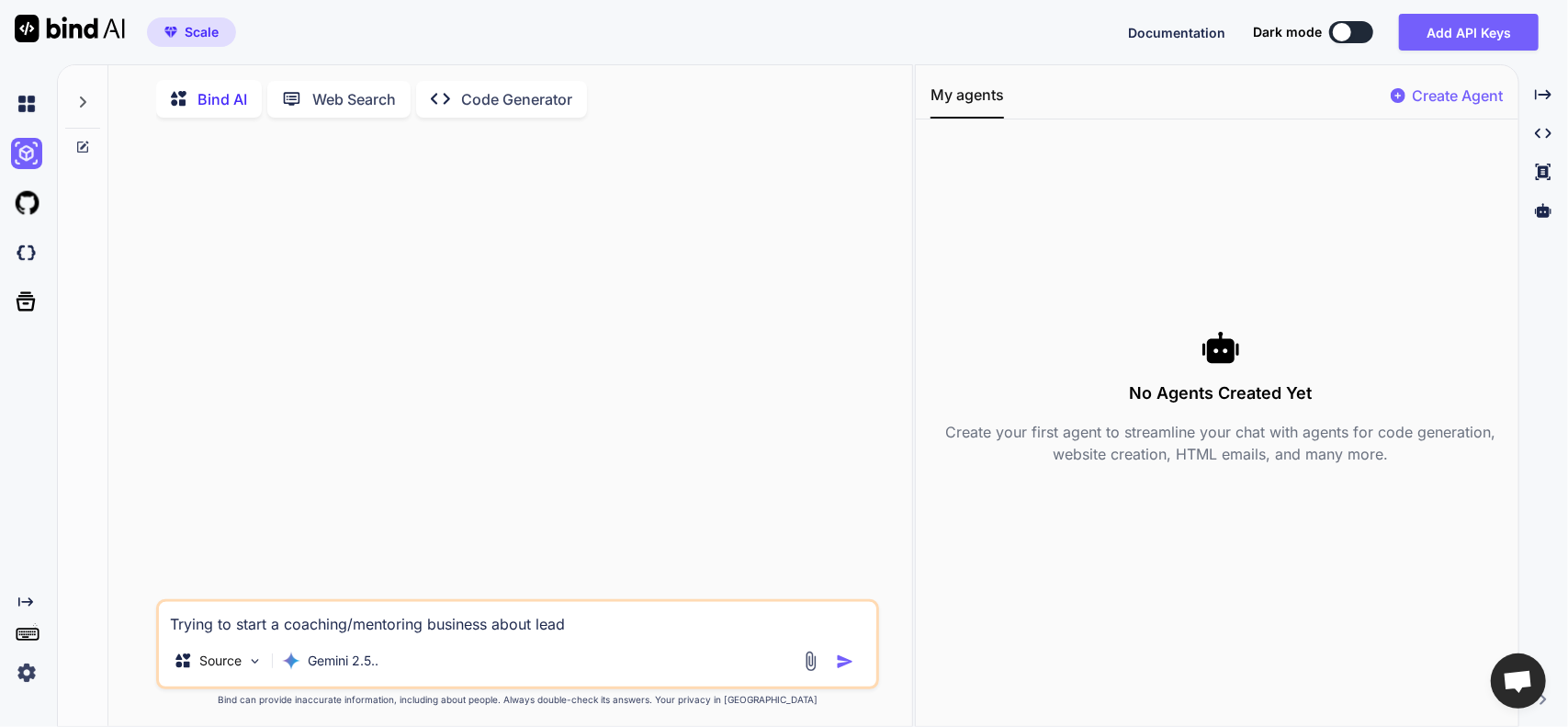
type textarea "Trying to start a coaching/mentoring business about leade"
type textarea "x"
type textarea "Trying to start a coaching/mentoring business about leader"
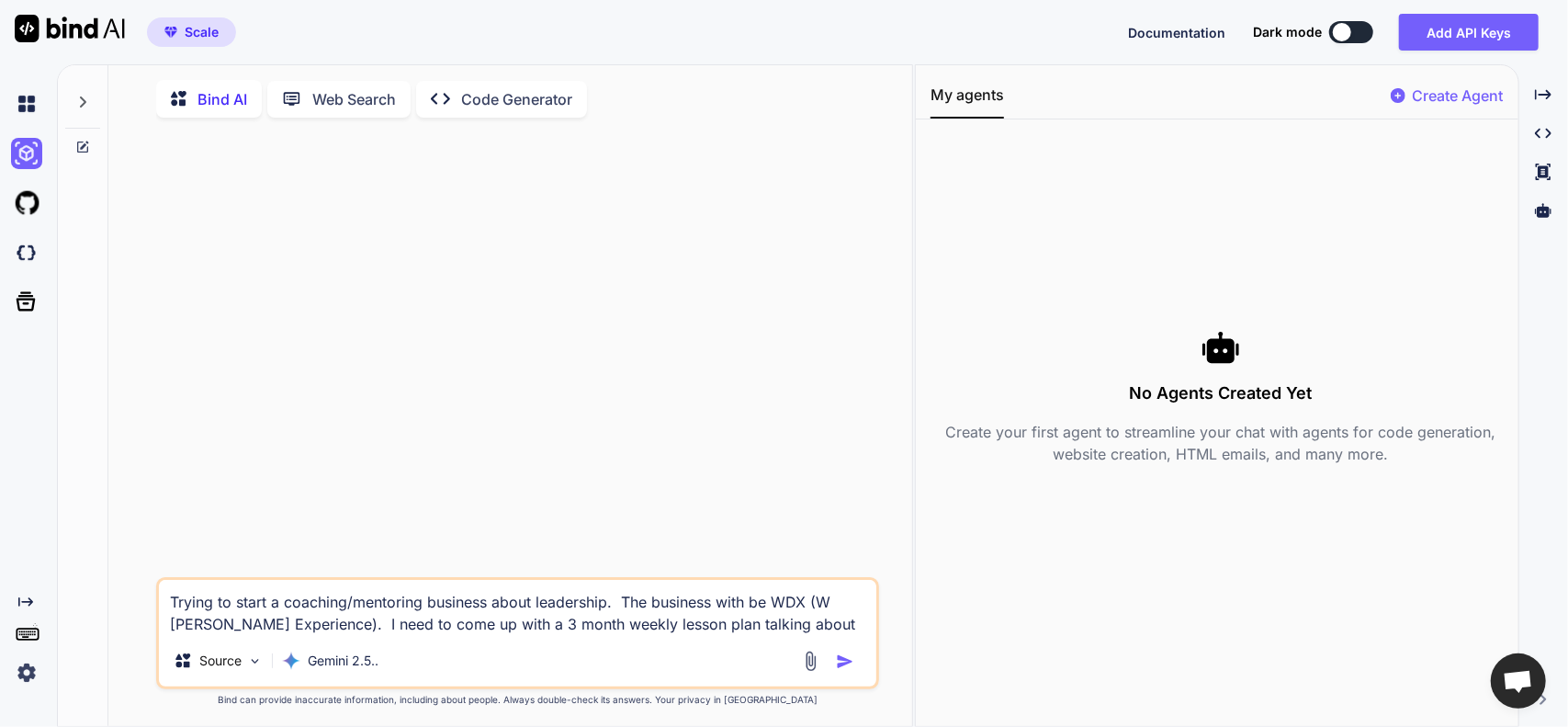
click at [329, 635] on textarea "Trying to start a coaching/mentoring business about leadership. The business wi…" at bounding box center [518, 608] width 718 height 55
click at [855, 629] on textarea "Trying to start a coaching/mentoring business about leadership. The business wi…" at bounding box center [518, 608] width 718 height 55
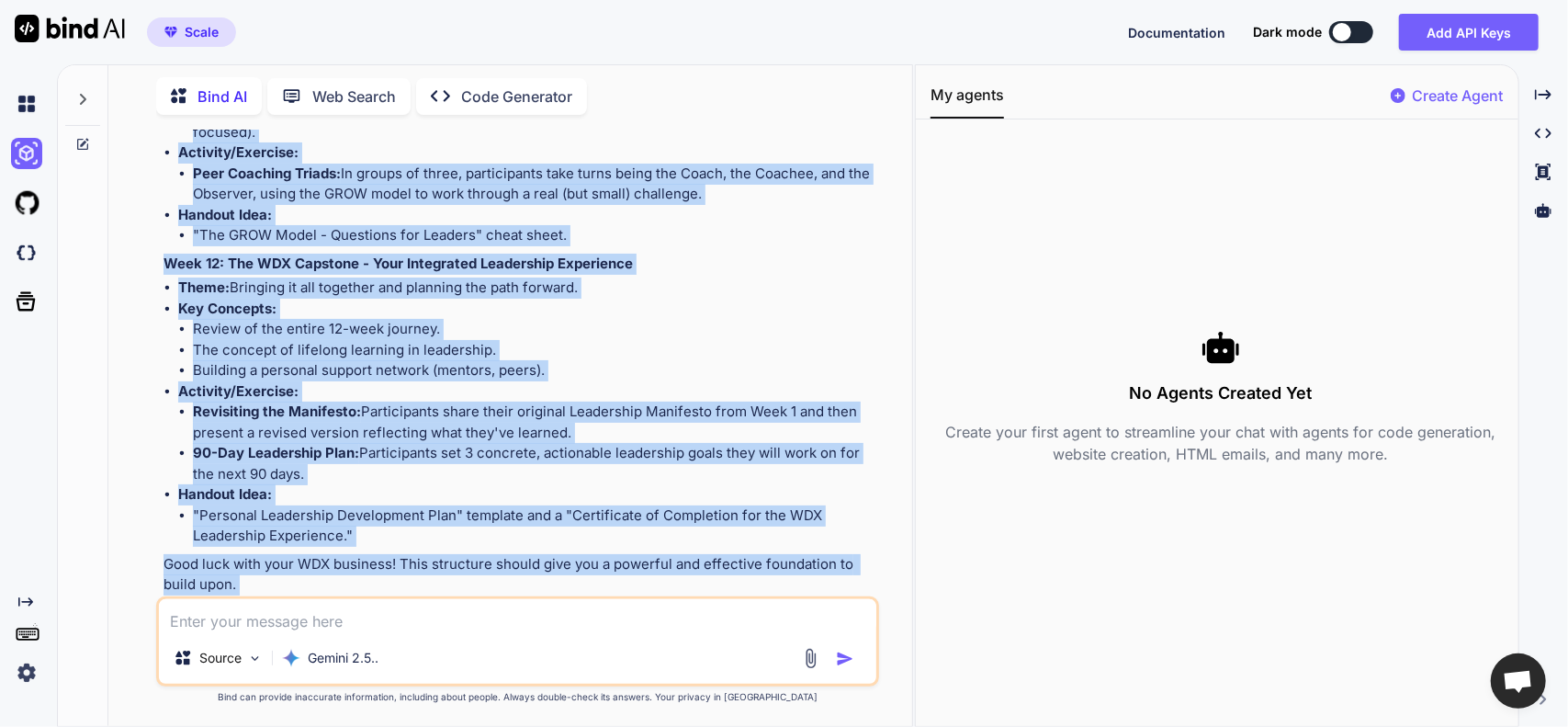
scroll to position [3355, 0]
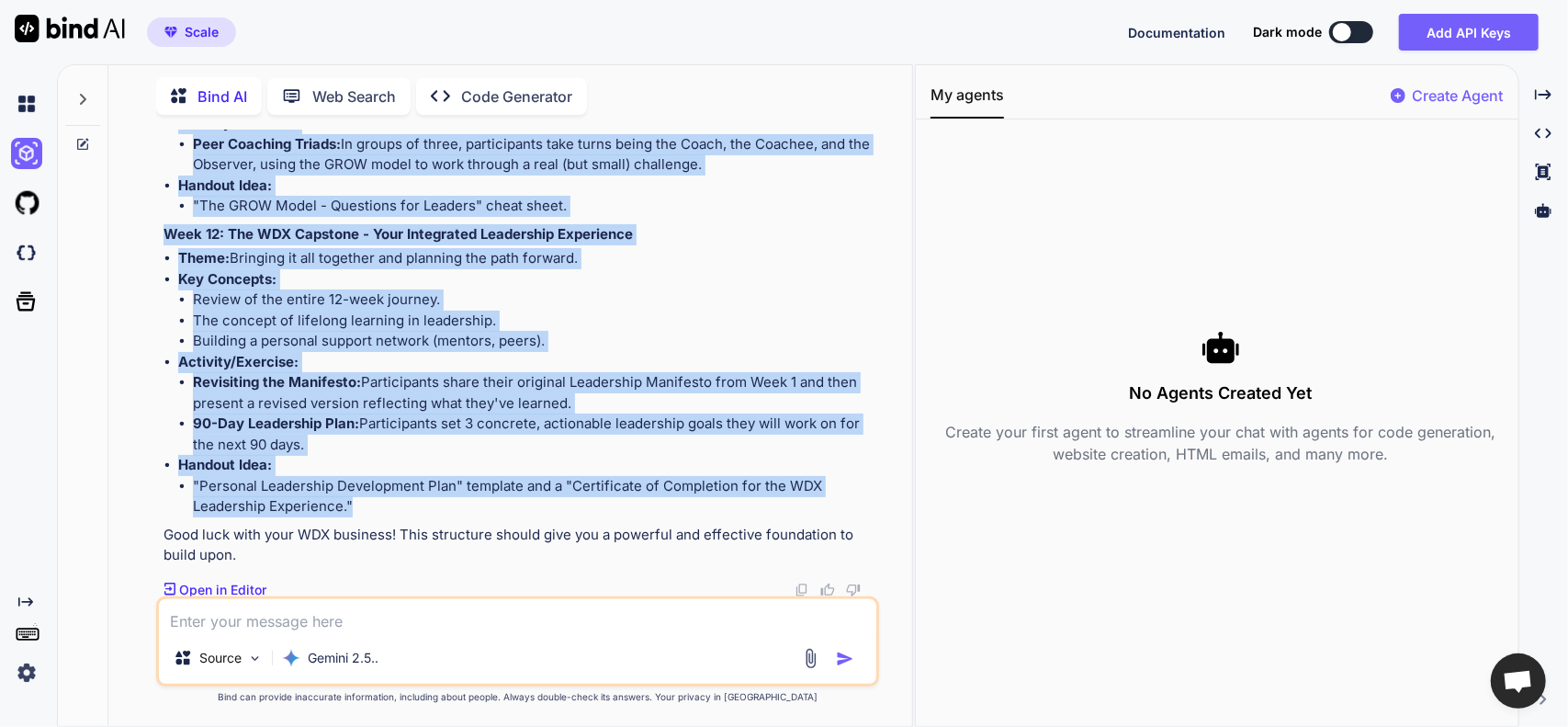
drag, startPoint x: 203, startPoint y: 352, endPoint x: 754, endPoint y: 514, distance: 574.3
copy div "The WDX Leadership Experience: A 12-Week Journey Program Goal: To transform par…"
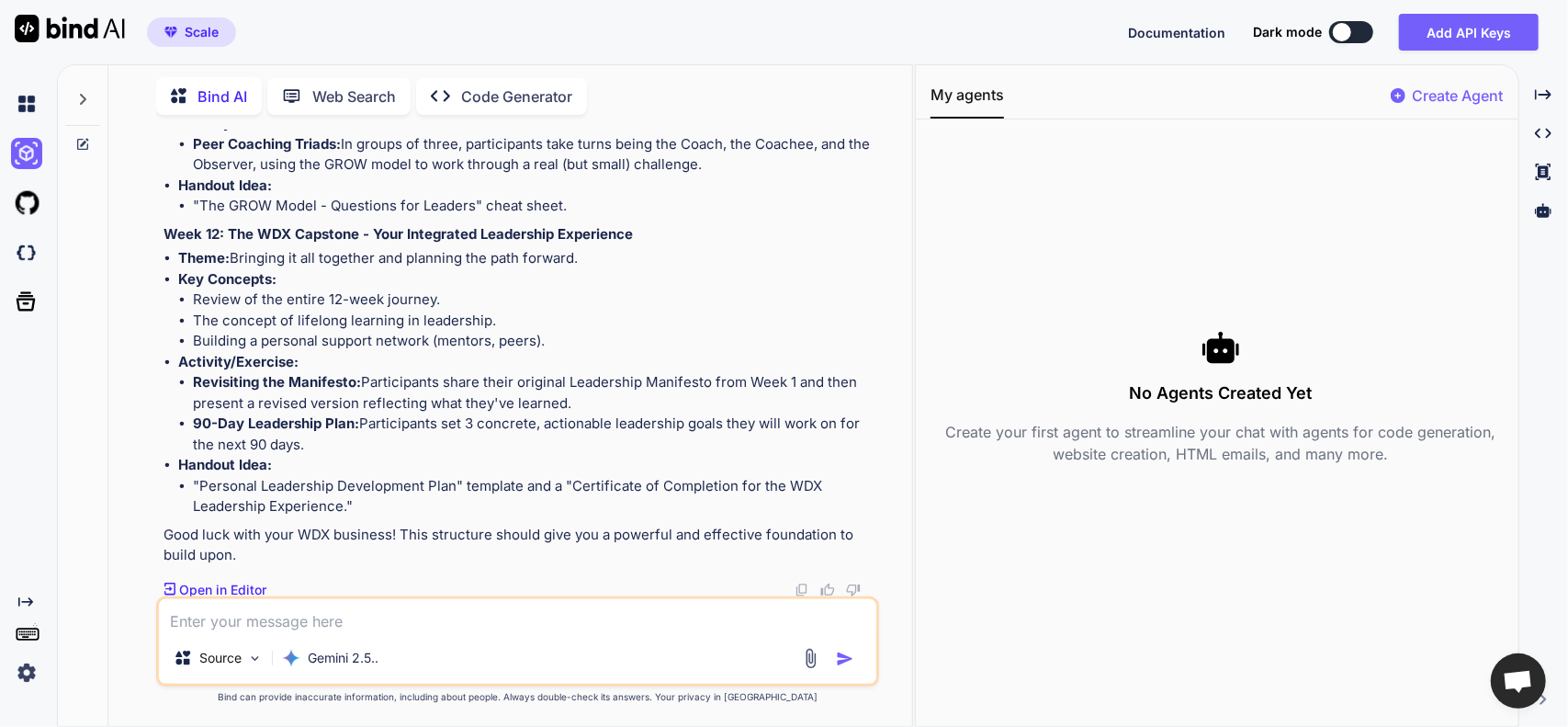
click at [305, 615] on textarea at bounding box center [518, 615] width 718 height 33
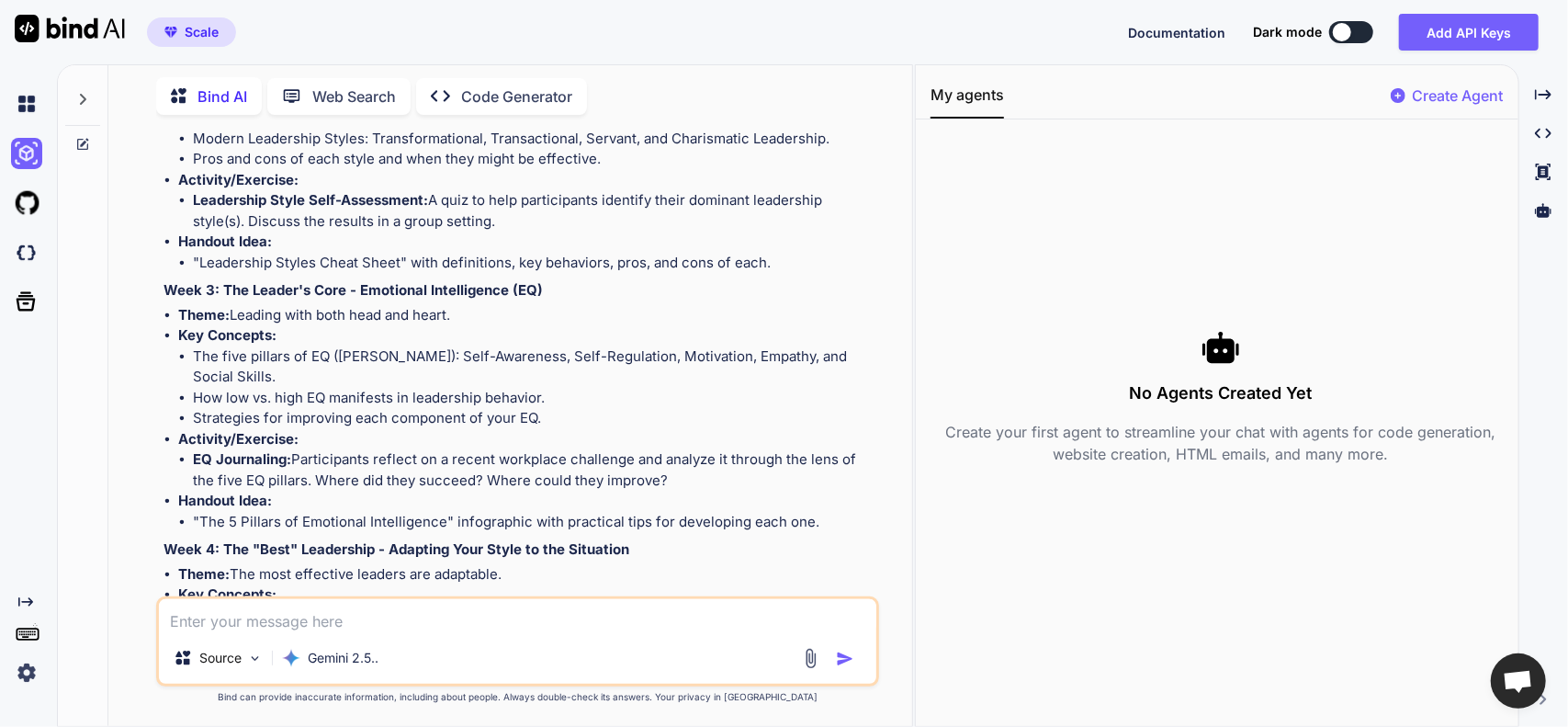
scroll to position [781, 0]
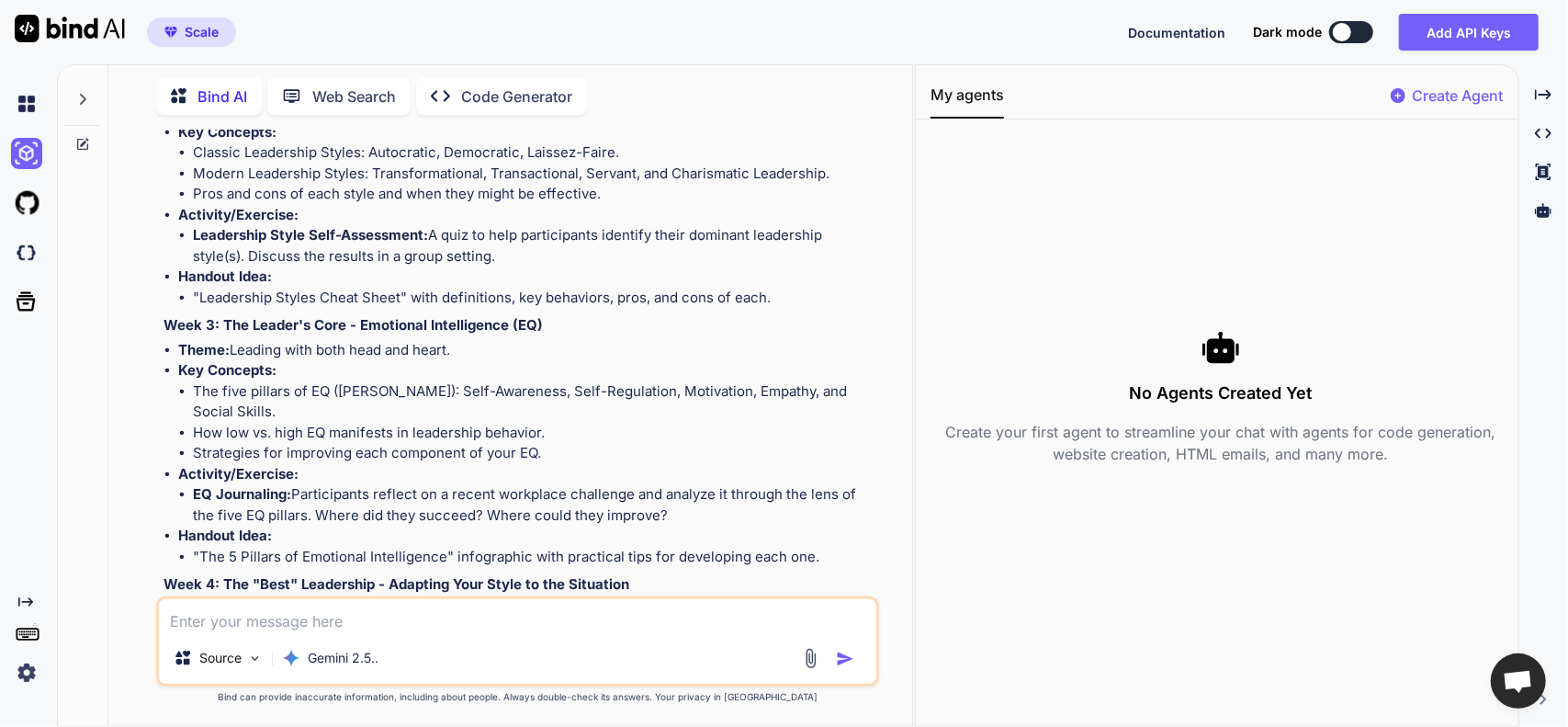
click at [300, 628] on textarea at bounding box center [518, 615] width 718 height 33
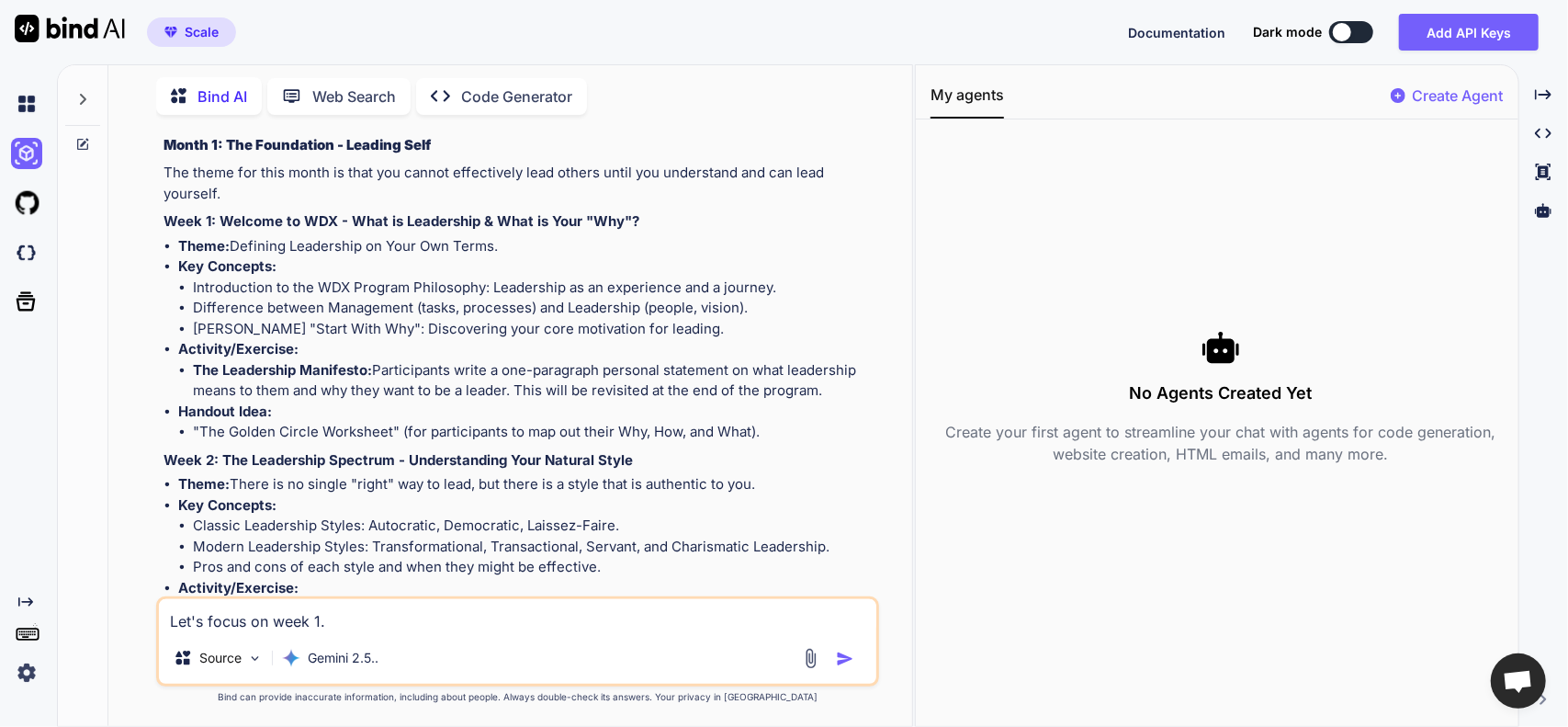
scroll to position [414, 0]
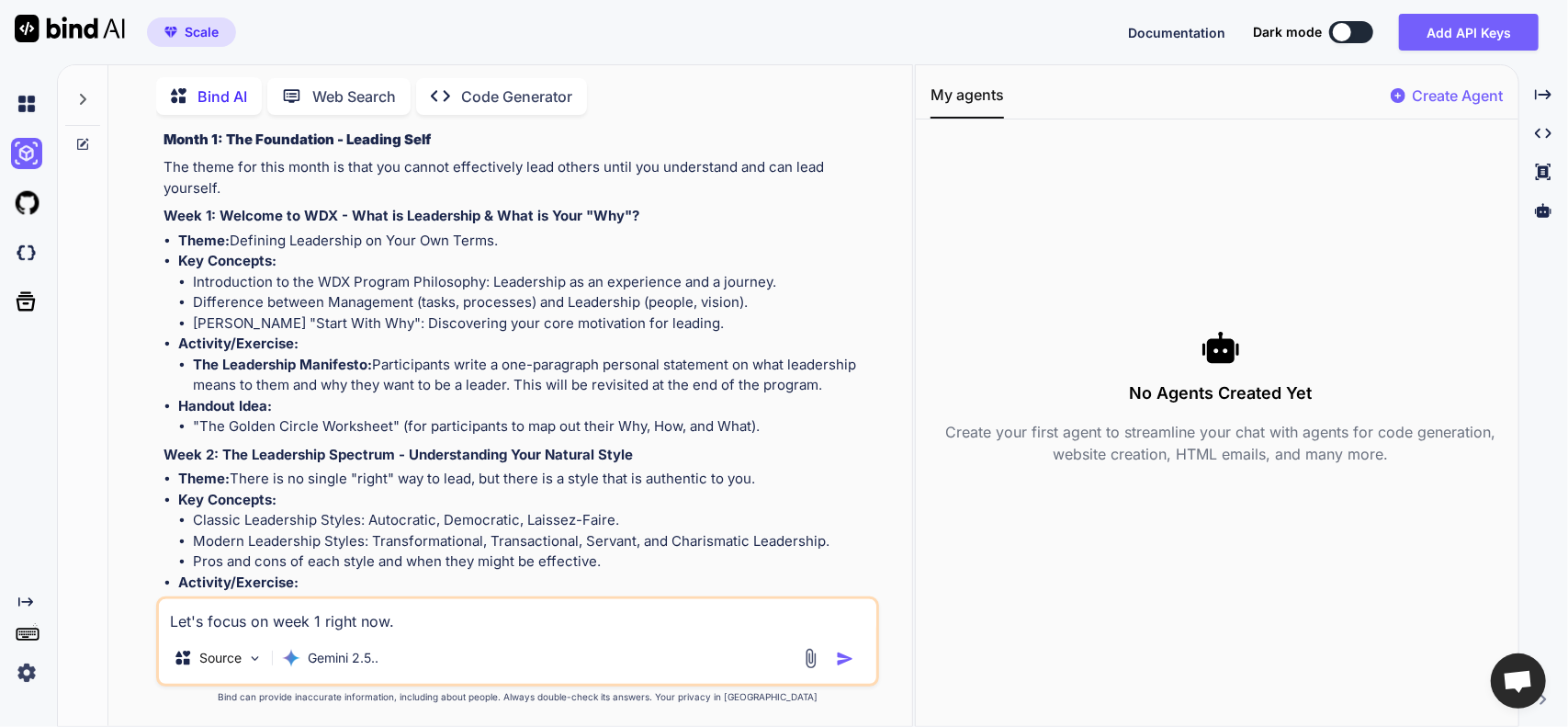
click at [850, 661] on img "button" at bounding box center [845, 658] width 18 height 18
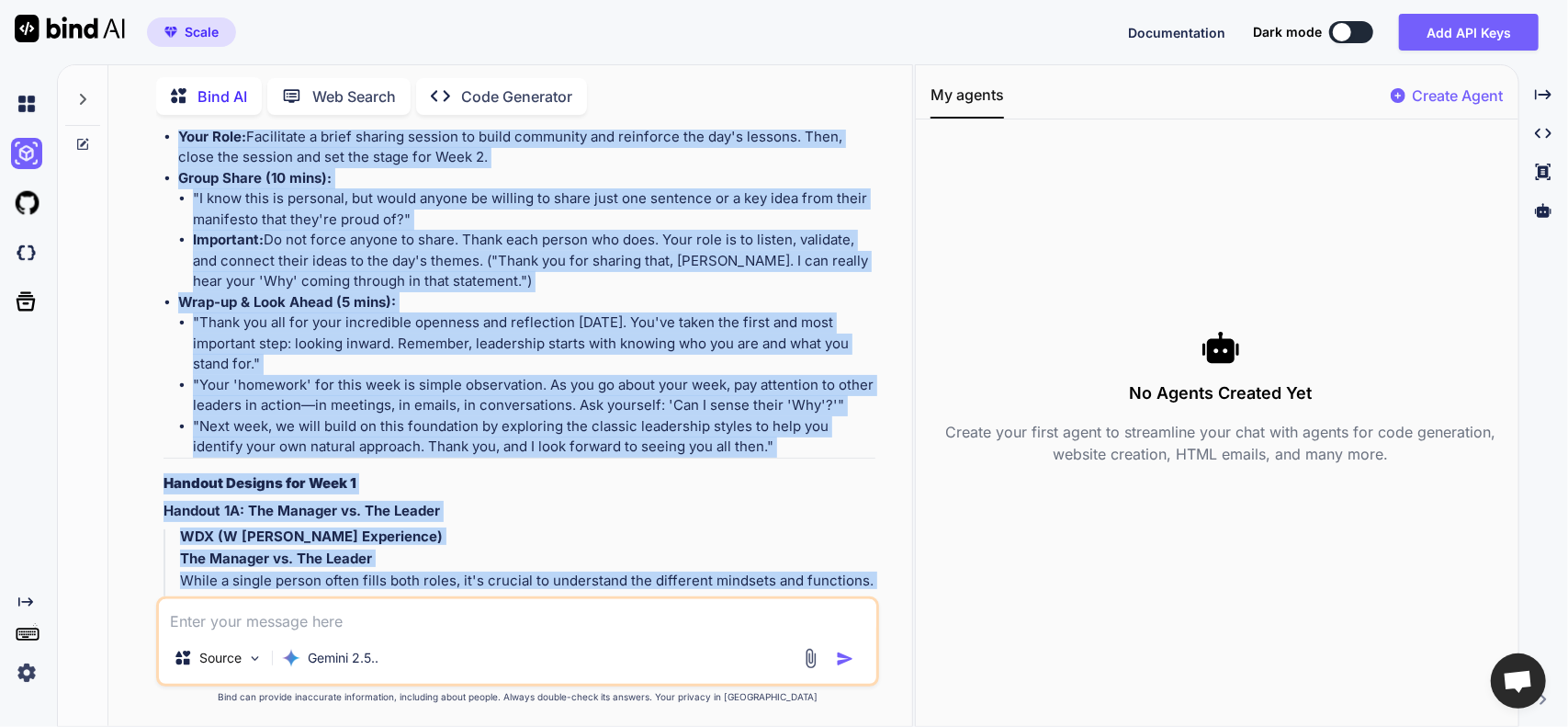
scroll to position [6730, 0]
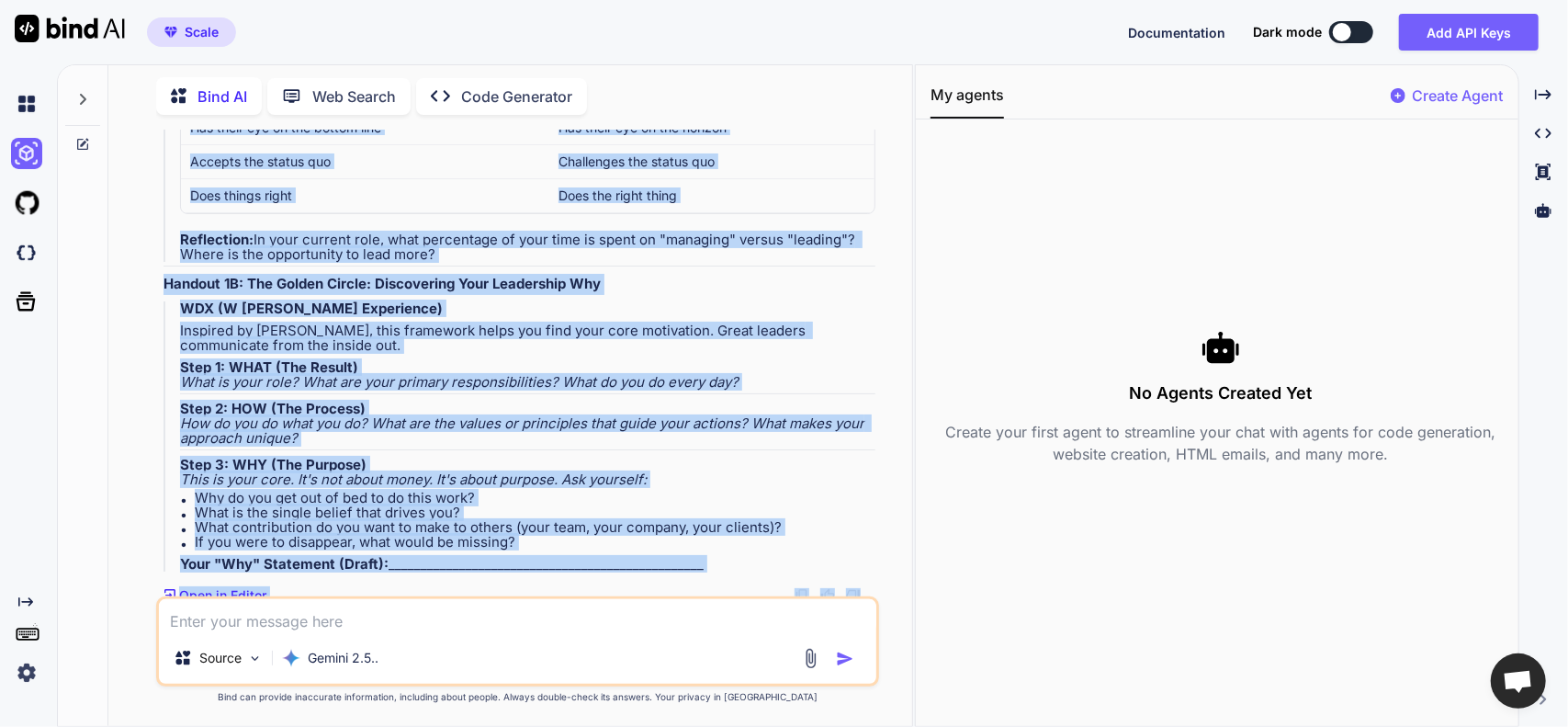
drag, startPoint x: 167, startPoint y: 172, endPoint x: 712, endPoint y: 563, distance: 670.8
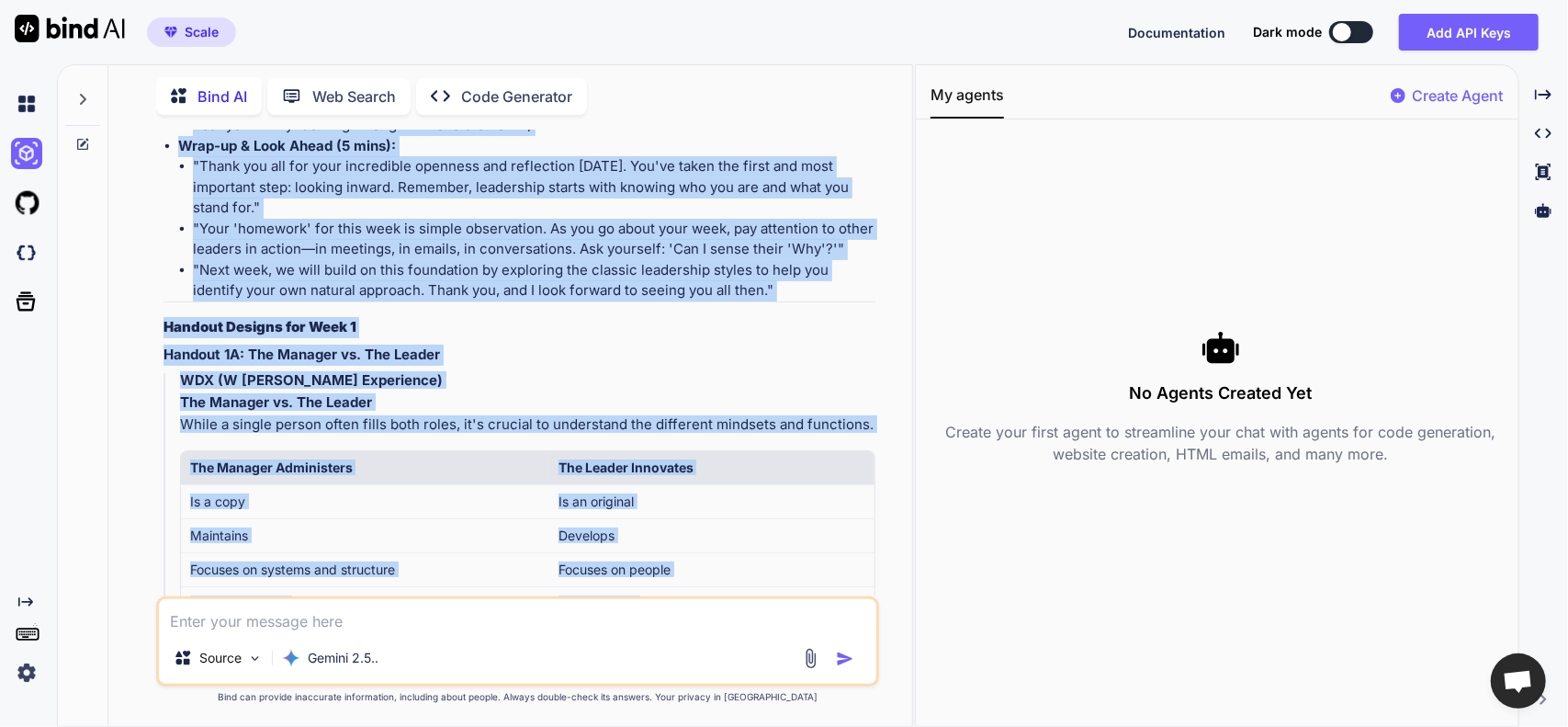
scroll to position [6088, 0]
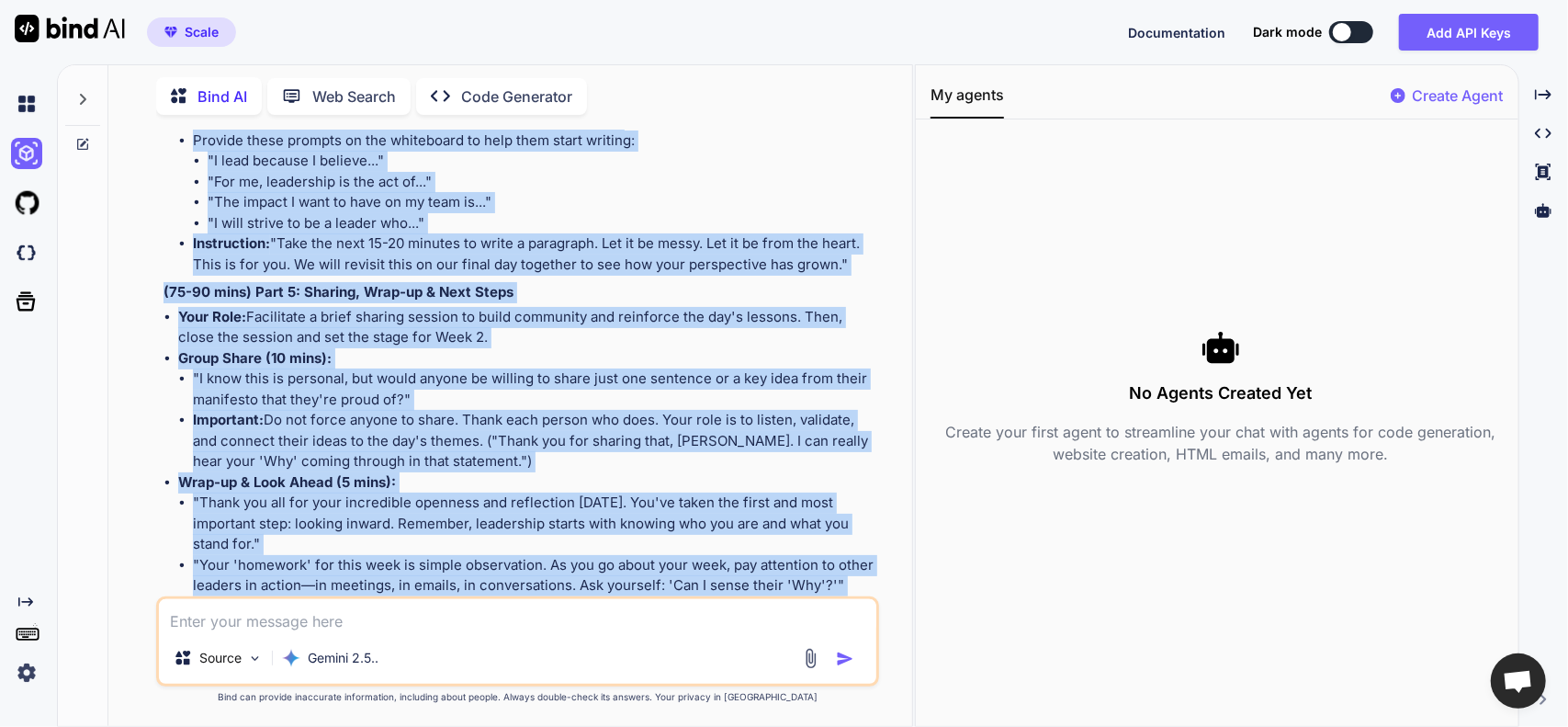
scroll to position [5811, 0]
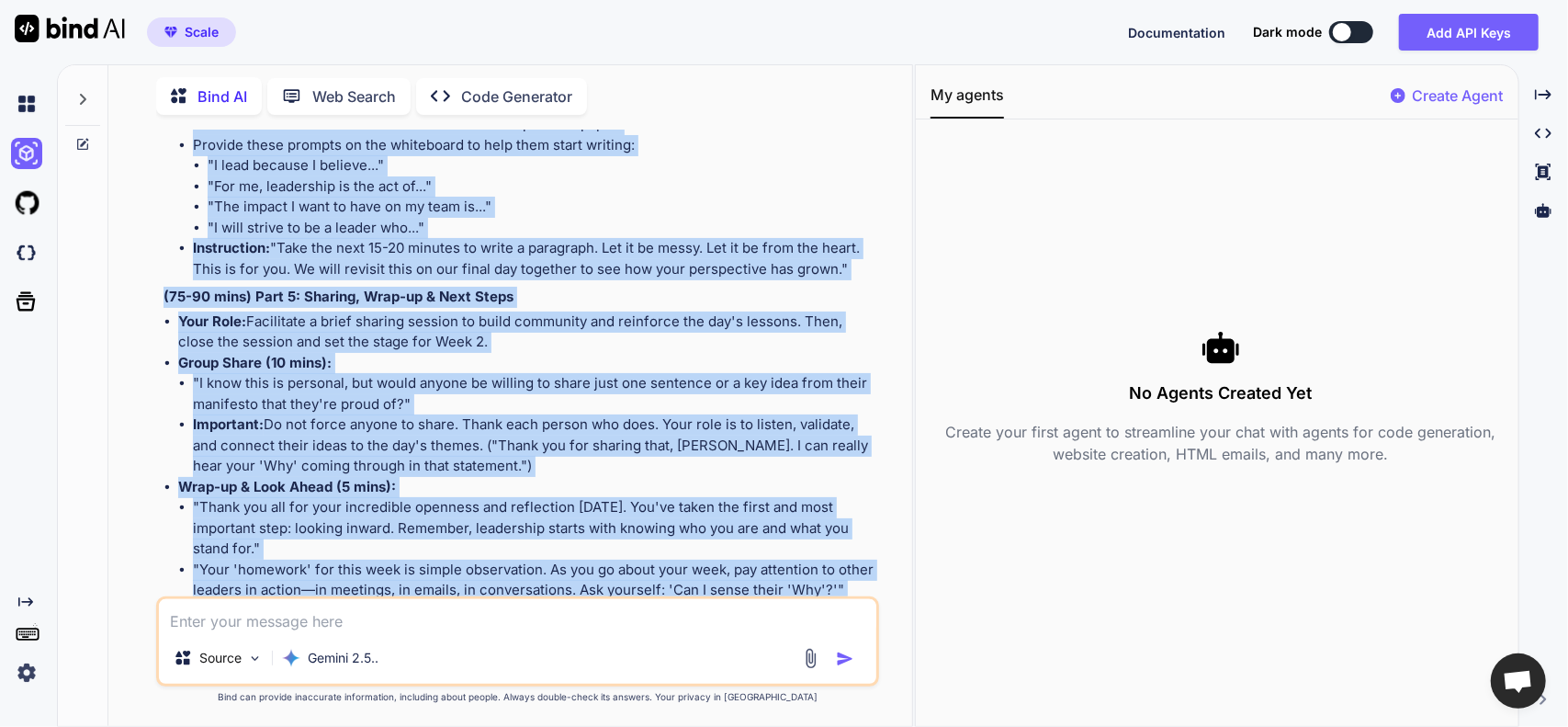
click at [498, 399] on li ""I know this is personal, but would anyone be willing to share just one sentenc…" at bounding box center [535, 394] width 683 height 42
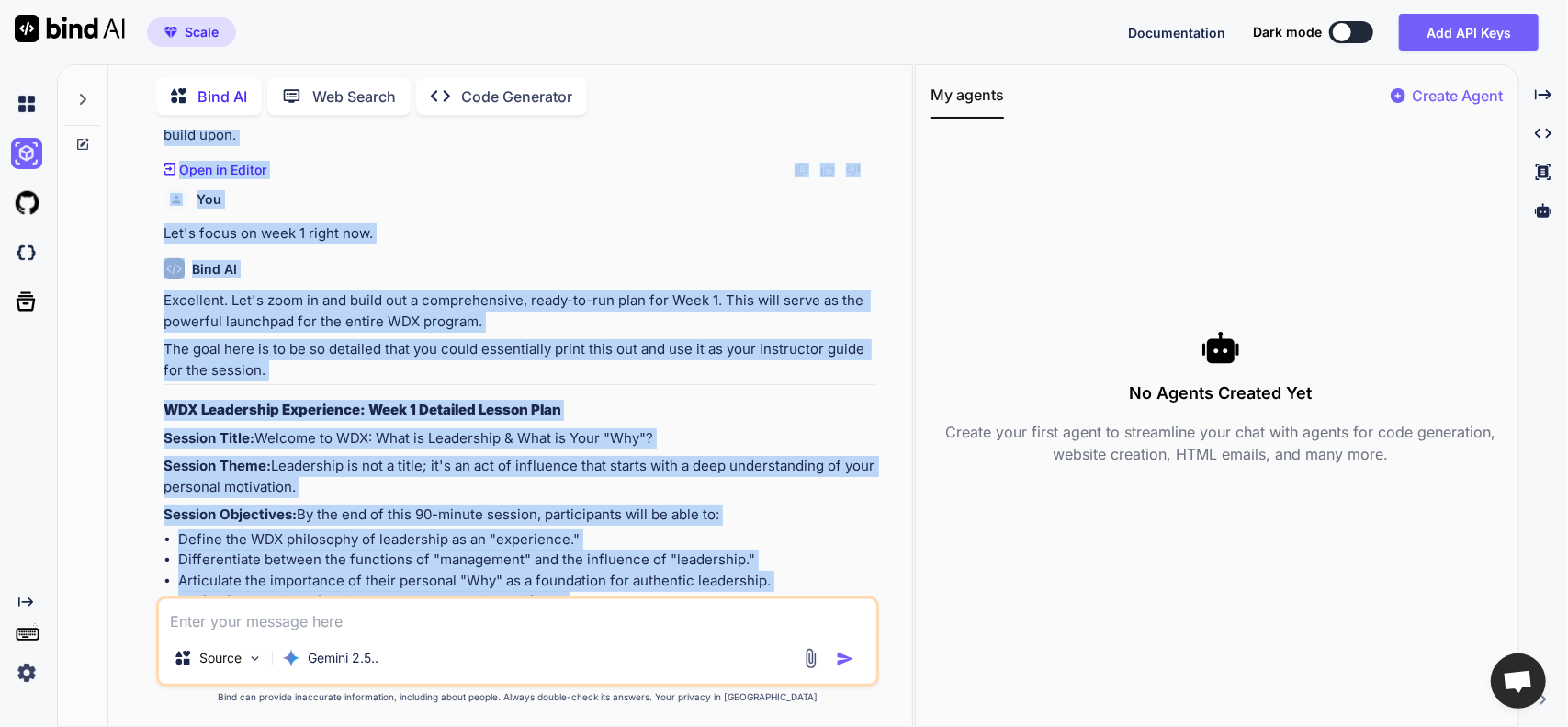
scroll to position [3750, 0]
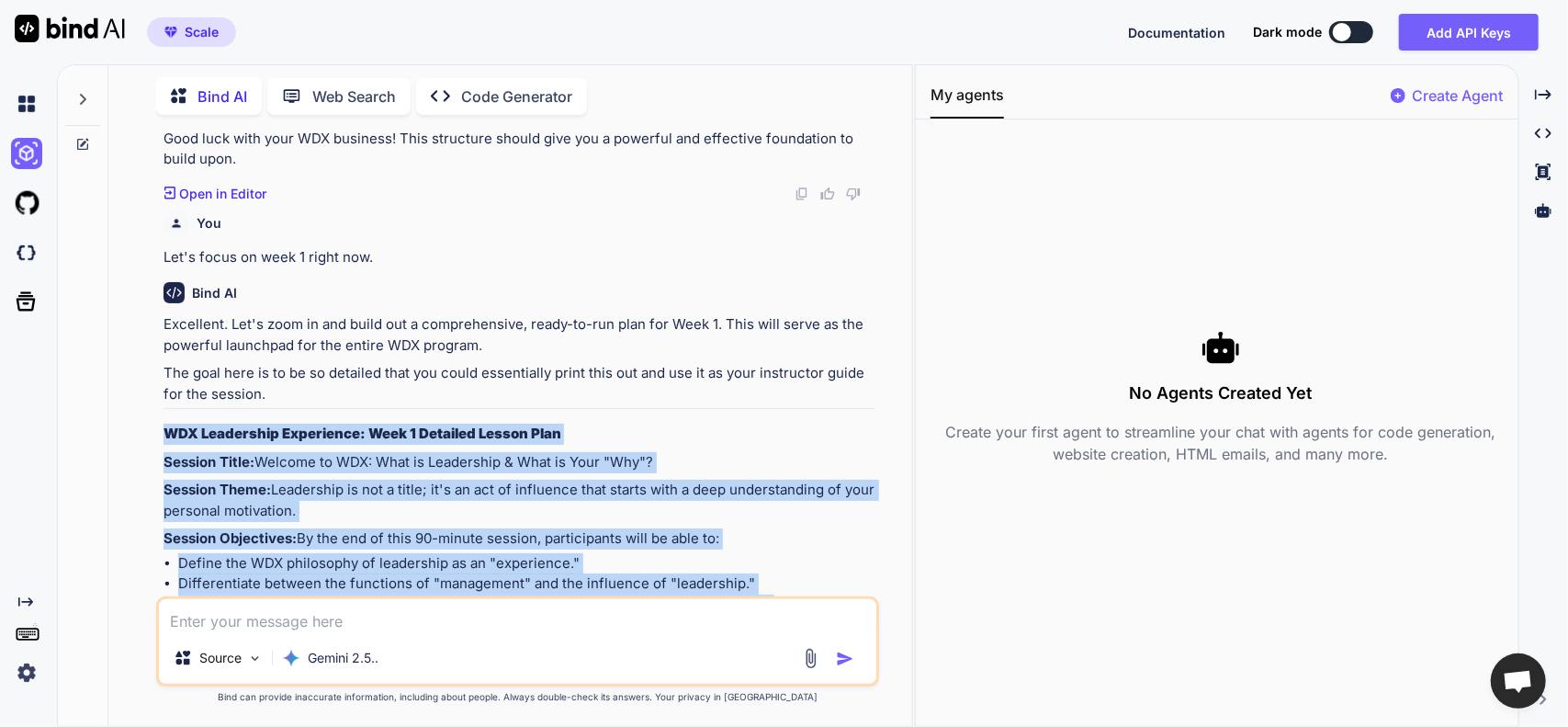
drag, startPoint x: 722, startPoint y: 526, endPoint x: 154, endPoint y: 426, distance: 576.7
click at [154, 426] on div "You Trying to start a coaching/mentoring business about leadership. The busines…" at bounding box center [518, 428] width 789 height 596
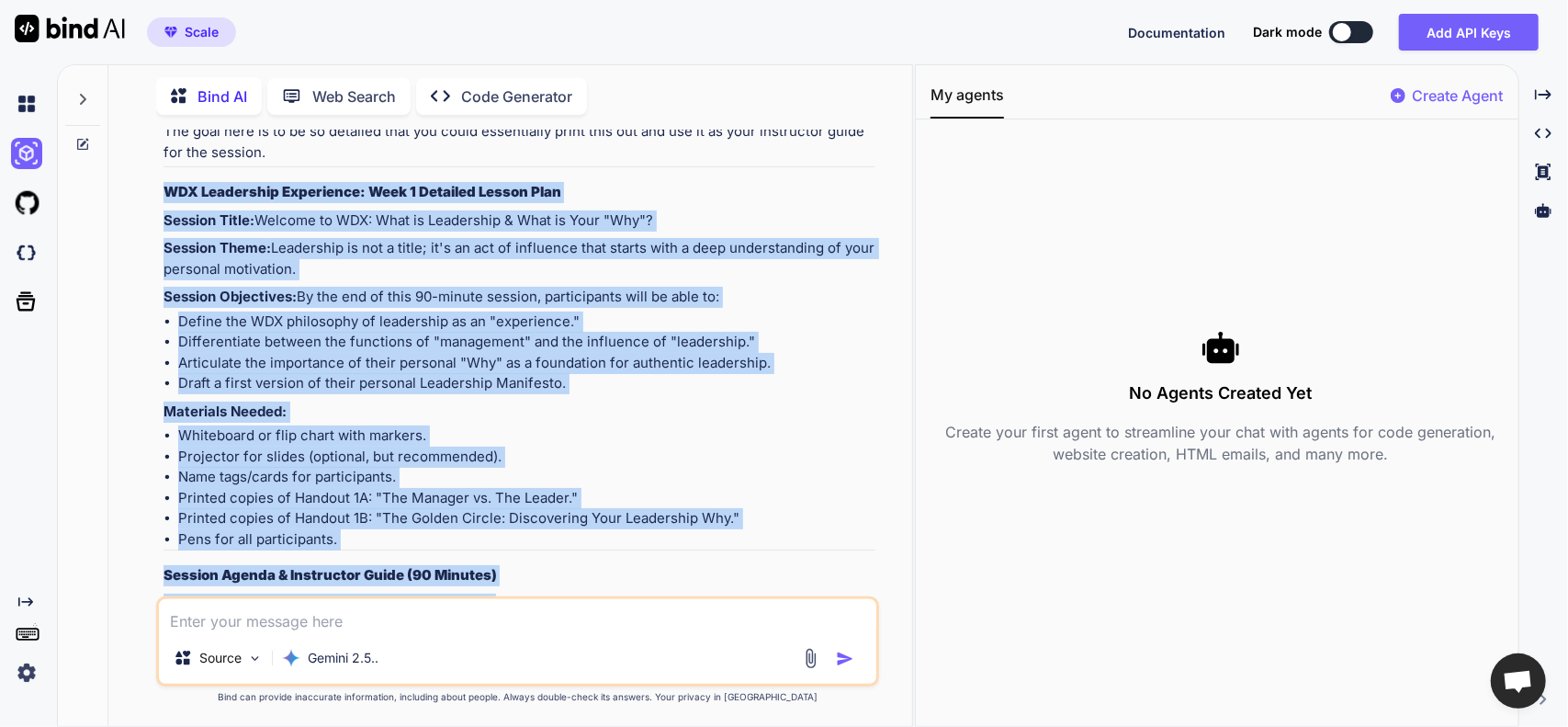
scroll to position [3843, 0]
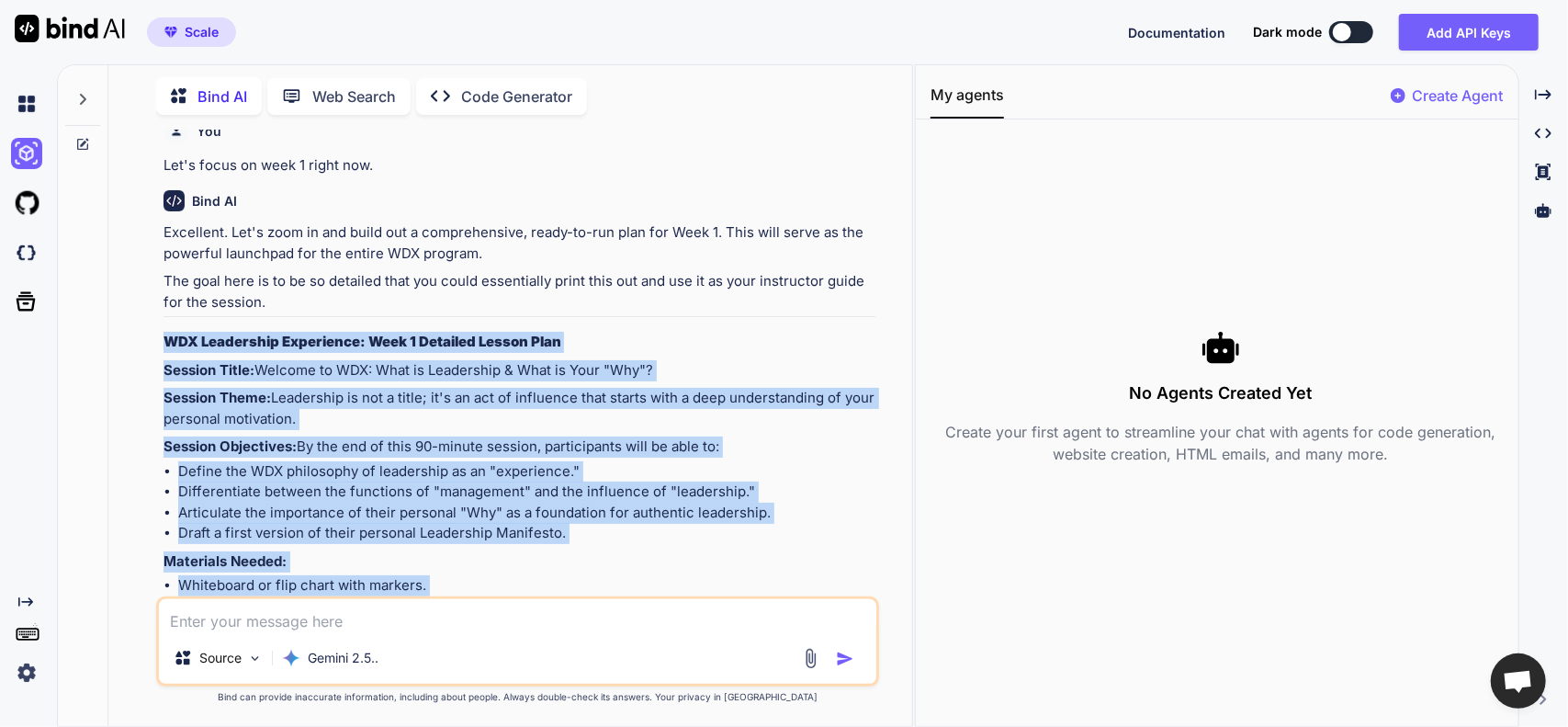
copy div "WDX Leadership Experience: Week 1 Detailed Lesson Plan Session Title: Welcome t…"
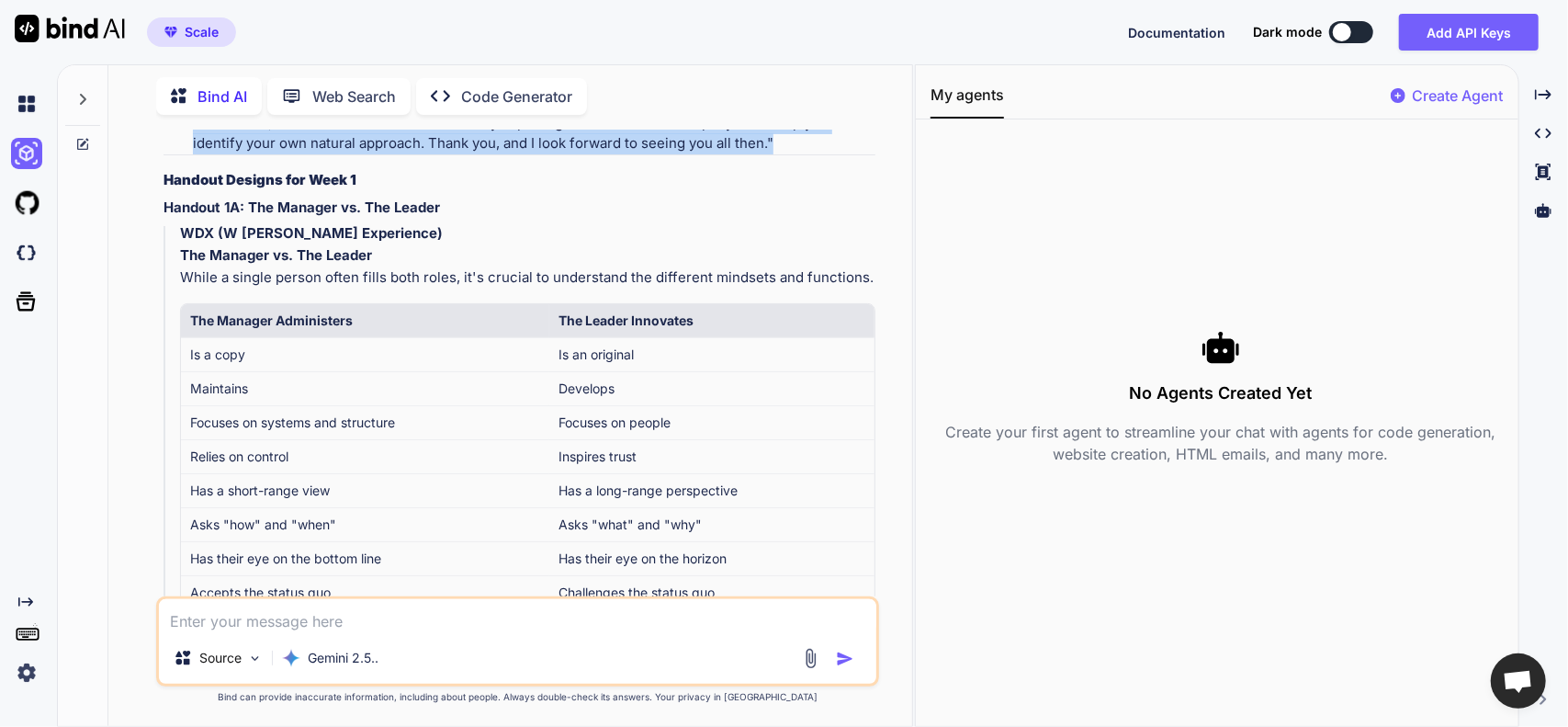
scroll to position [6324, 0]
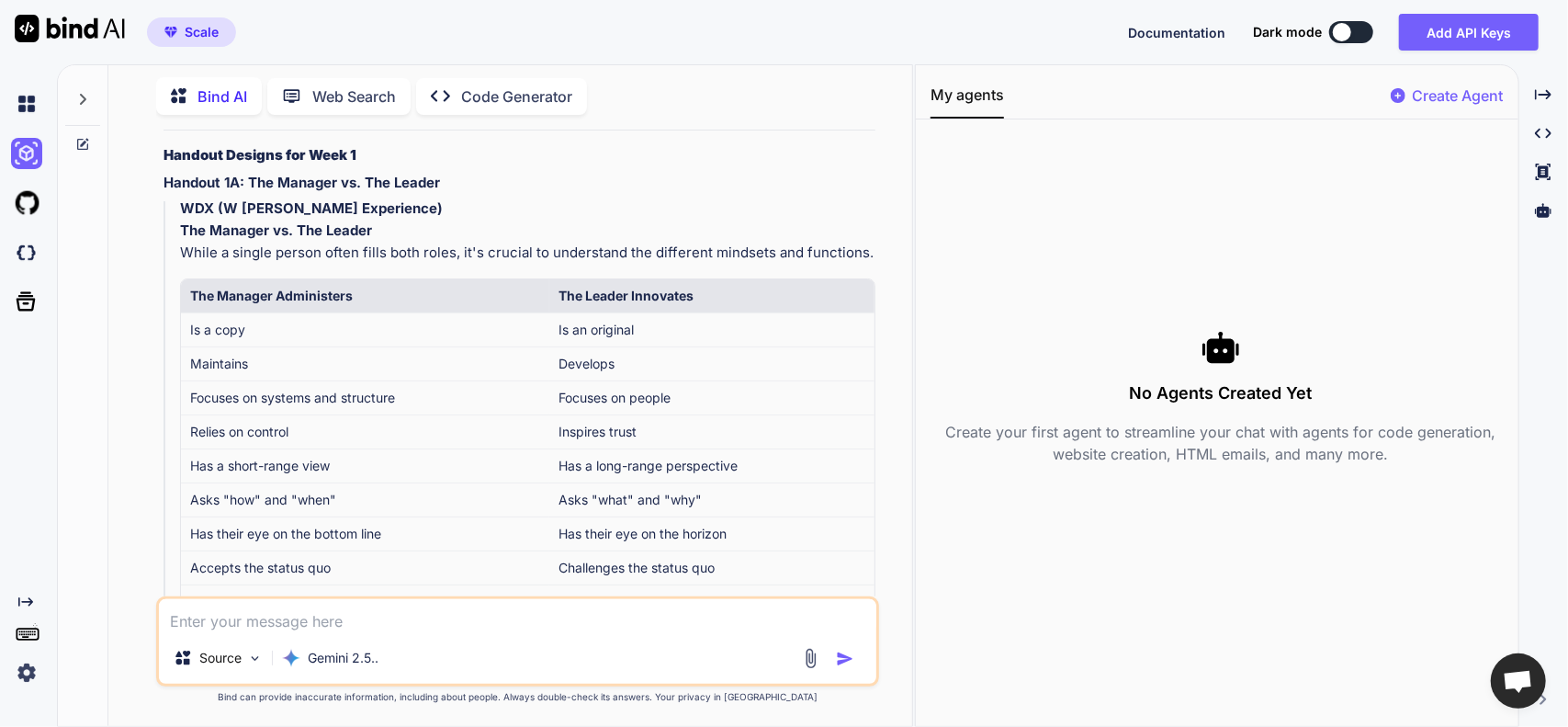
click at [374, 625] on textarea at bounding box center [518, 615] width 718 height 33
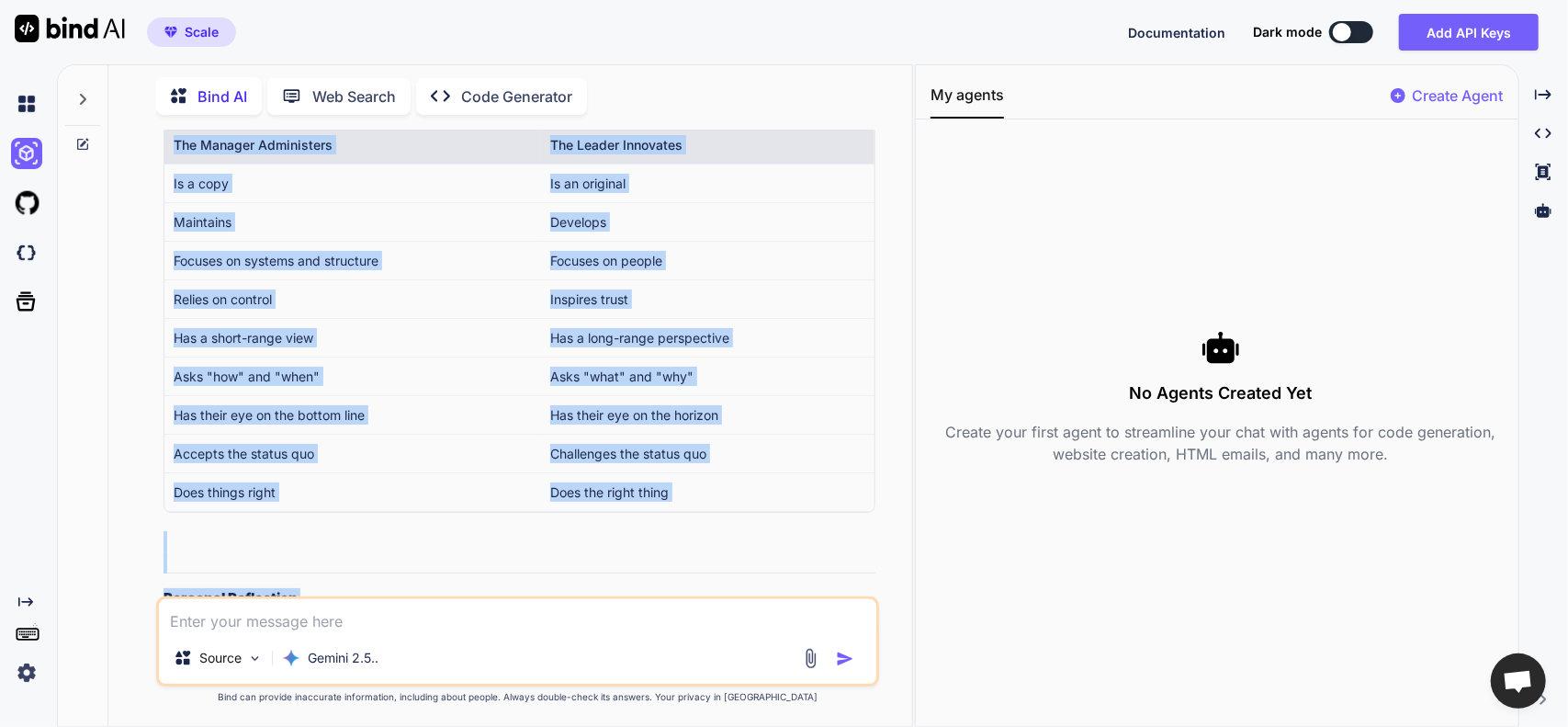
scroll to position [7827, 0]
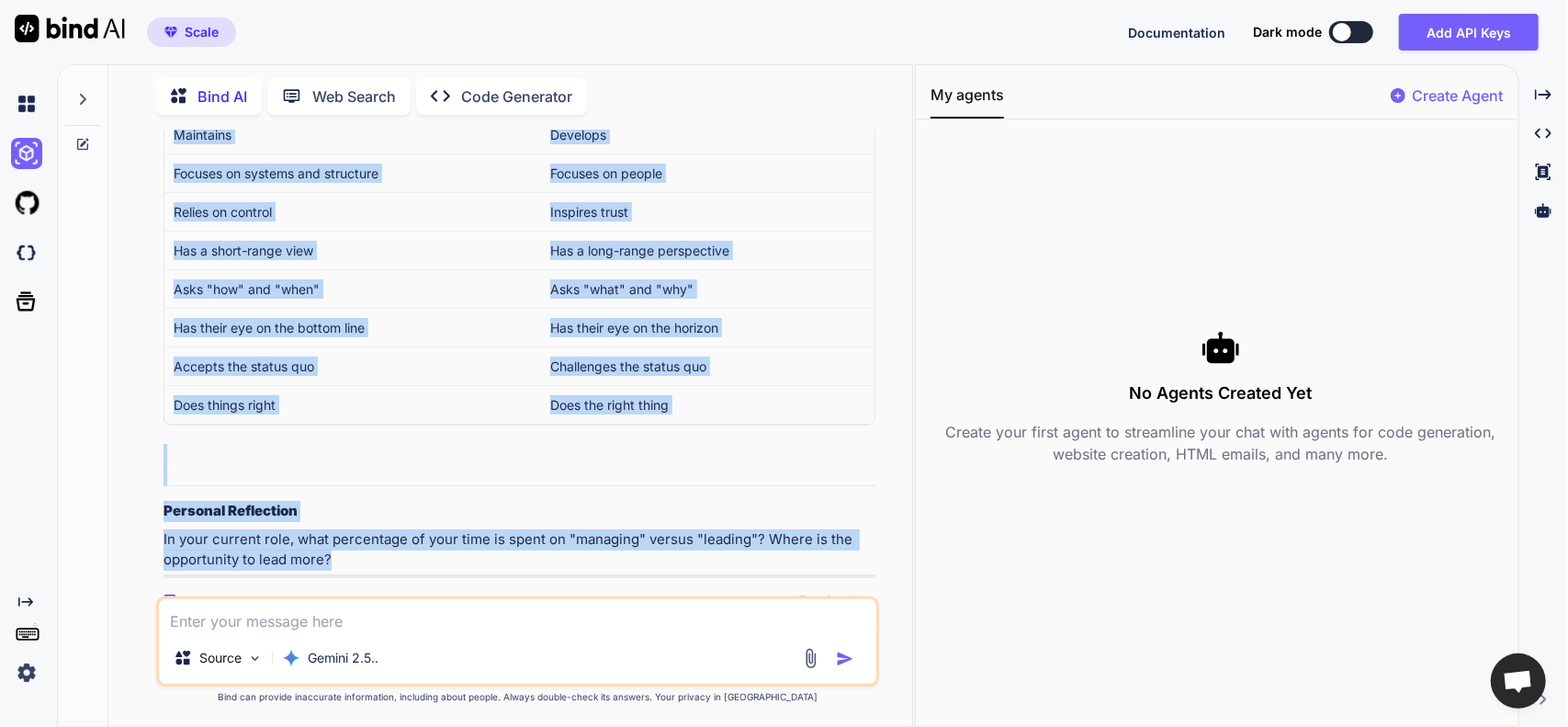
drag, startPoint x: 164, startPoint y: 144, endPoint x: 691, endPoint y: 548, distance: 664.0
click at [691, 548] on div "Of course. Here is the content for Handout 1A, formatted to be easily copied an…" at bounding box center [520, 99] width 713 height 957
copy div "WDX (W [PERSON_NAME] Experience) Handout 1A: The Manager vs. The Leader While a…"
click at [1356, 310] on div "No Agents Created Yet Create your first agent to streamline your chat with agen…" at bounding box center [1222, 397] width 581 height 524
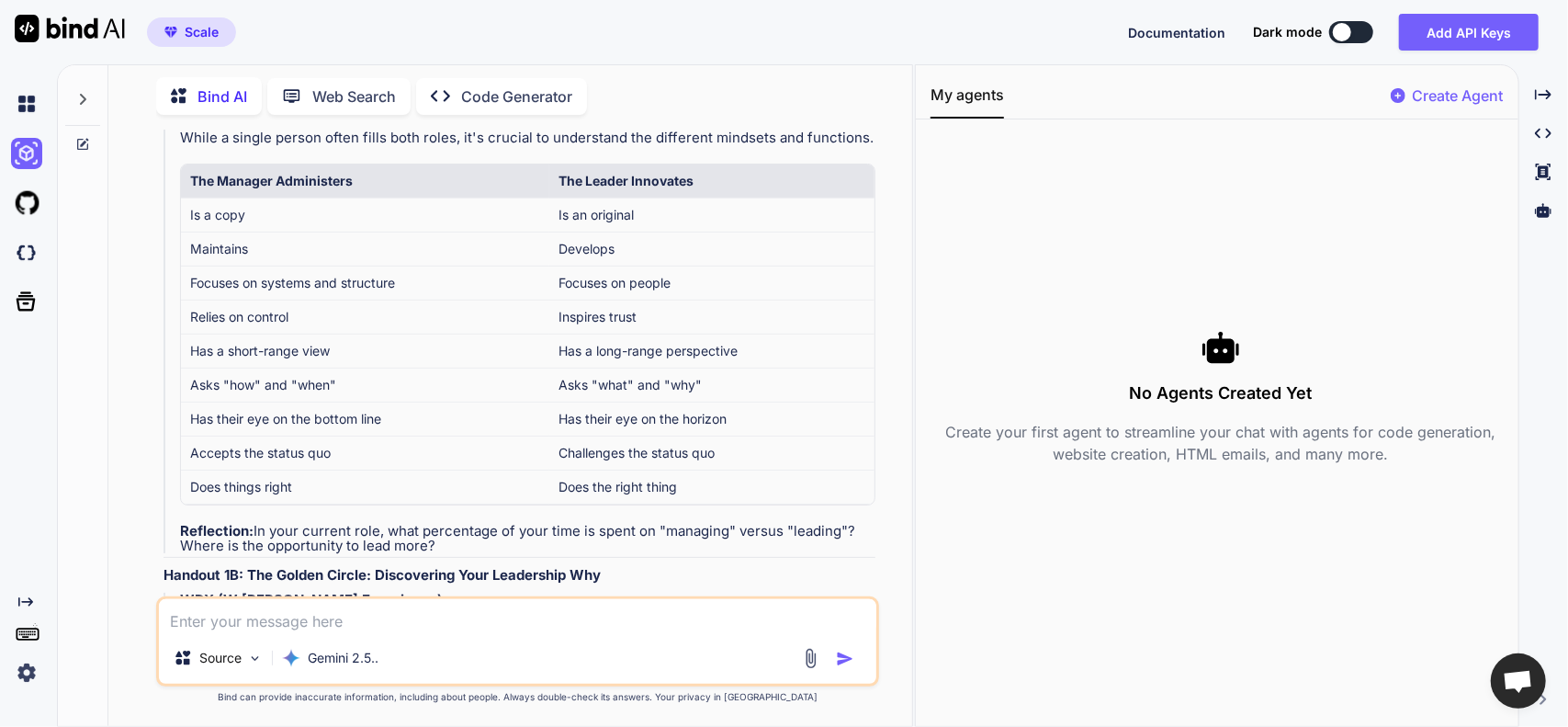
scroll to position [6447, 0]
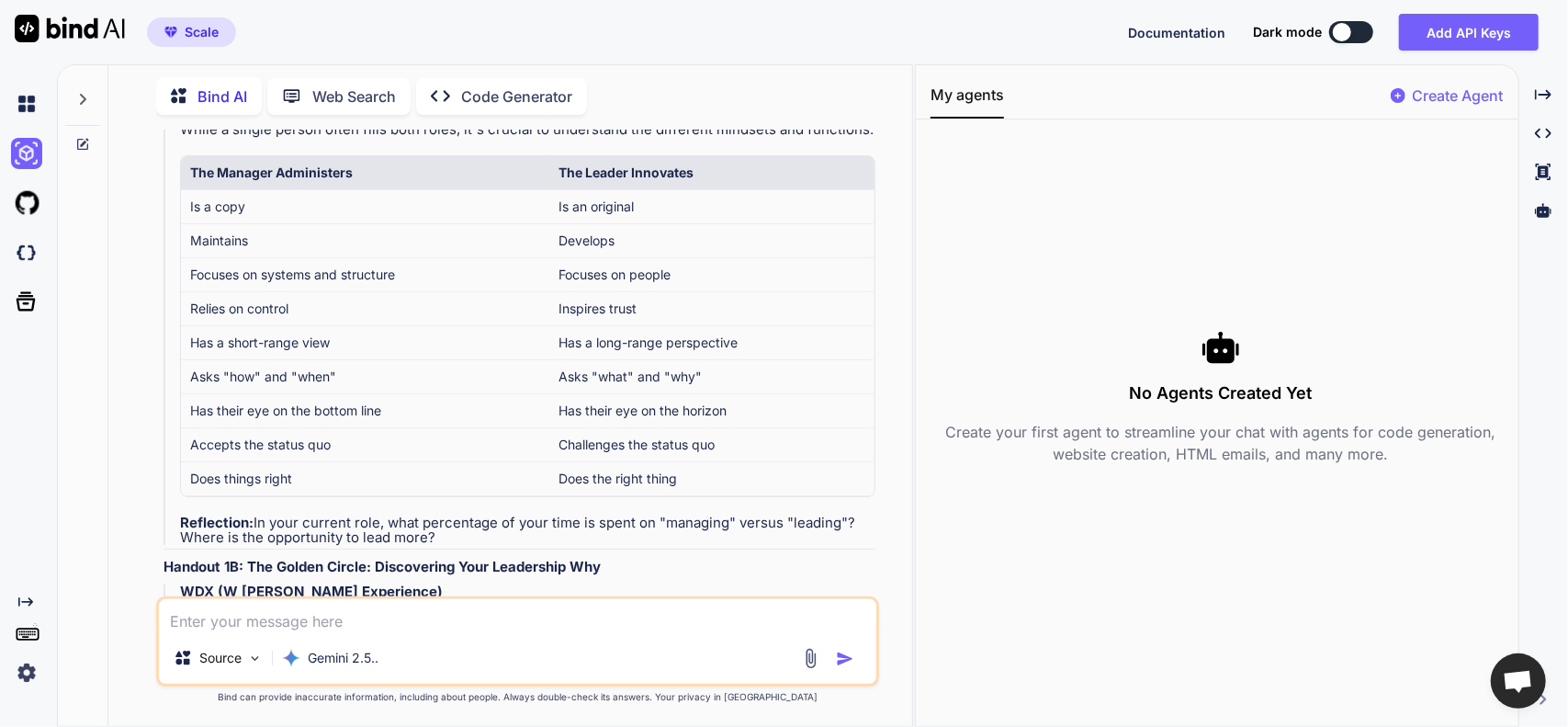
click at [320, 624] on textarea at bounding box center [518, 615] width 718 height 33
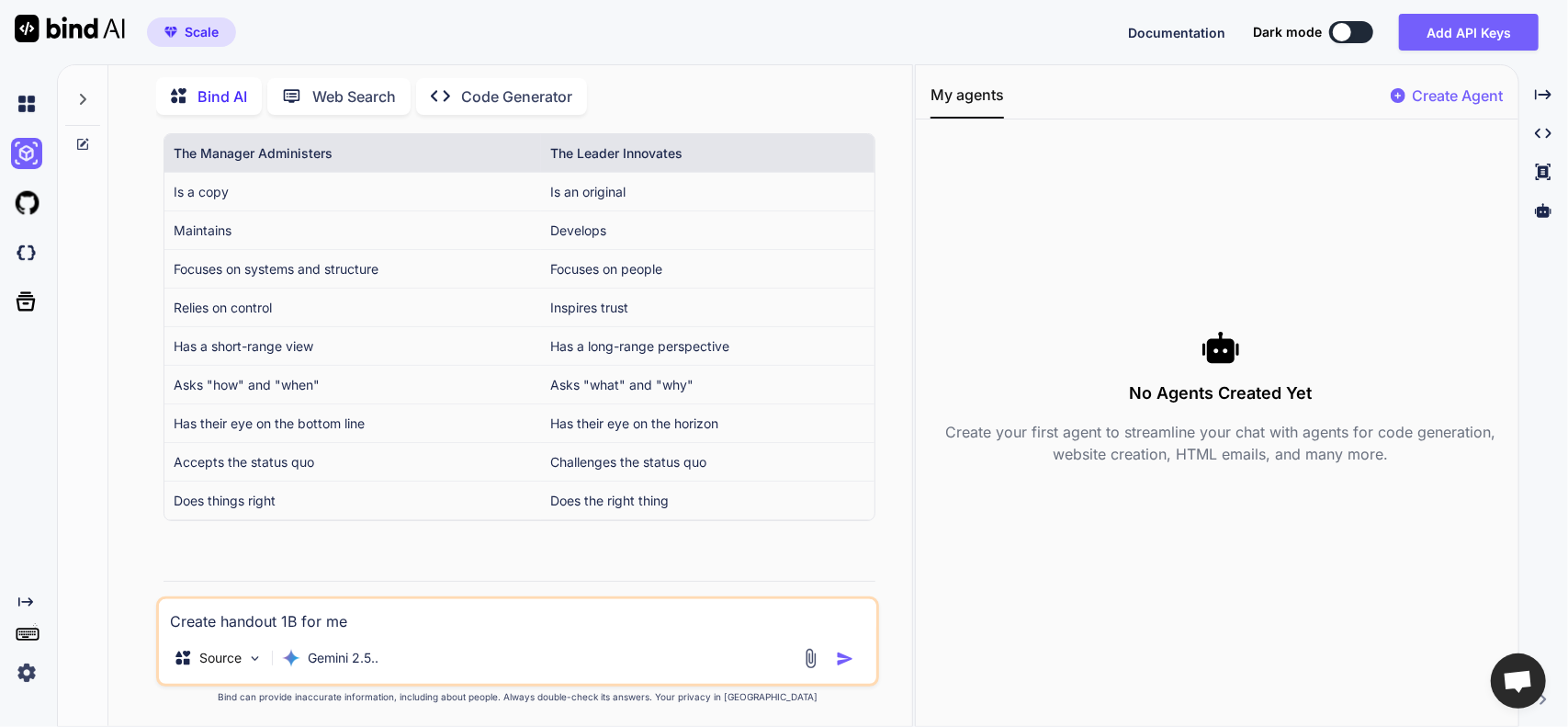
scroll to position [7734, 0]
click at [843, 661] on img "button" at bounding box center [845, 658] width 18 height 18
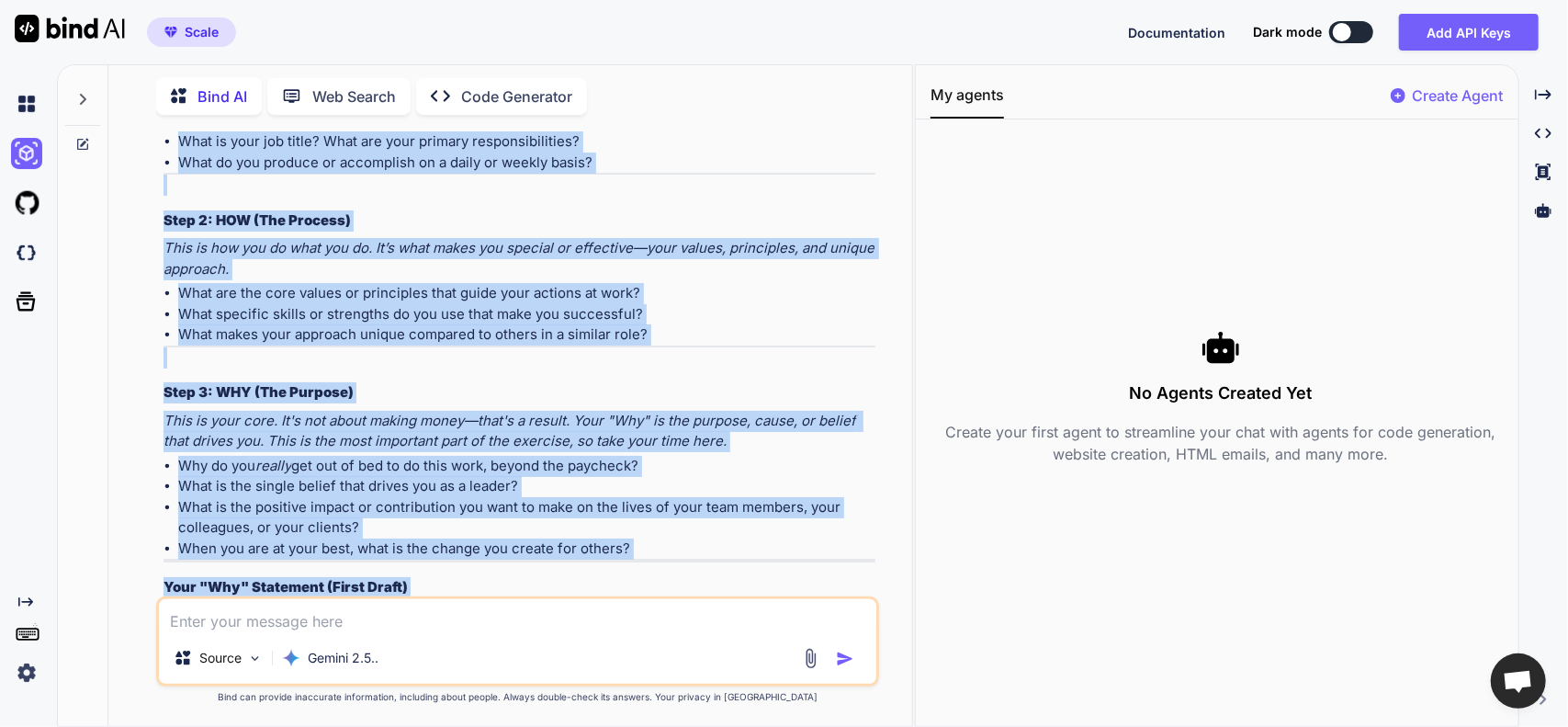
scroll to position [9103, 0]
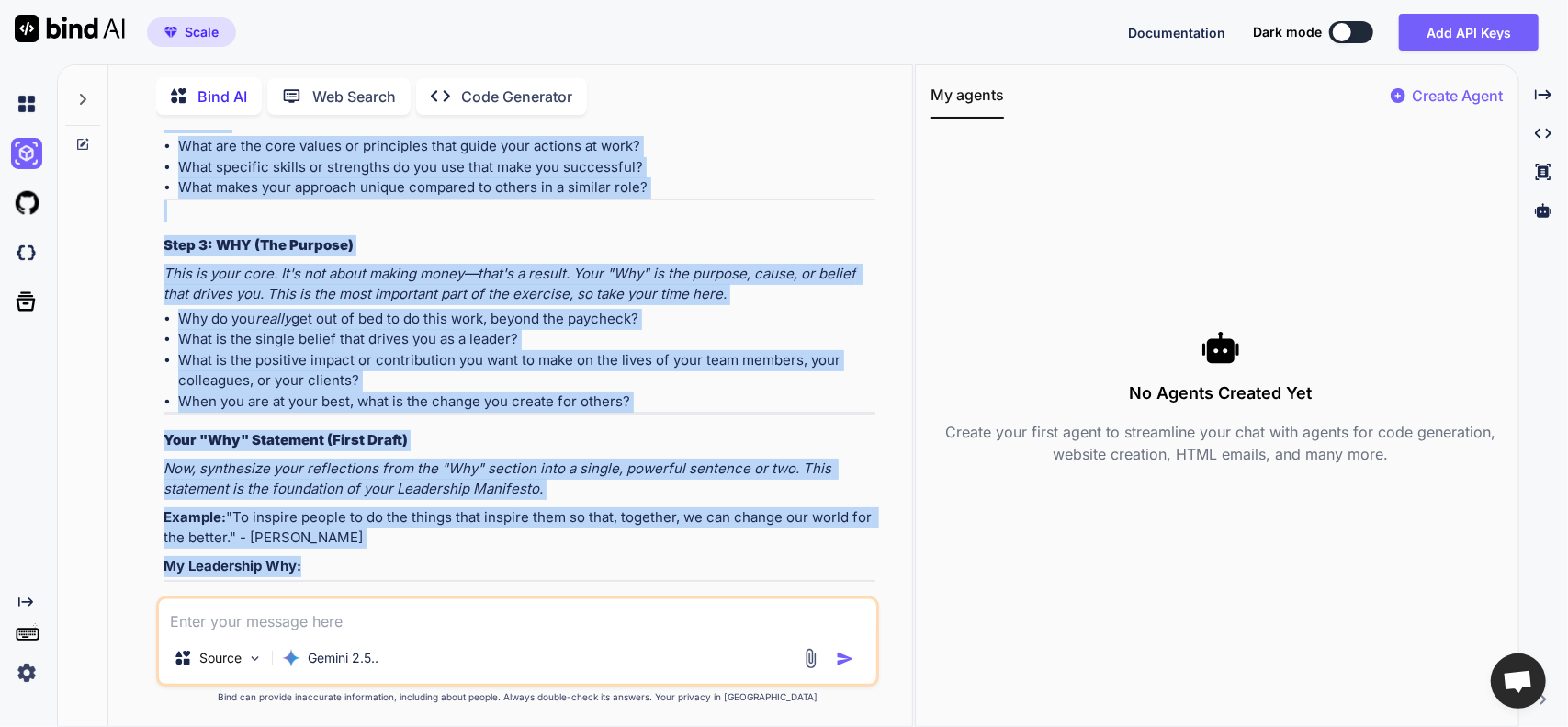
drag, startPoint x: 165, startPoint y: 172, endPoint x: 585, endPoint y: 544, distance: 561.1
click at [585, 544] on div "Of course. Here is the content for Handout 1B, designed to be clear, profession…" at bounding box center [520, 14] width 713 height 1136
copy div "LOR (I Dolorsit Ametconsec) Adipisc 0E: Sed Doeius Tempor - Incididuntu Labo Et…"
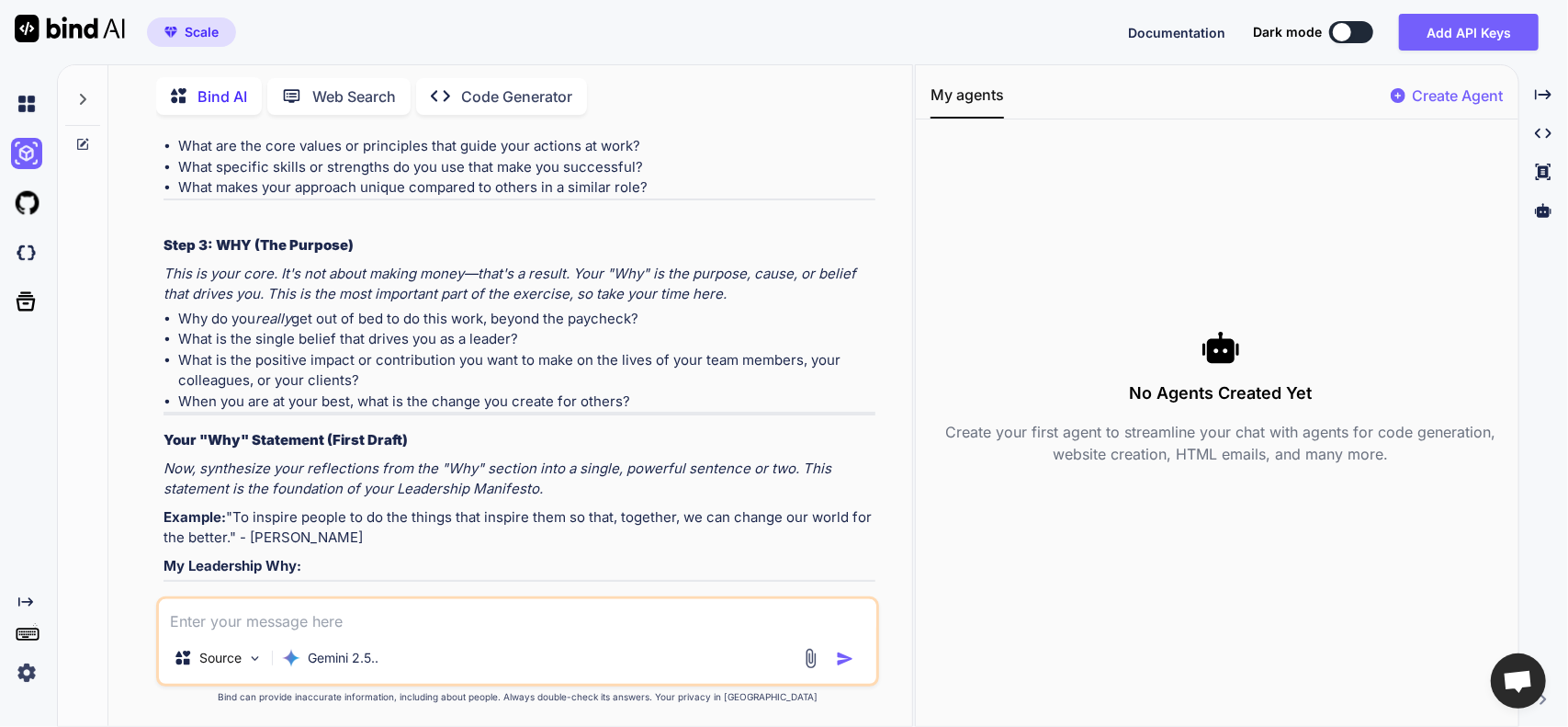
click at [492, 564] on div "Bind AI Of course. Here is the content for Handout 1B, designed to be clear, pr…" at bounding box center [520, 7] width 713 height 1216
click at [270, 625] on textarea at bounding box center [518, 615] width 718 height 33
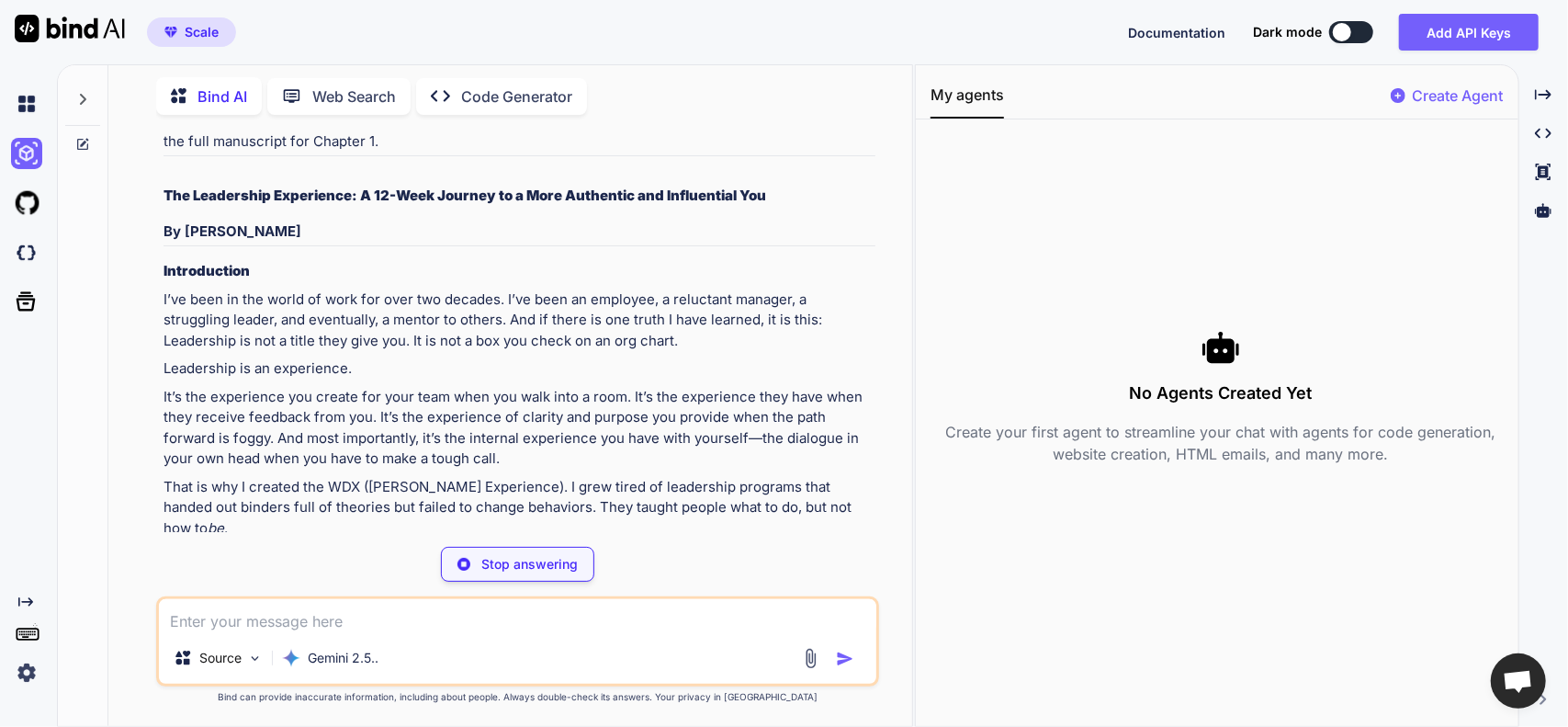
scroll to position [9832, 0]
drag, startPoint x: 277, startPoint y: 208, endPoint x: 211, endPoint y: 205, distance: 66.1
click at [211, 220] on p "By [PERSON_NAME]" at bounding box center [520, 230] width 713 height 21
click at [180, 221] on strong "By [PERSON_NAME]" at bounding box center [233, 229] width 138 height 17
click at [400, 620] on textarea at bounding box center [518, 615] width 718 height 33
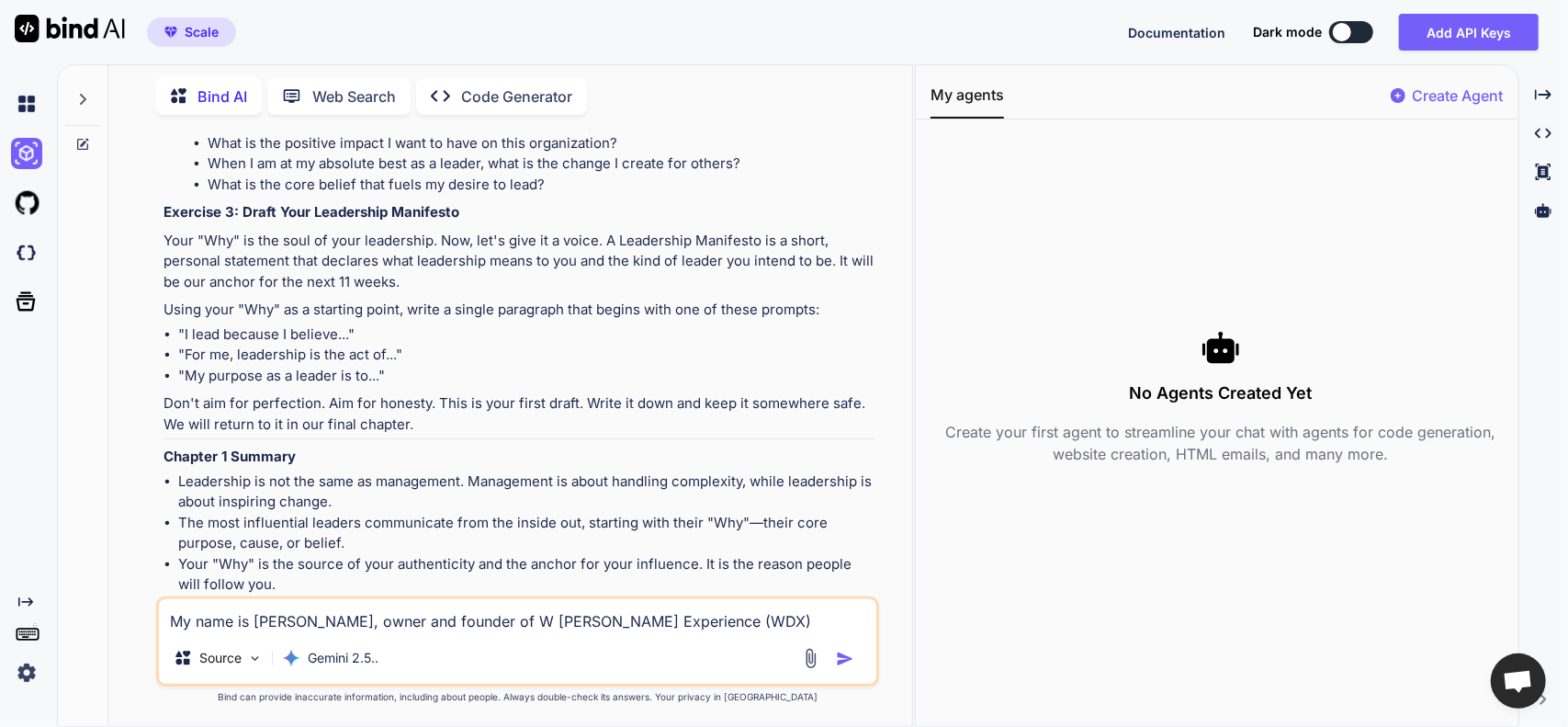
scroll to position [12745, 0]
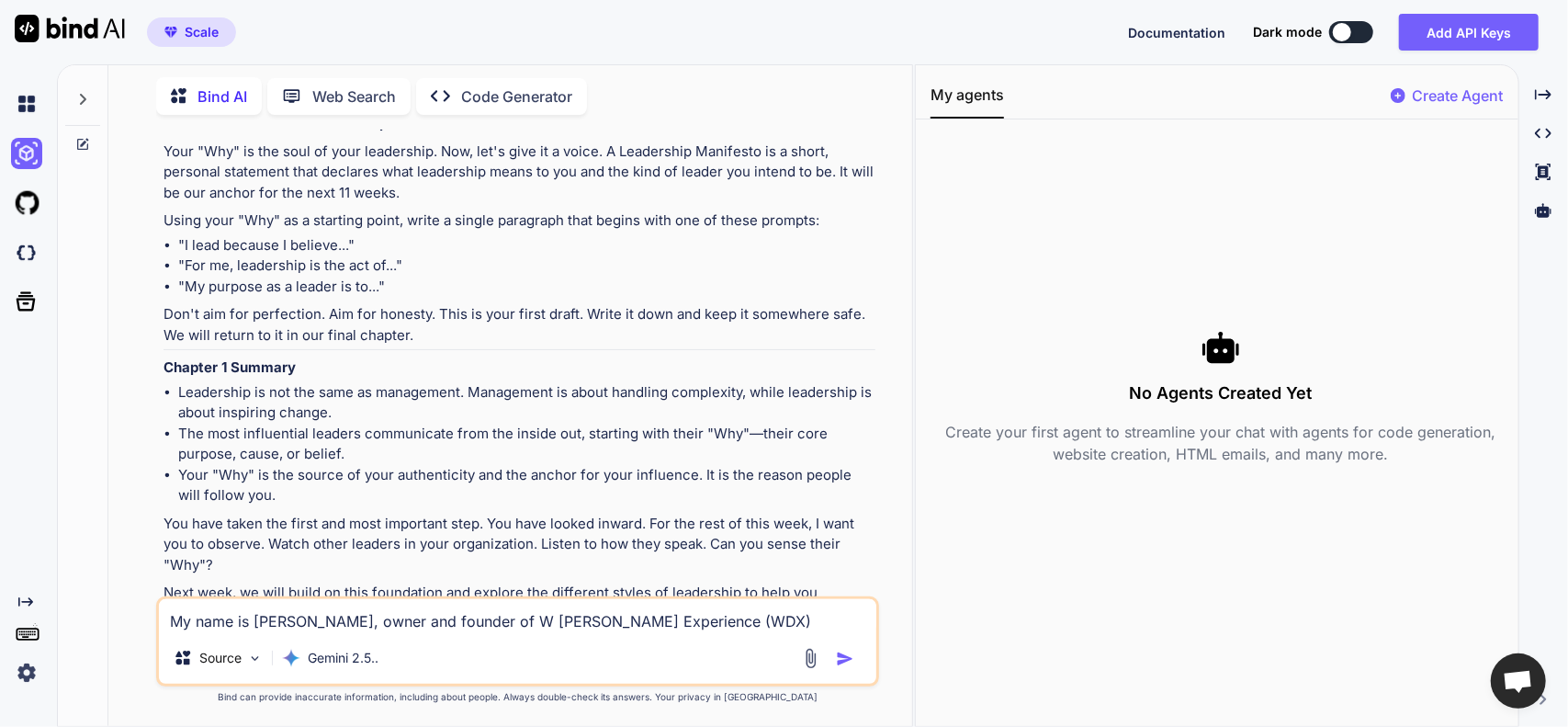
click at [238, 639] on p "Open in Editor" at bounding box center [222, 647] width 87 height 18
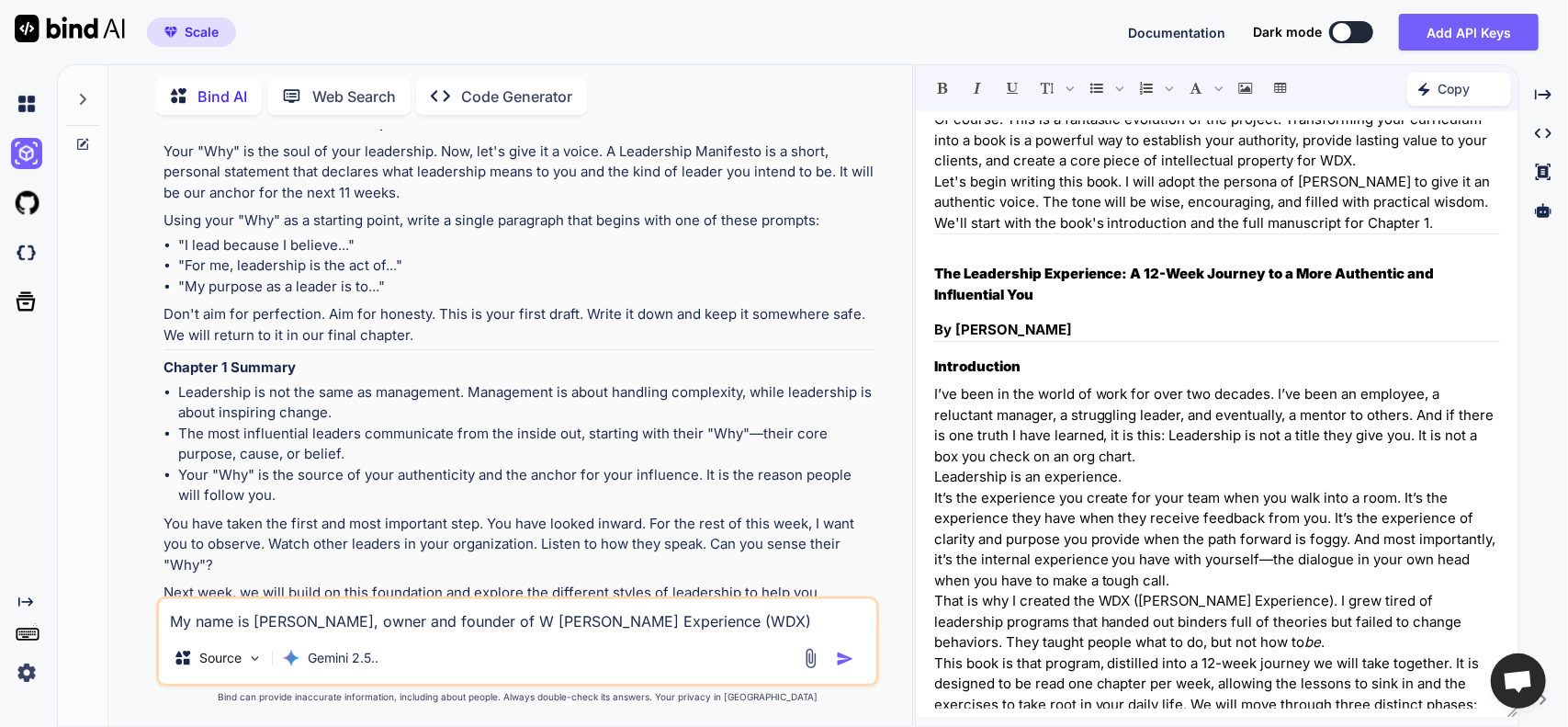
scroll to position [0, 0]
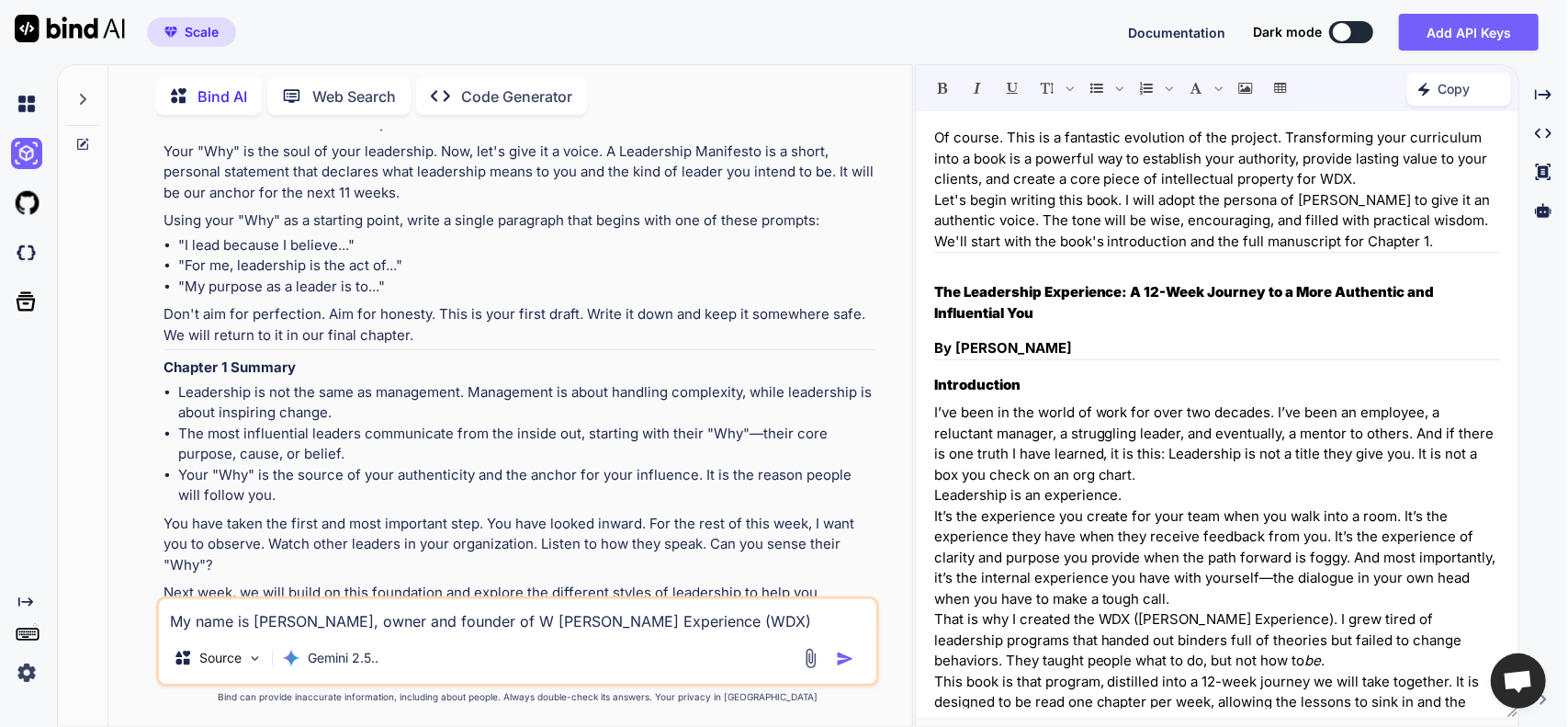
click at [843, 665] on img "button" at bounding box center [845, 658] width 18 height 18
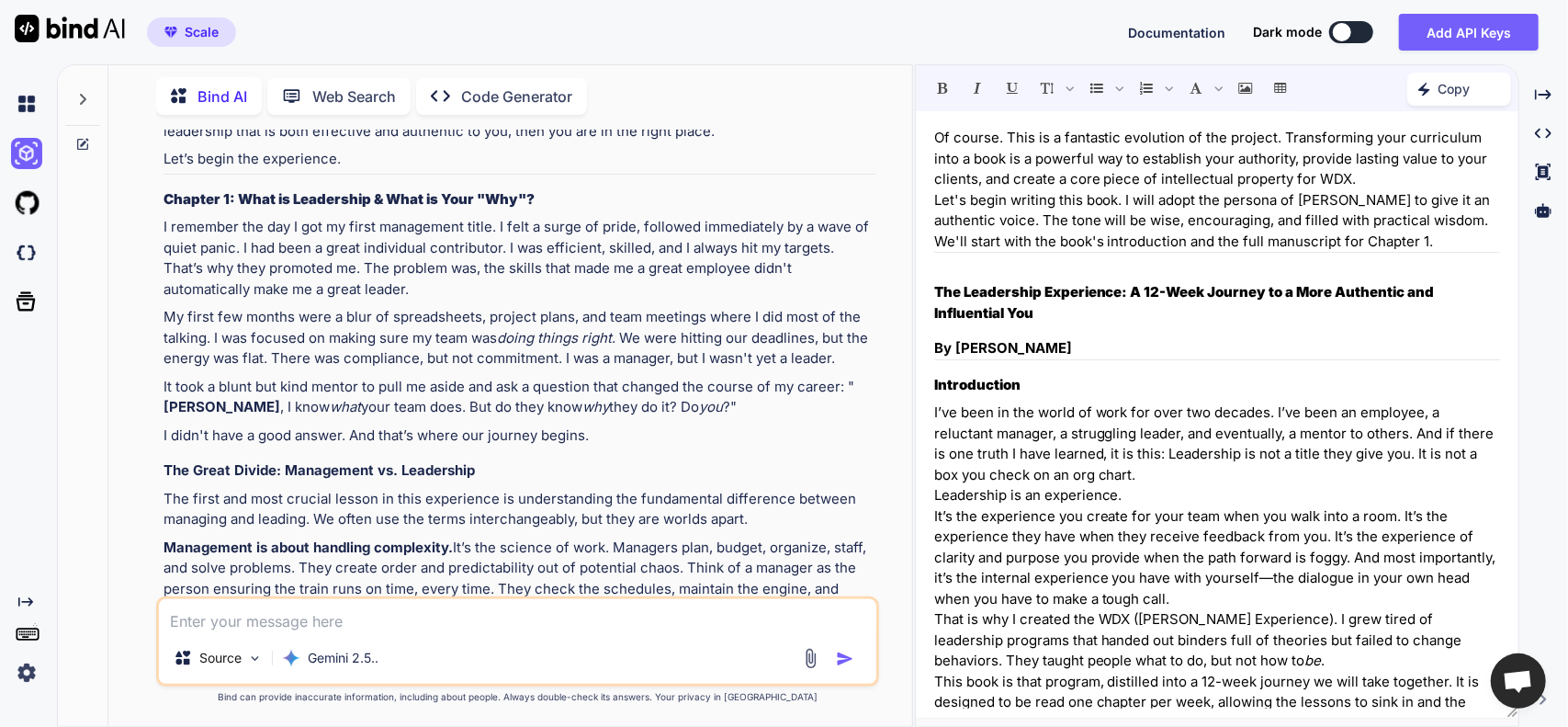
scroll to position [14226, 0]
click at [691, 378] on p "It took a blunt but kind mentor to pull me aside and ask a question that change…" at bounding box center [520, 399] width 713 height 42
click at [696, 378] on p "It took a blunt but kind mentor to pull me aside and ask a question that change…" at bounding box center [520, 399] width 713 height 42
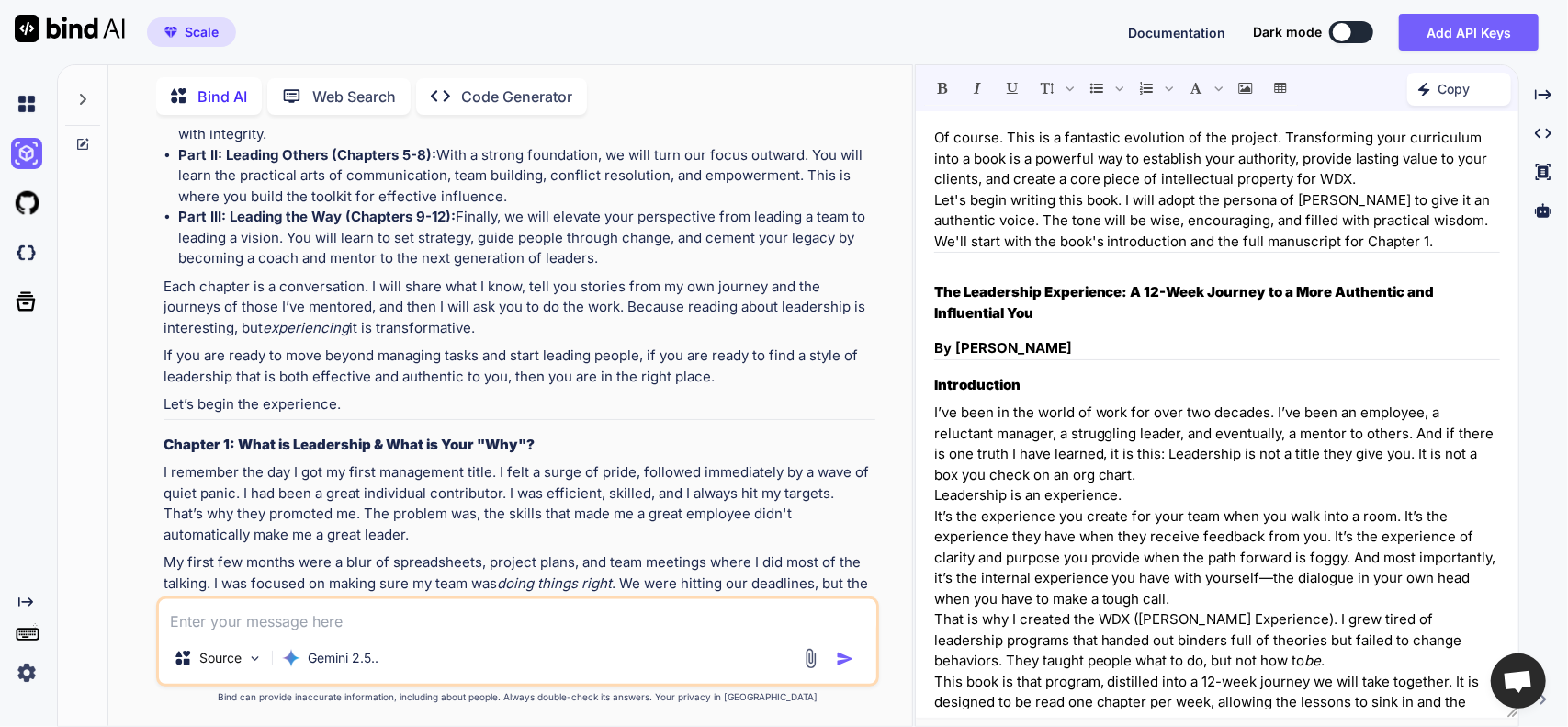
scroll to position [14042, 0]
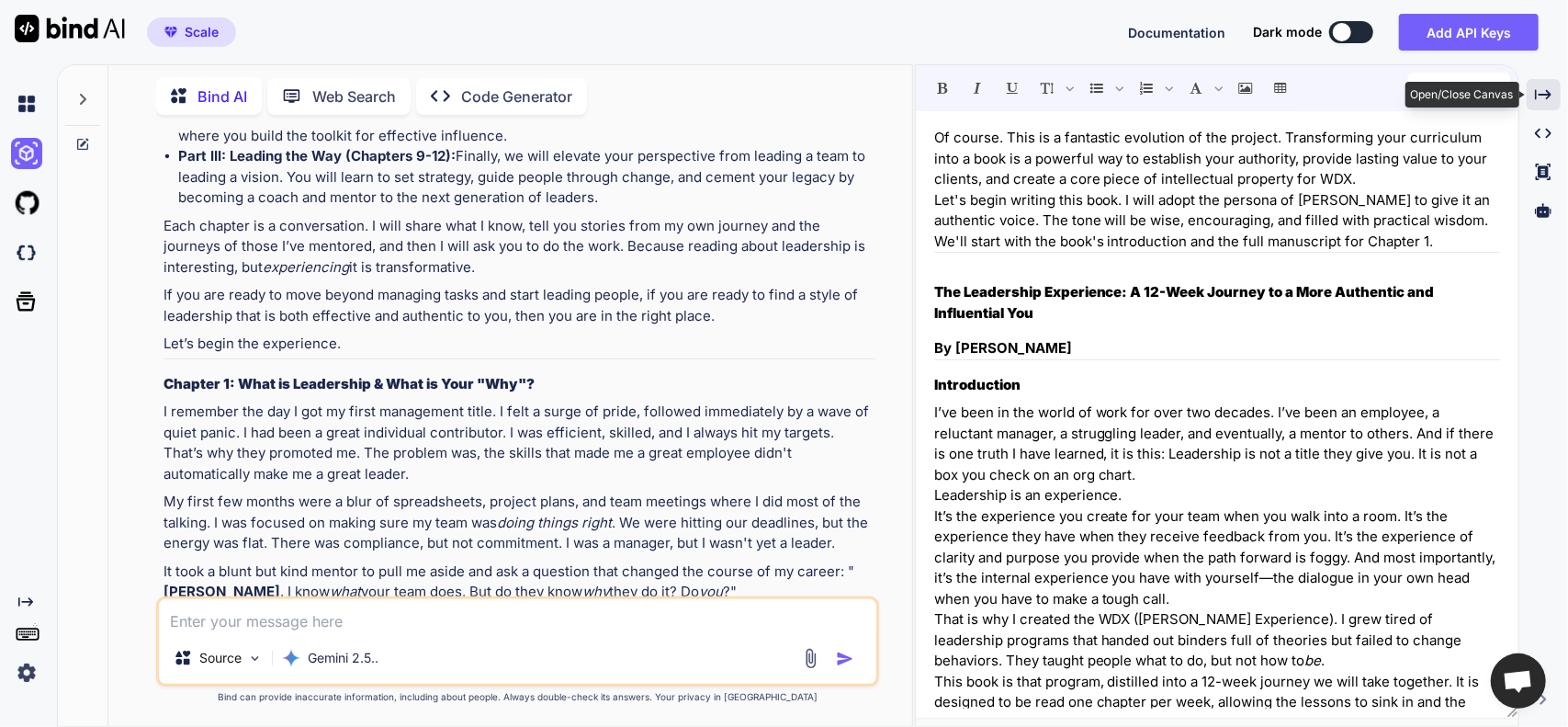
click at [1548, 90] on icon "Created with Pixso." at bounding box center [1542, 94] width 16 height 16
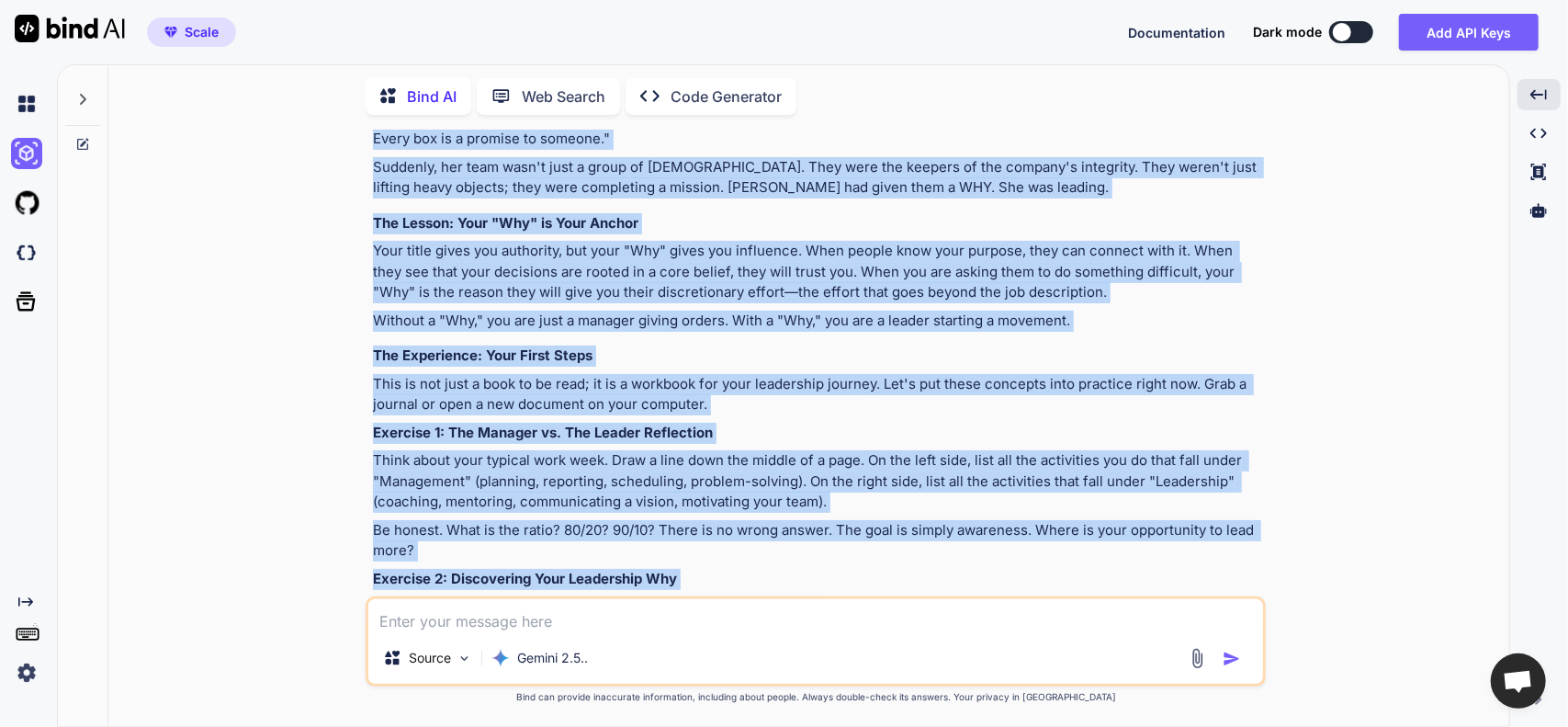
scroll to position [14734, 0]
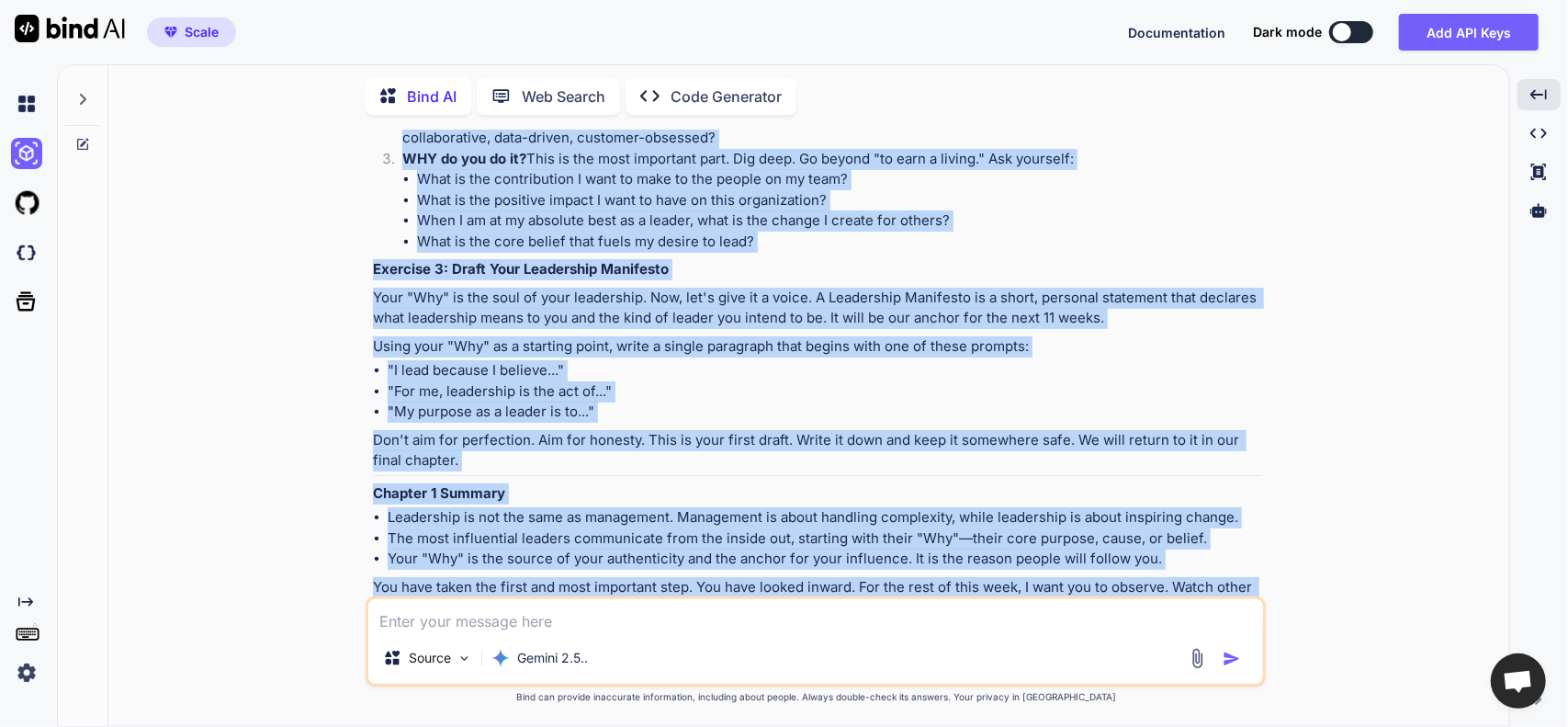
drag, startPoint x: 376, startPoint y: 269, endPoint x: 722, endPoint y: 558, distance: 450.8
copy div "Lor Ipsumdolor Sitametcon: A 49-Elit Seddoei te i Utla Etdolorem ali Enimadmini…"
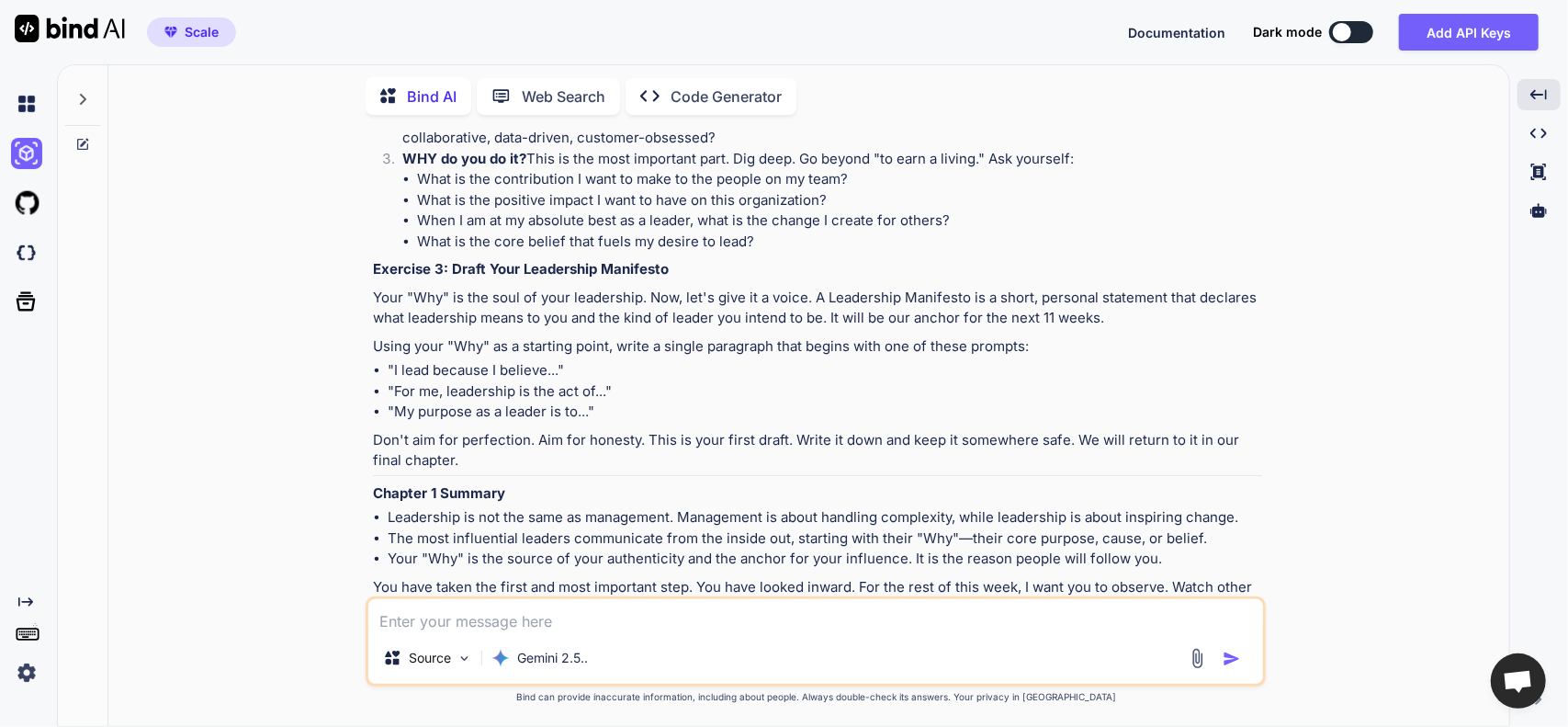
click at [542, 614] on textarea at bounding box center [816, 615] width 895 height 33
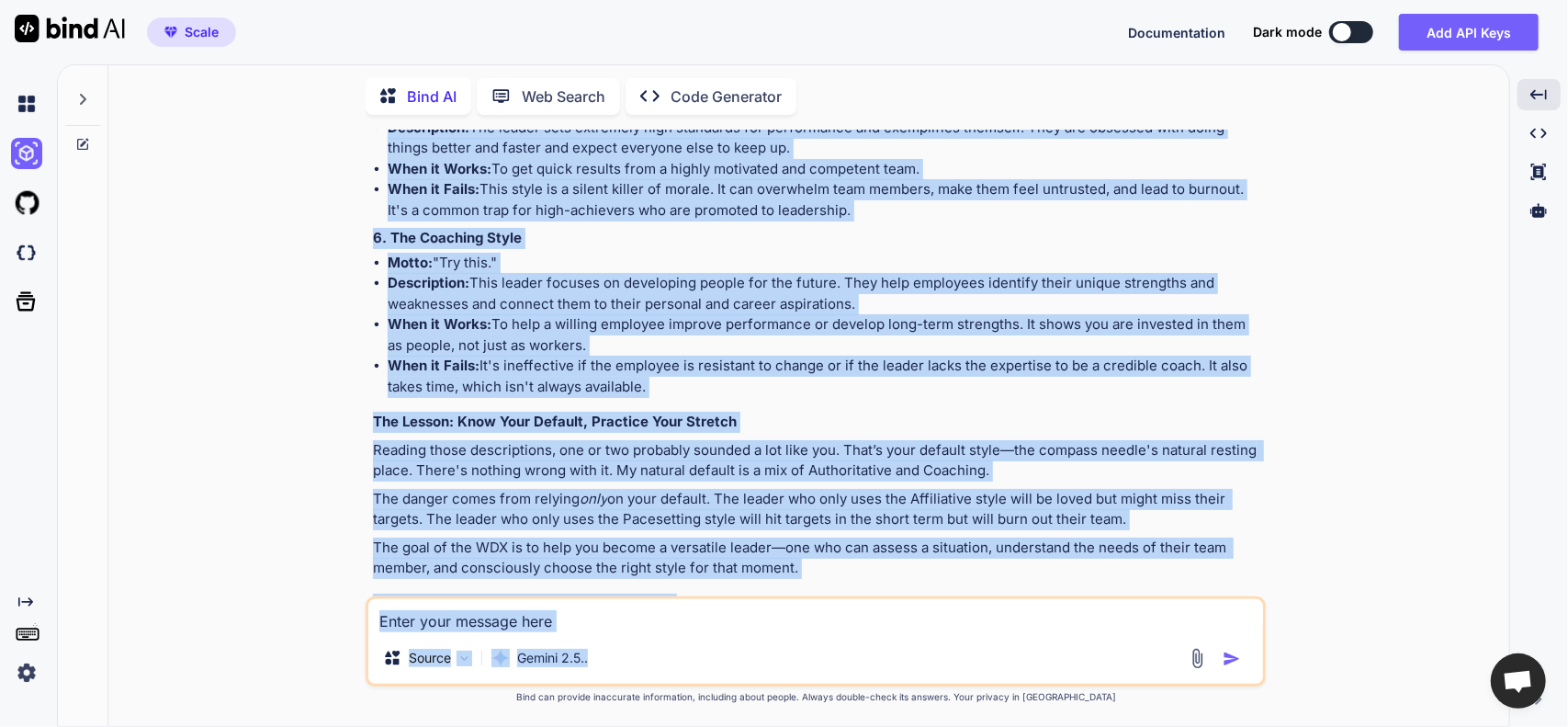
scroll to position [17482, 0]
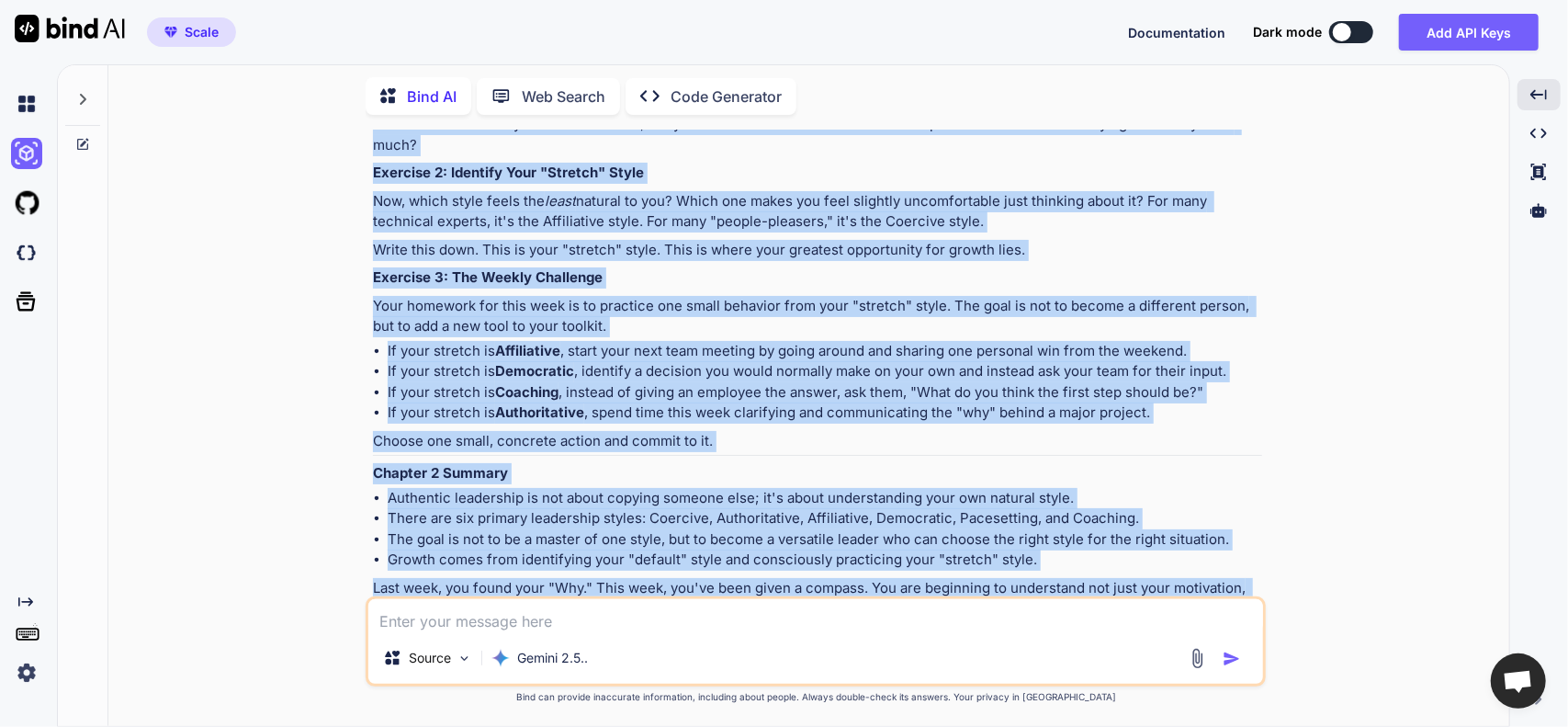
drag, startPoint x: 376, startPoint y: 175, endPoint x: 1031, endPoint y: 556, distance: 757.8
copy div "Loremip 7: Dol Sitame'c Adipisc - Elitseddoei Temp Incidid Utlab Et dol magn al…"
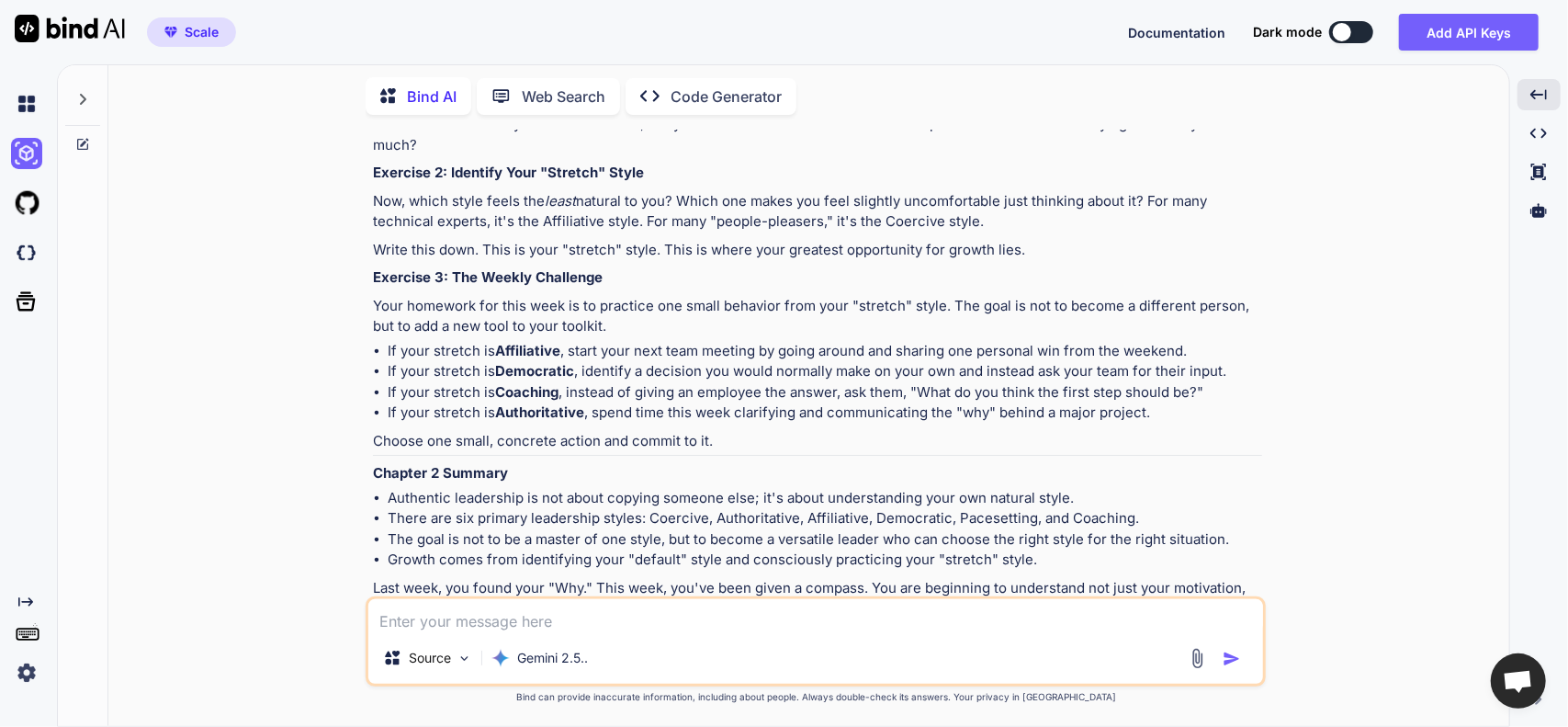
drag, startPoint x: 575, startPoint y: 598, endPoint x: 579, endPoint y: 610, distance: 12.6
click at [576, 599] on div "Source Gemini 2.5.." at bounding box center [816, 641] width 901 height 90
click at [579, 624] on textarea at bounding box center [816, 615] width 895 height 33
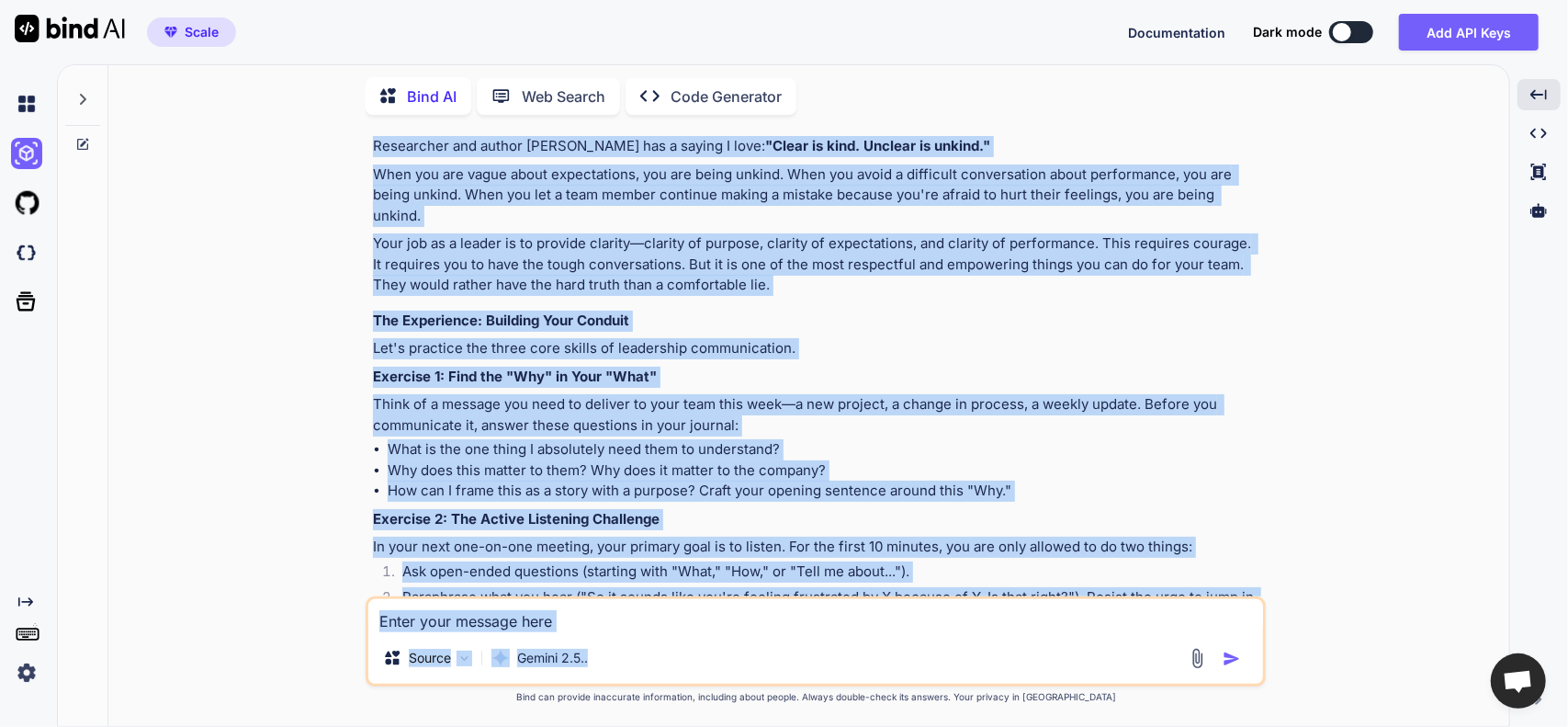
scroll to position [22307, 0]
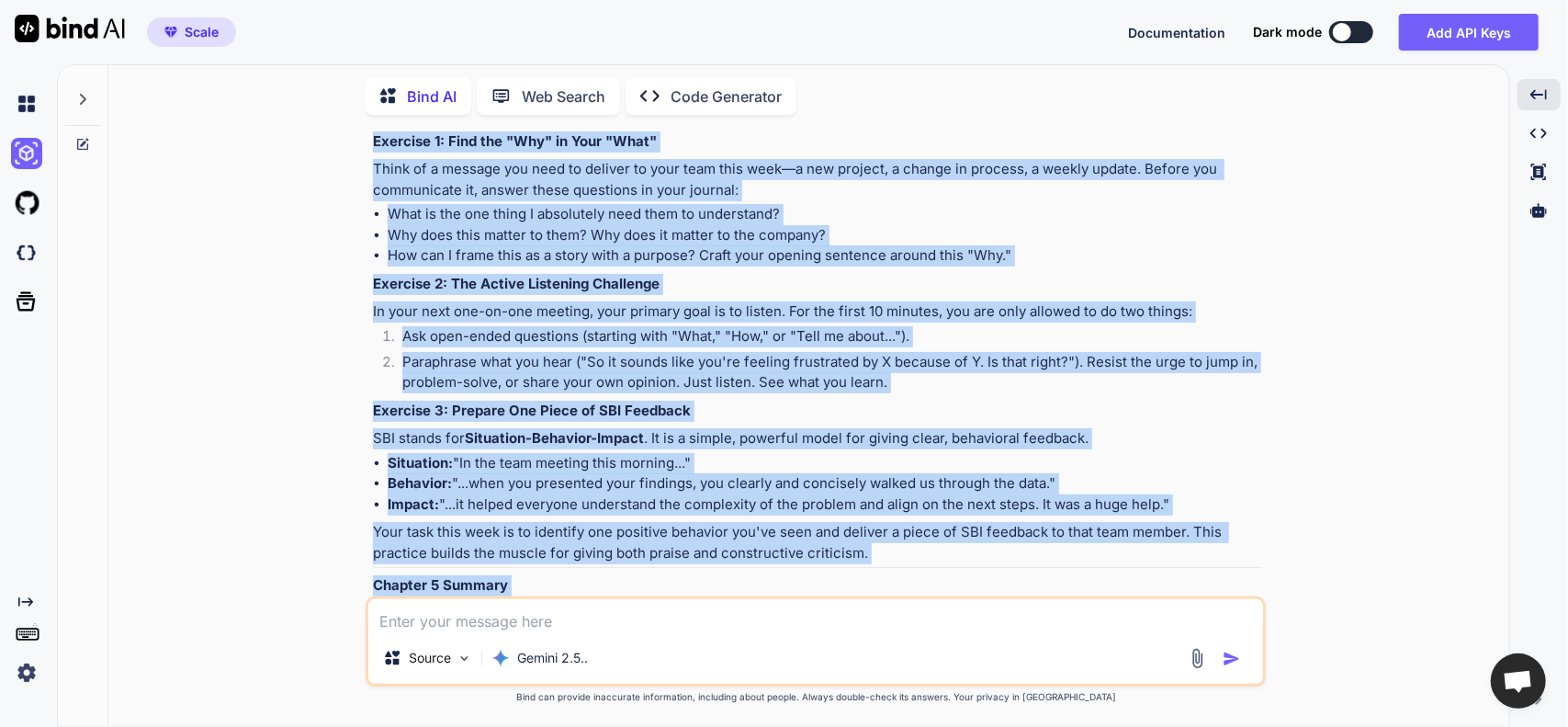
drag, startPoint x: 377, startPoint y: 245, endPoint x: 752, endPoint y: 556, distance: 487.2
copy div "Loremip 7: Dol Sitame'c Adipiscin Elitse - Doeiusmod Temporinc Utlaboreetdo M a…"
click at [799, 48] on div "Scale Documentation Dark mode Add API Keys Created with Pixso." at bounding box center [784, 32] width 1568 height 64
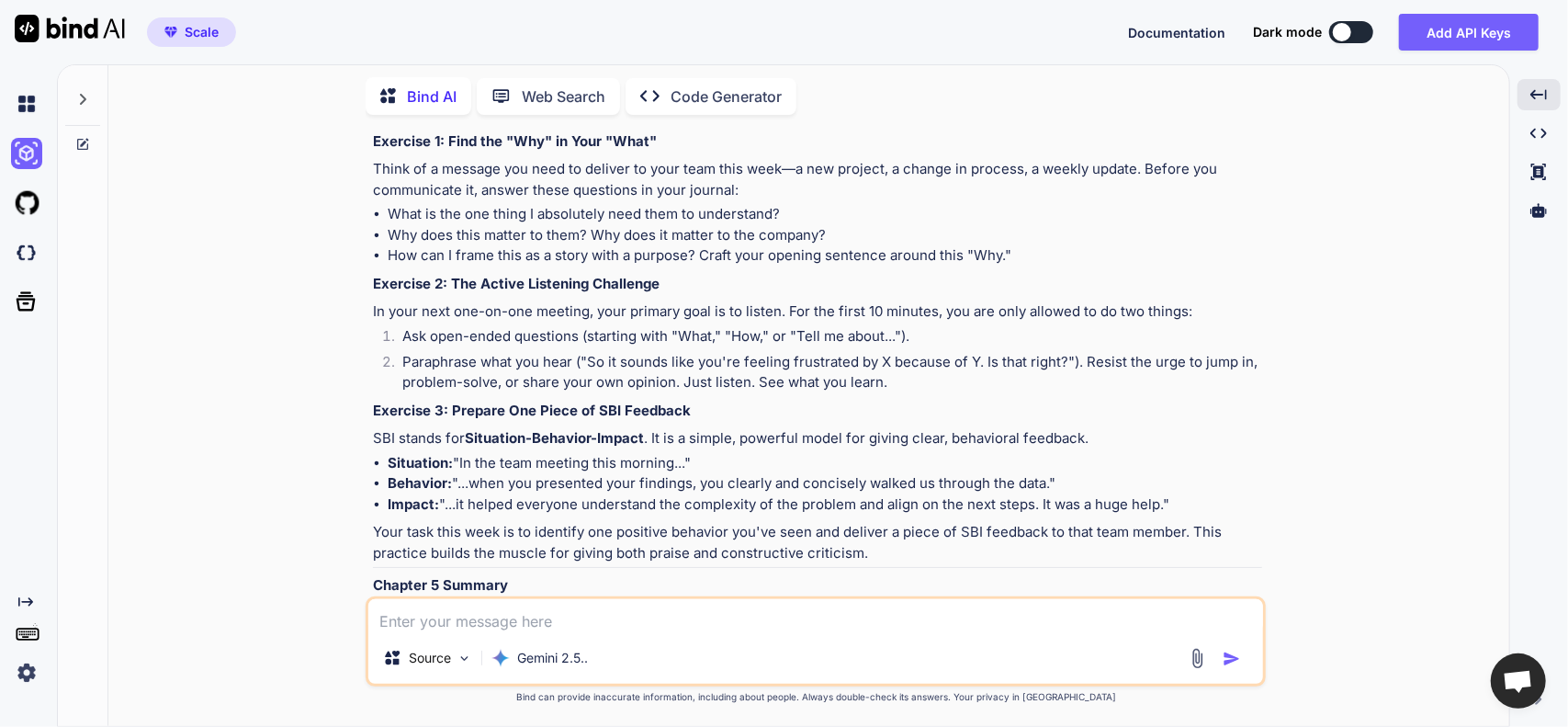
drag, startPoint x: 589, startPoint y: 629, endPoint x: 557, endPoint y: 620, distance: 33.2
click at [589, 627] on textarea at bounding box center [816, 615] width 895 height 33
drag, startPoint x: 557, startPoint y: 620, endPoint x: 555, endPoint y: 587, distance: 33.1
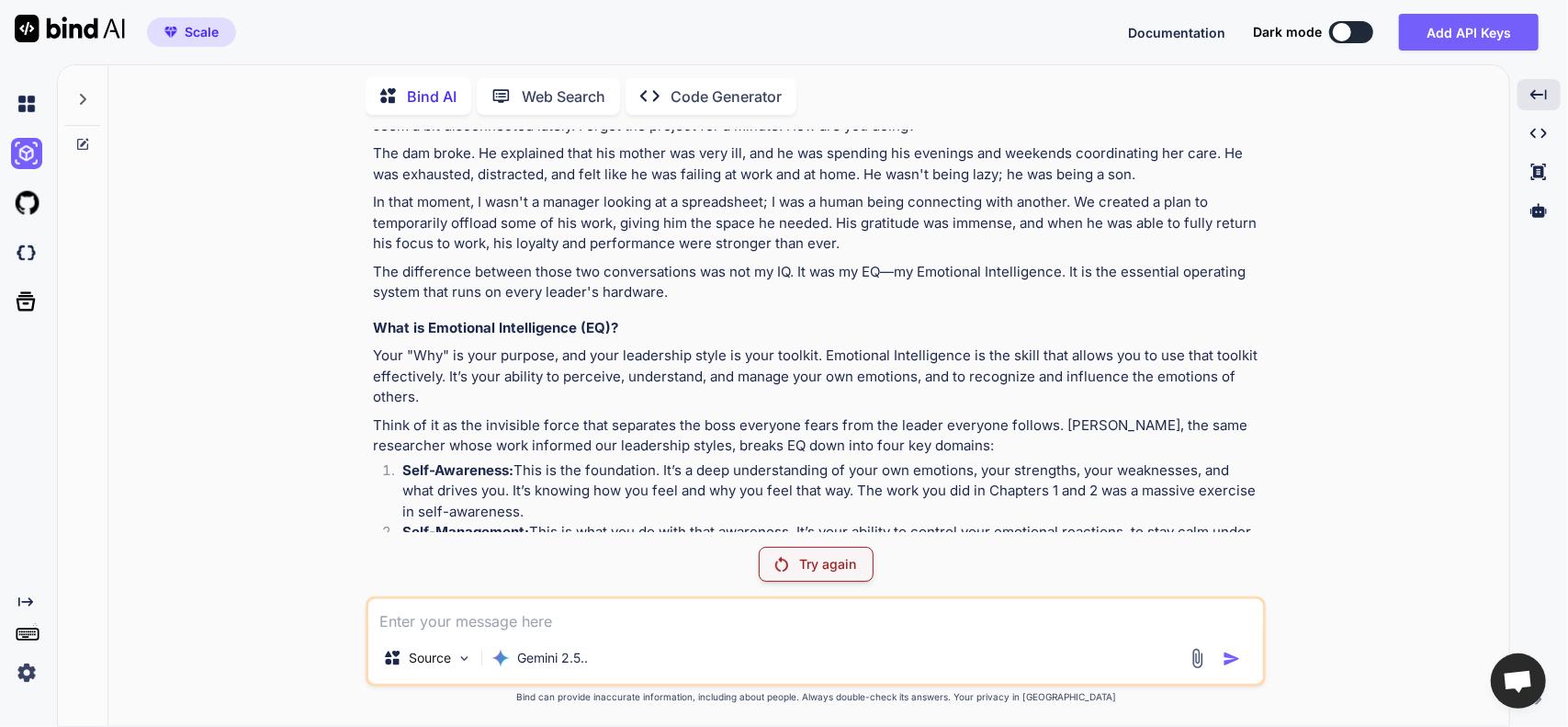
scroll to position [18015, 0]
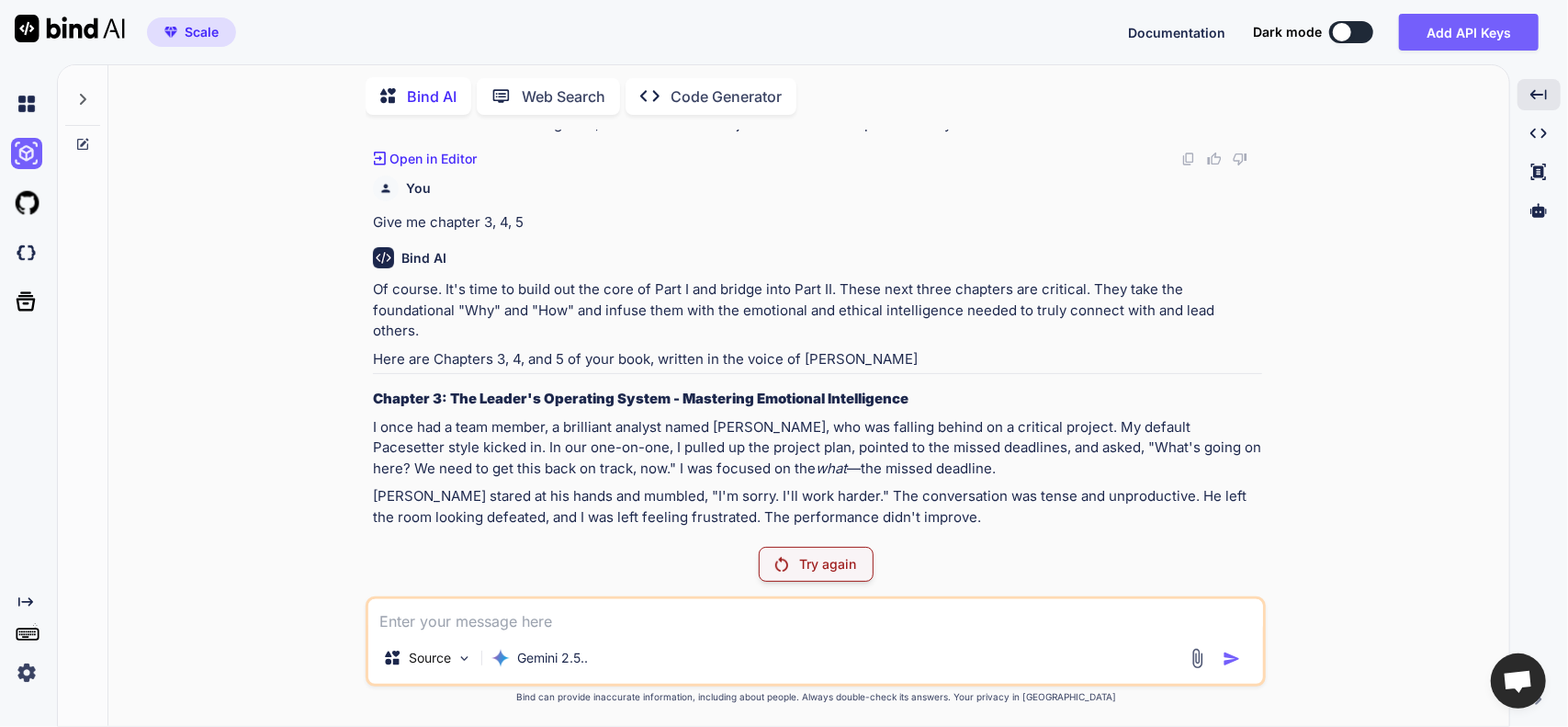
click at [808, 573] on p "Try again" at bounding box center [828, 563] width 57 height 18
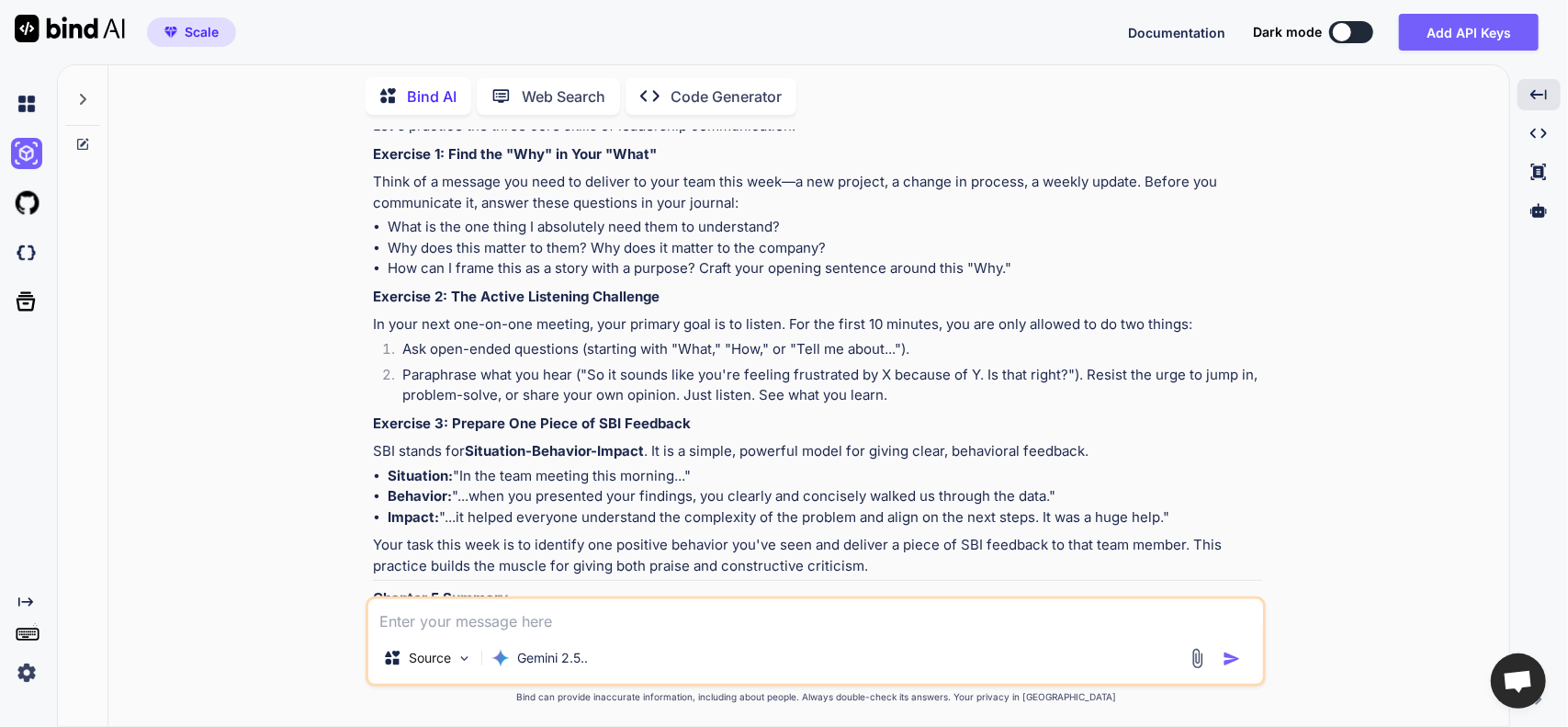
scroll to position [22501, 0]
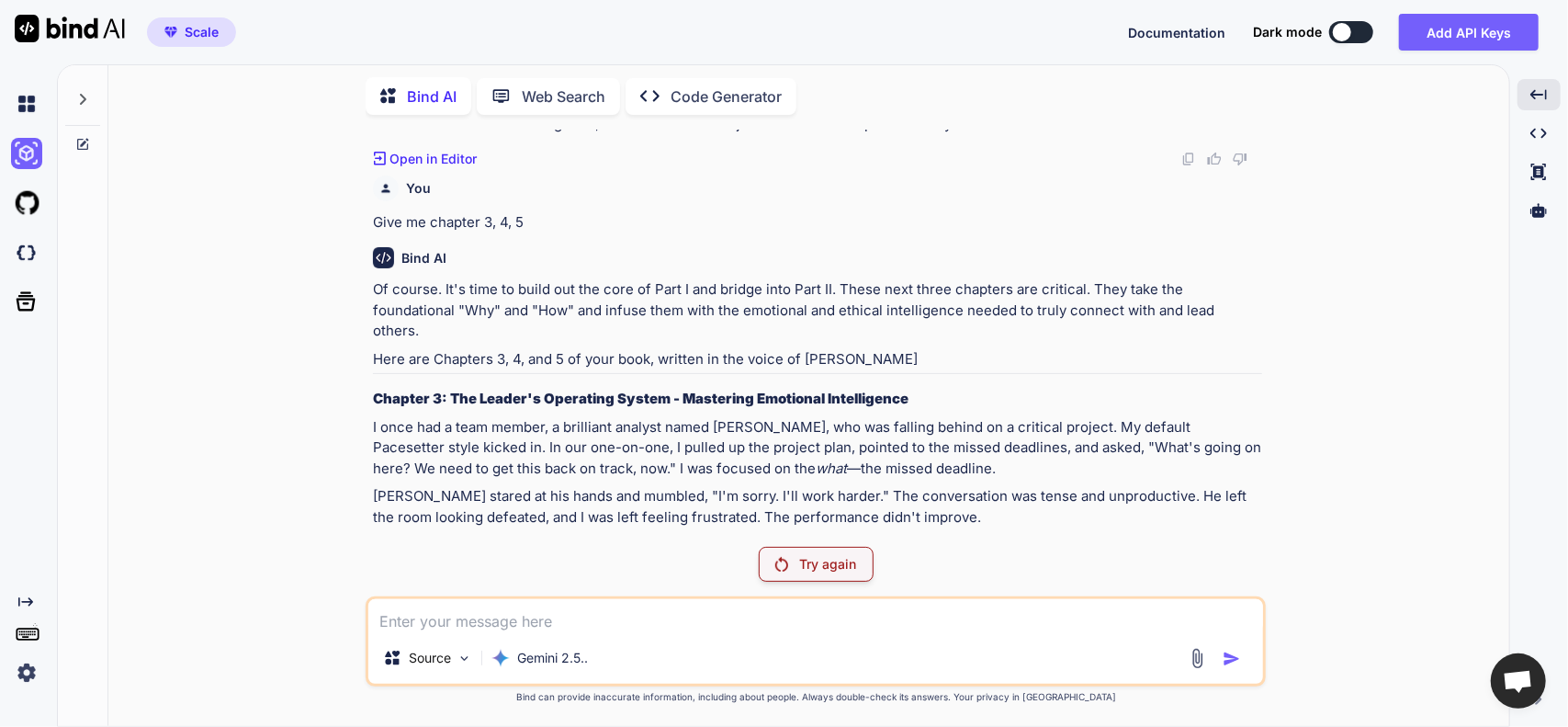
click at [813, 555] on div "Try again" at bounding box center [816, 564] width 115 height 35
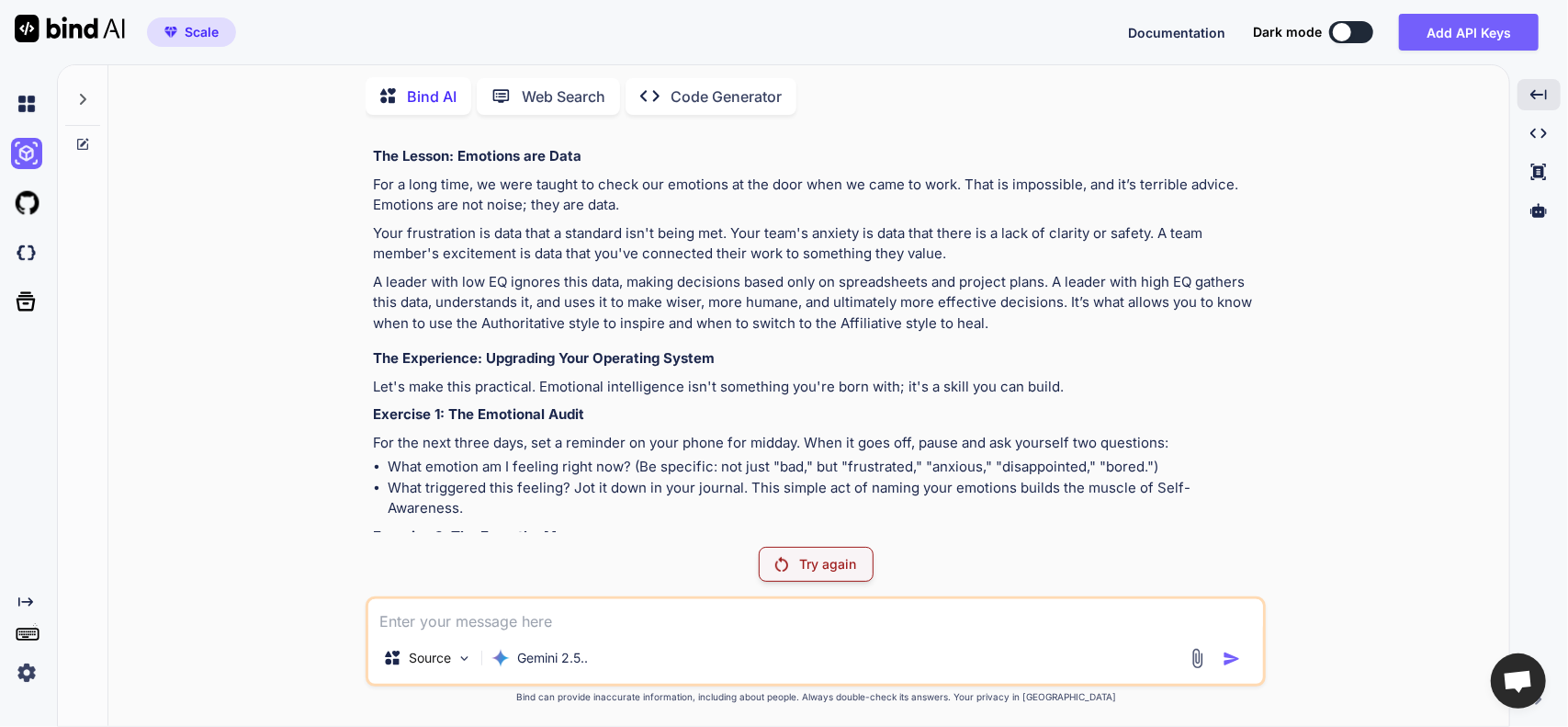
scroll to position [19302, 0]
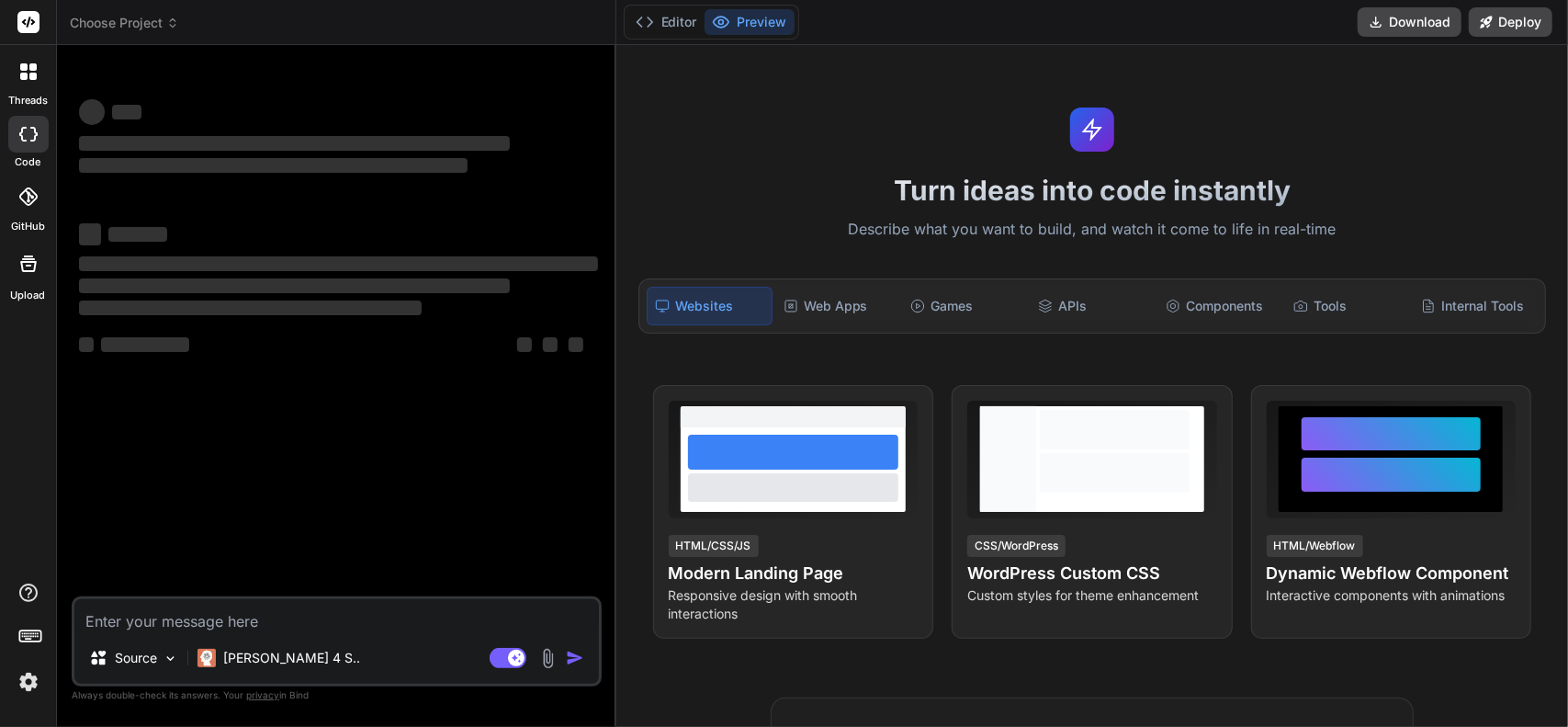
click at [29, 71] on icon at bounding box center [27, 71] width 16 height 16
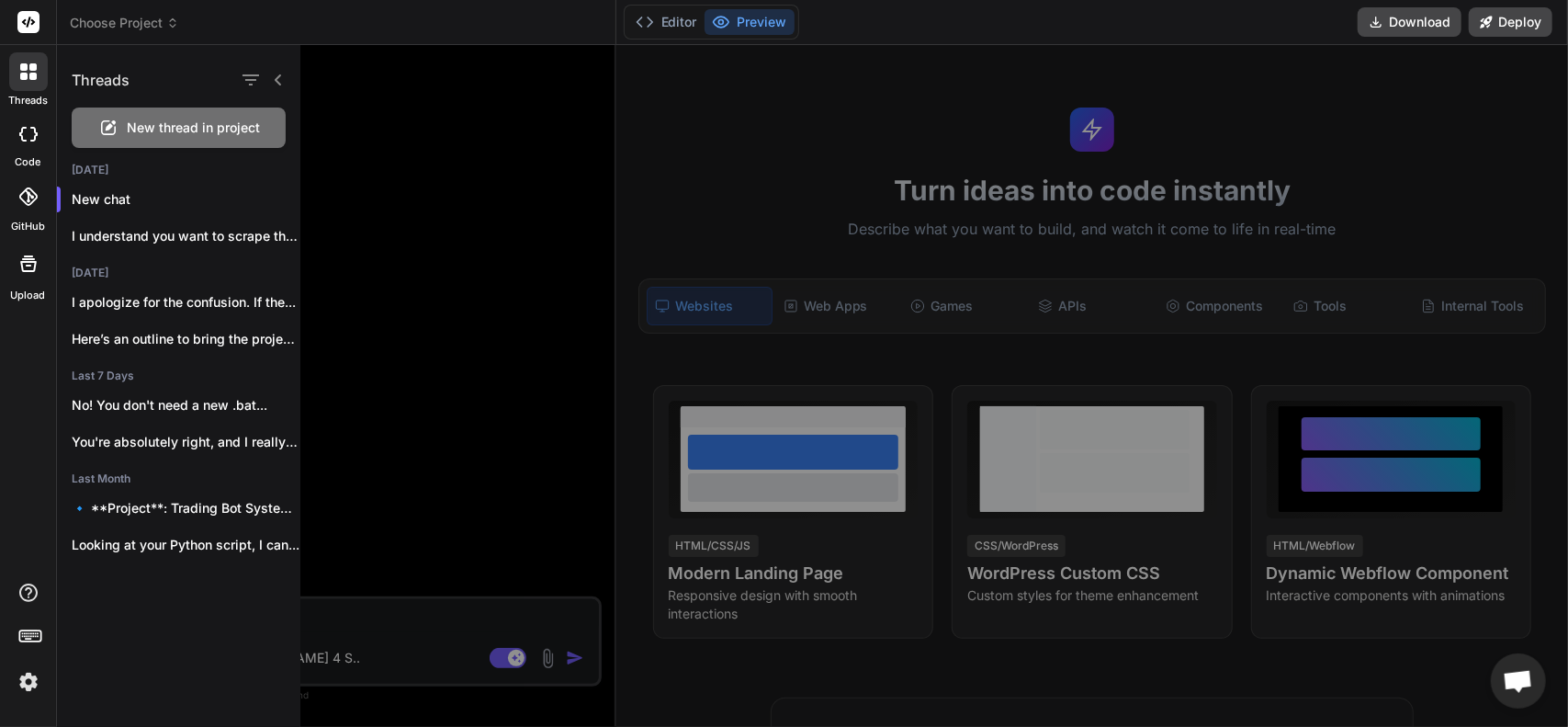
type textarea "x"
